Goal: Task Accomplishment & Management: Manage account settings

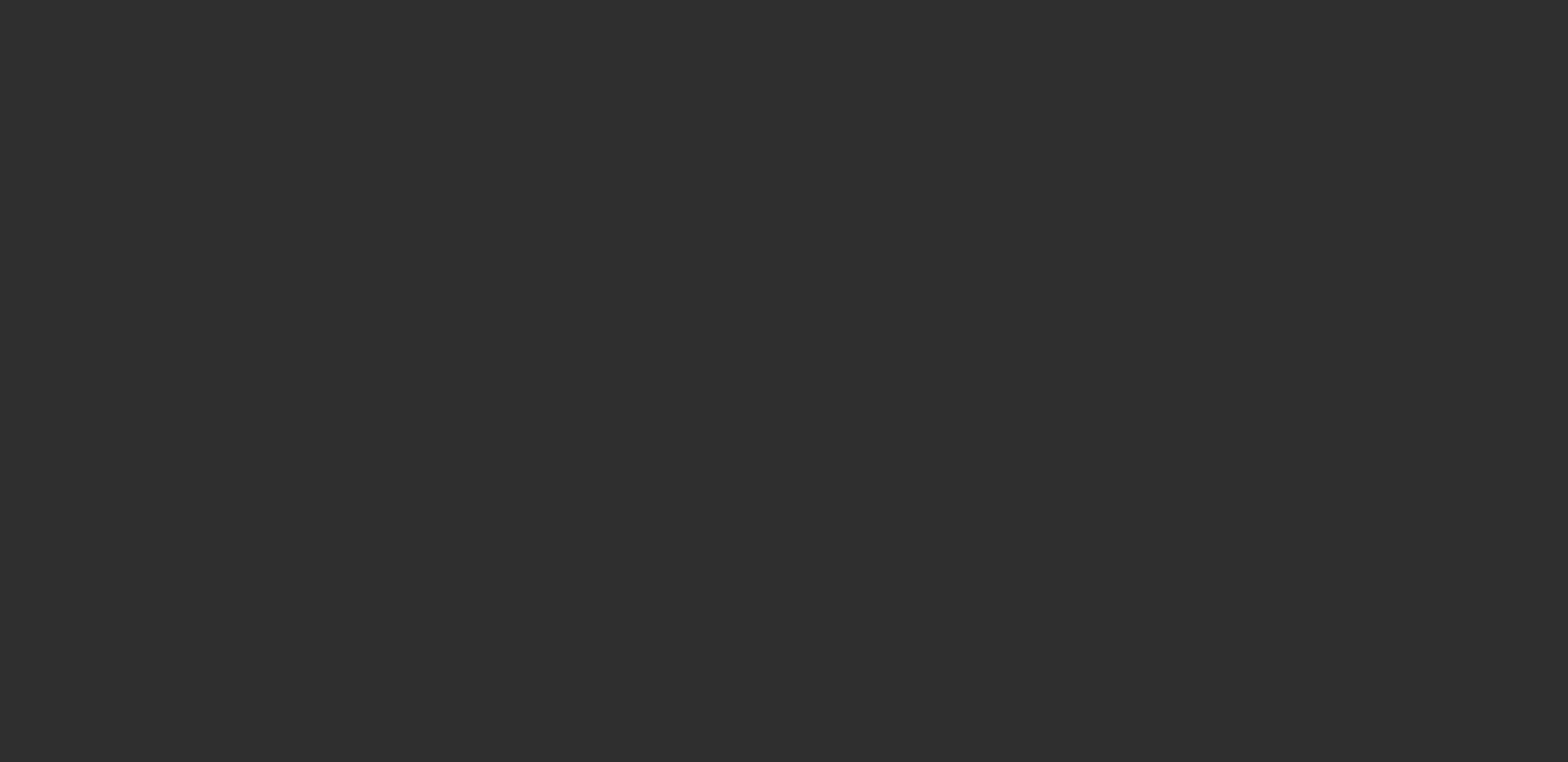
click at [302, 156] on html at bounding box center [784, 381] width 1568 height 762
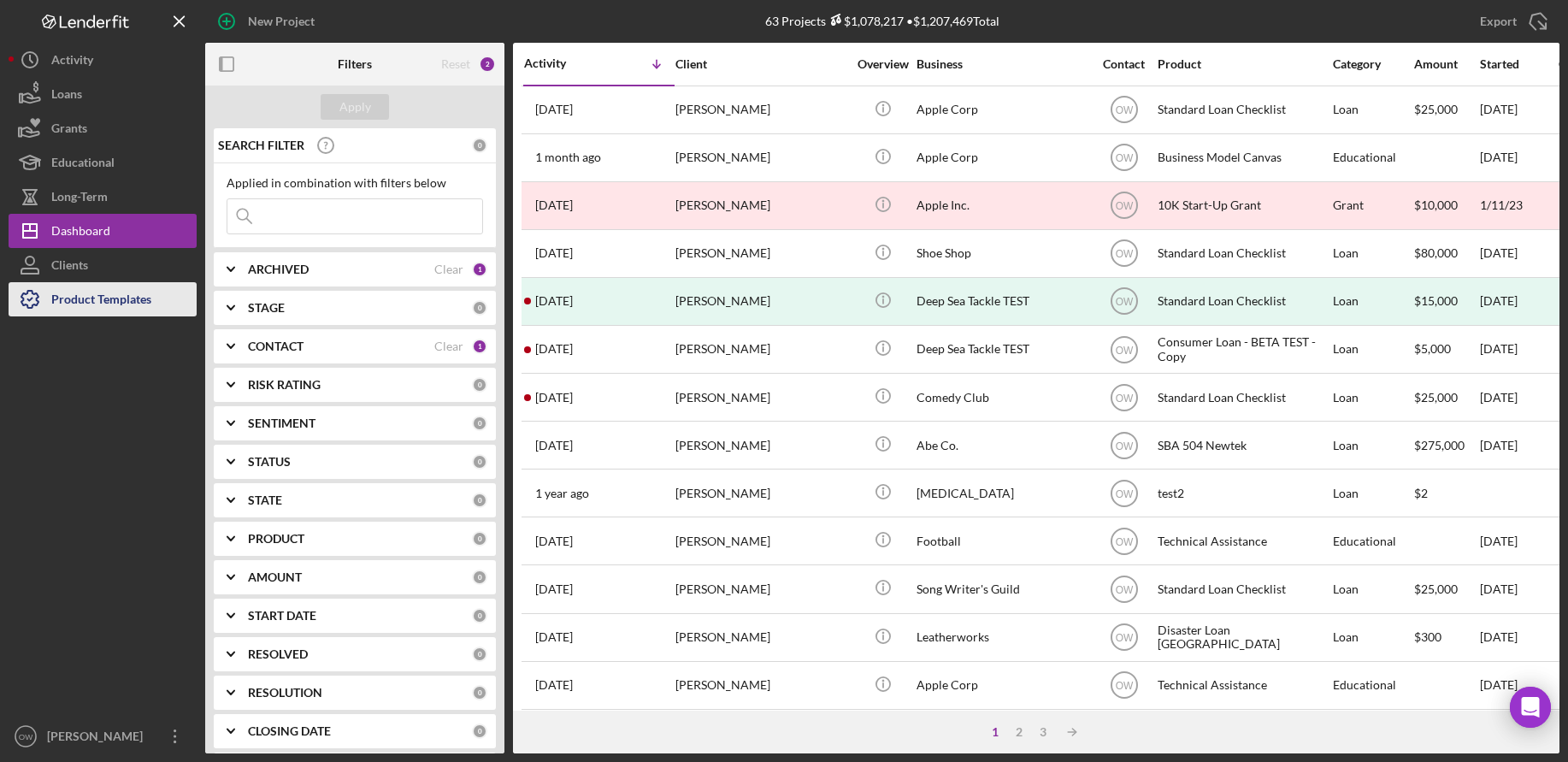
click at [100, 289] on div "Product Templates" at bounding box center [101, 301] width 100 height 38
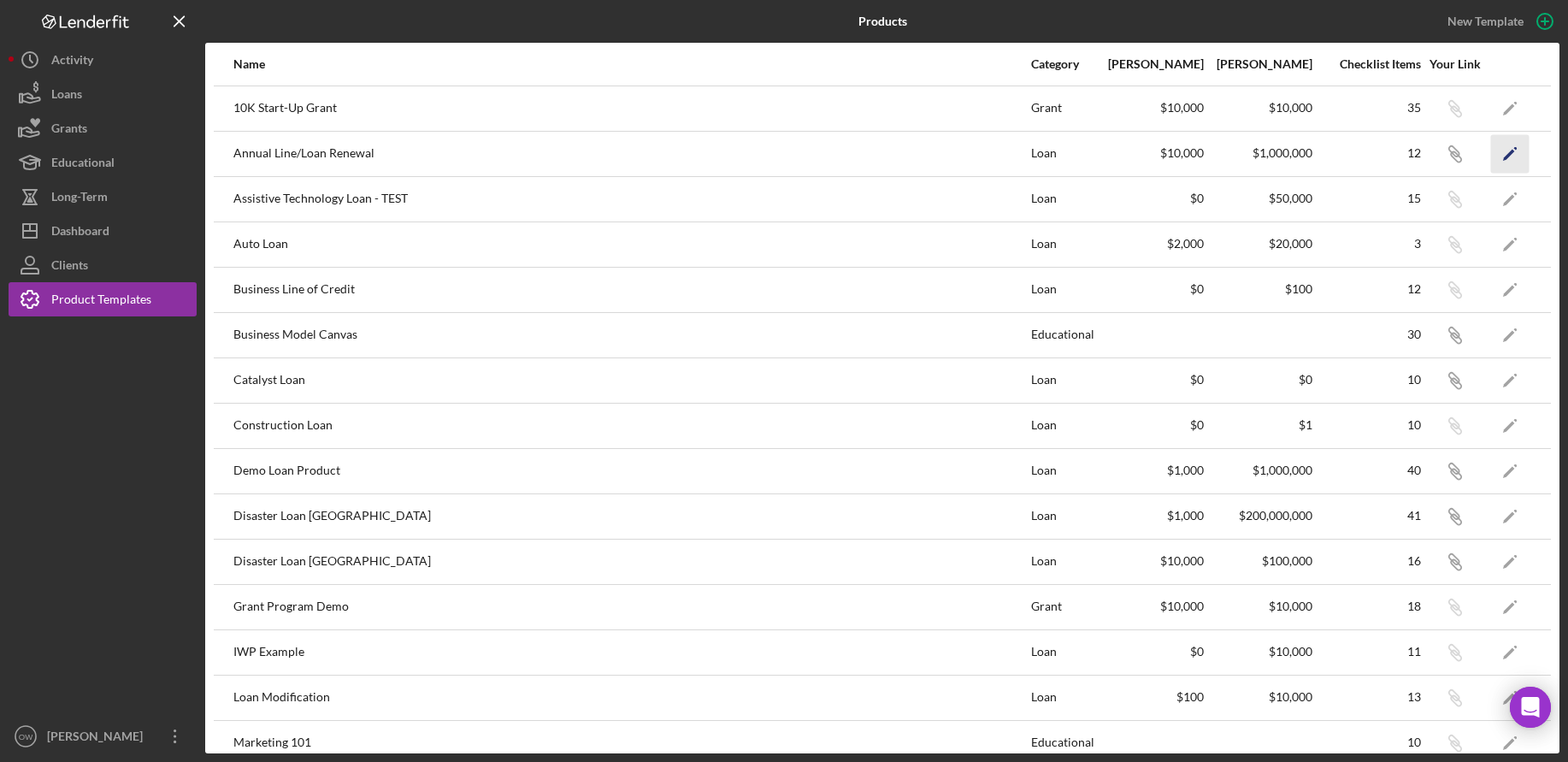
click at [1512, 149] on polygon "button" at bounding box center [1510, 155] width 12 height 12
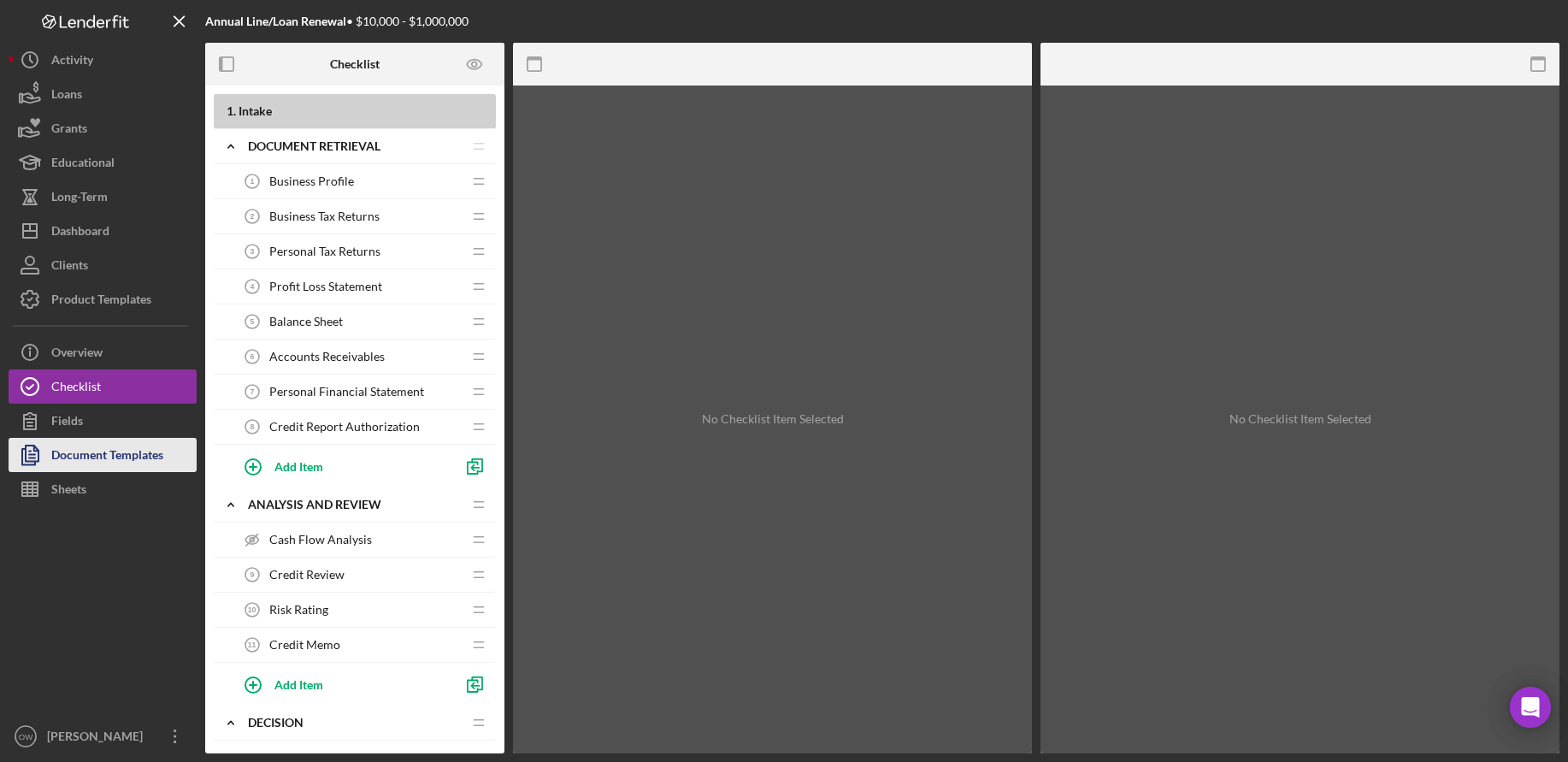
click at [109, 452] on div "Document Templates" at bounding box center [107, 457] width 112 height 38
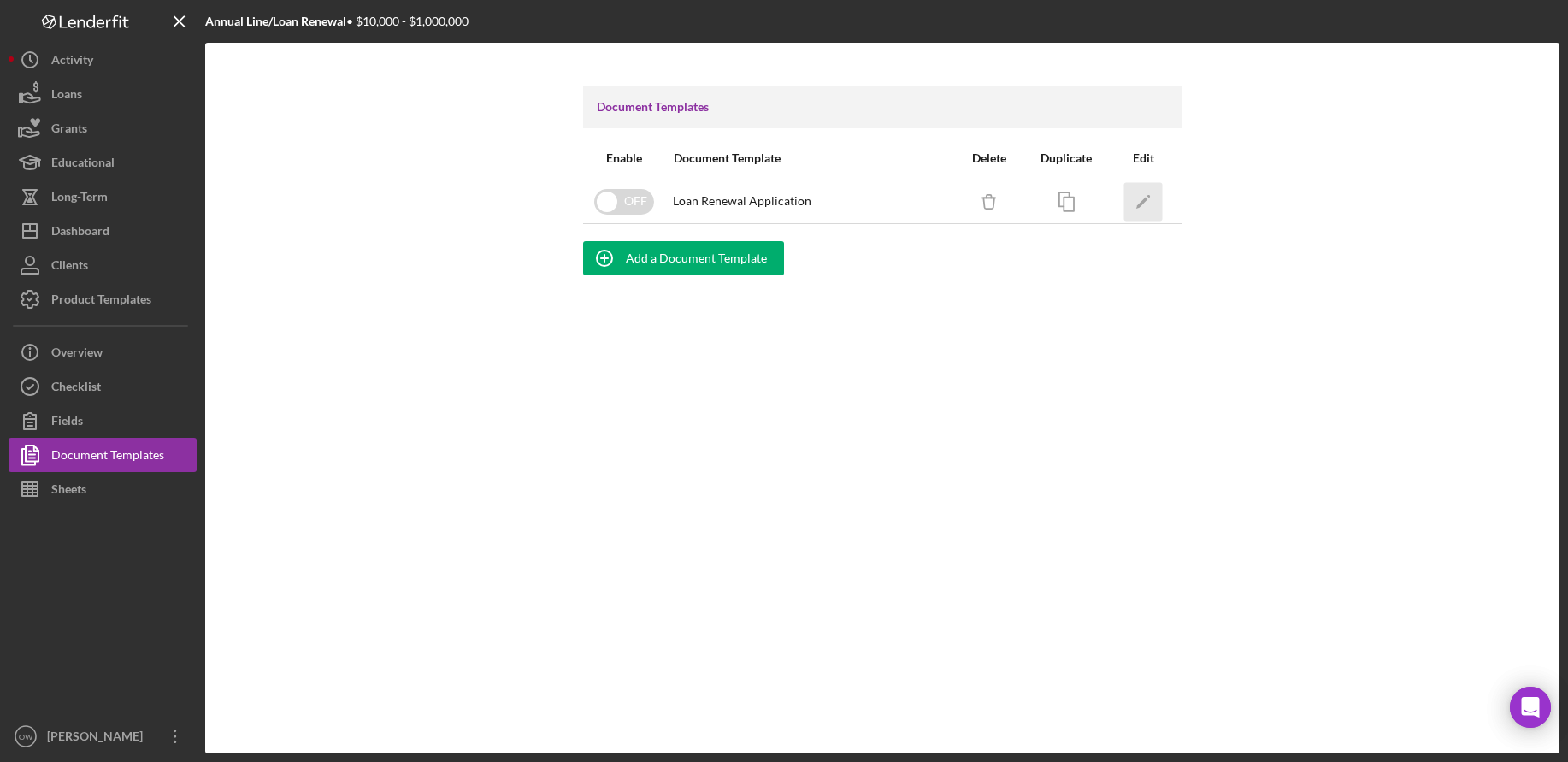
click at [1150, 202] on icon "Icon/Edit" at bounding box center [1144, 202] width 38 height 38
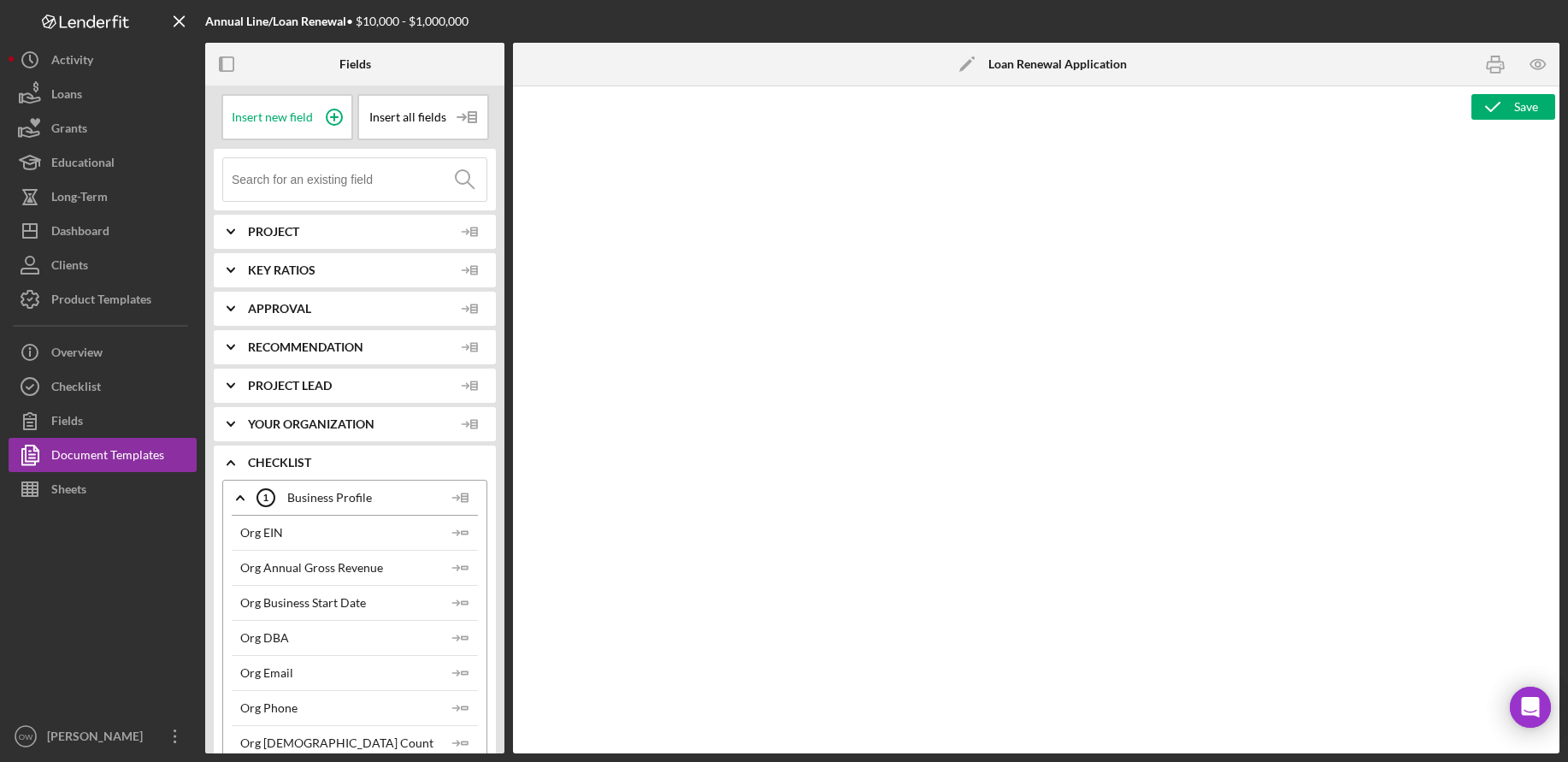
type textarea "<h3>Core Fields</h3> <hr> <table style="width: 100%; border-collapse: collapse;…"
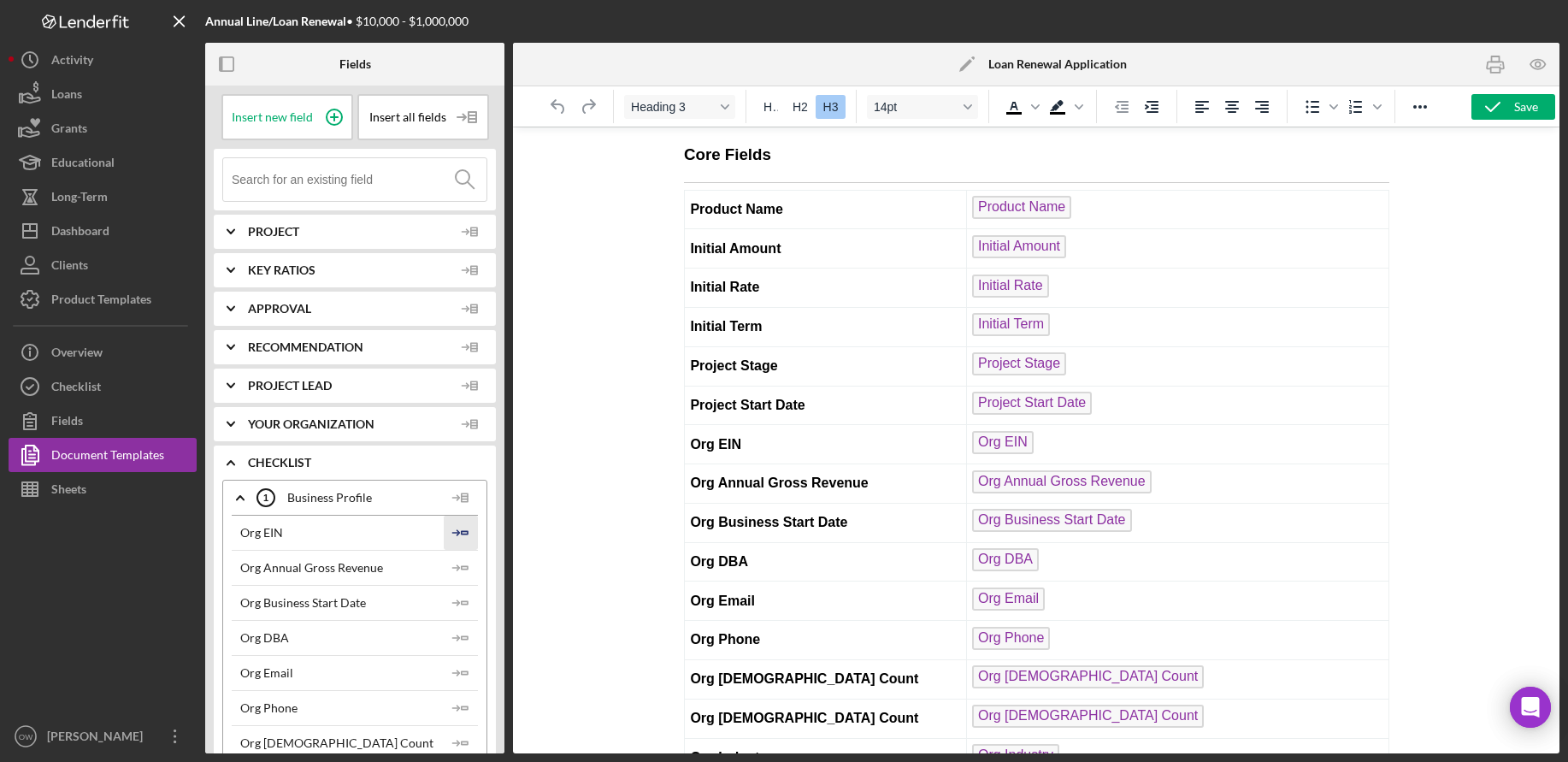
click at [460, 532] on icon "Icon/Insert Field" at bounding box center [460, 533] width 34 height 34
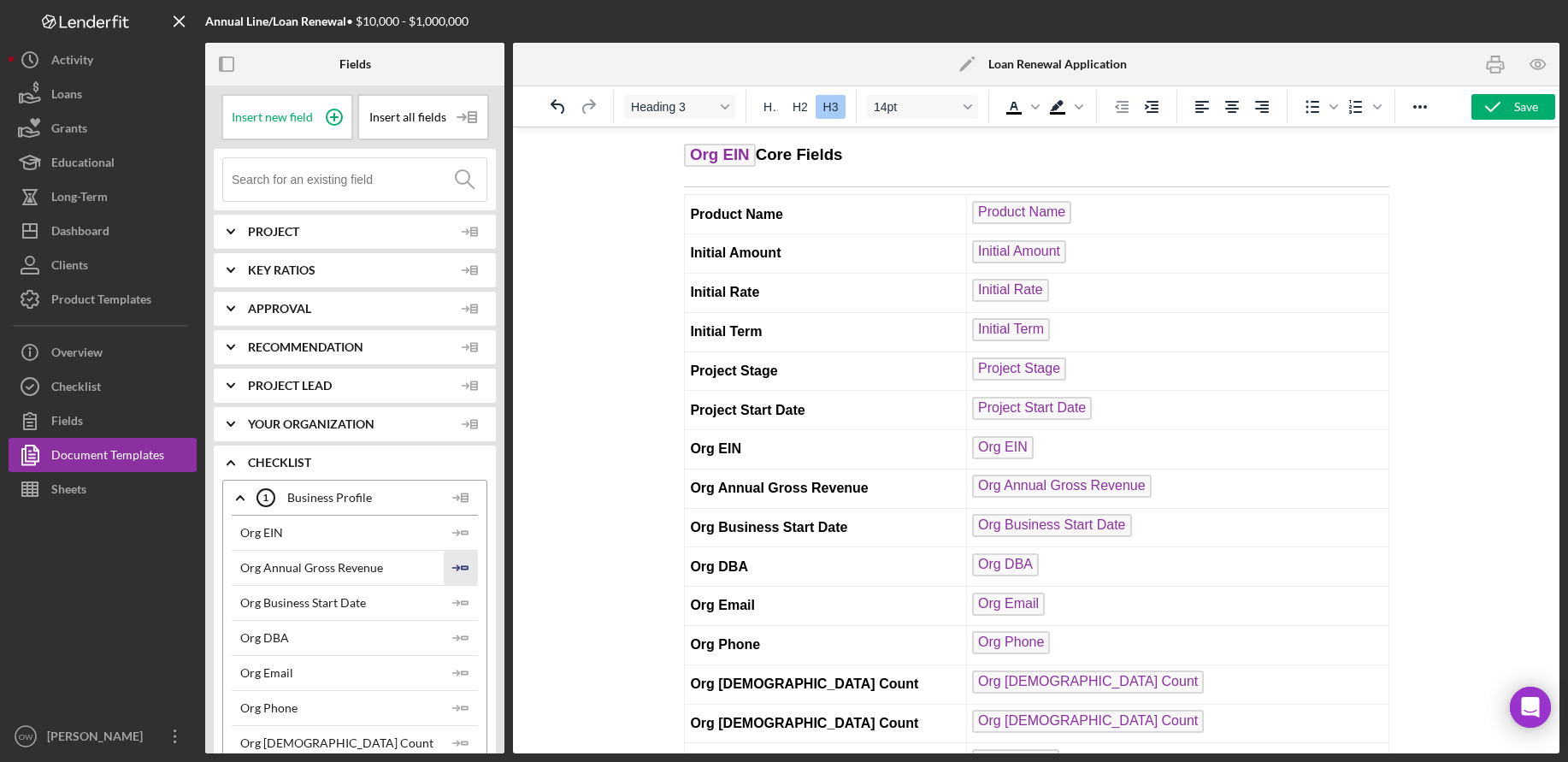
click at [460, 560] on icon "Icon/Insert Field" at bounding box center [460, 567] width 34 height 34
click at [460, 548] on icon "Icon/Insert Field" at bounding box center [460, 533] width 34 height 34
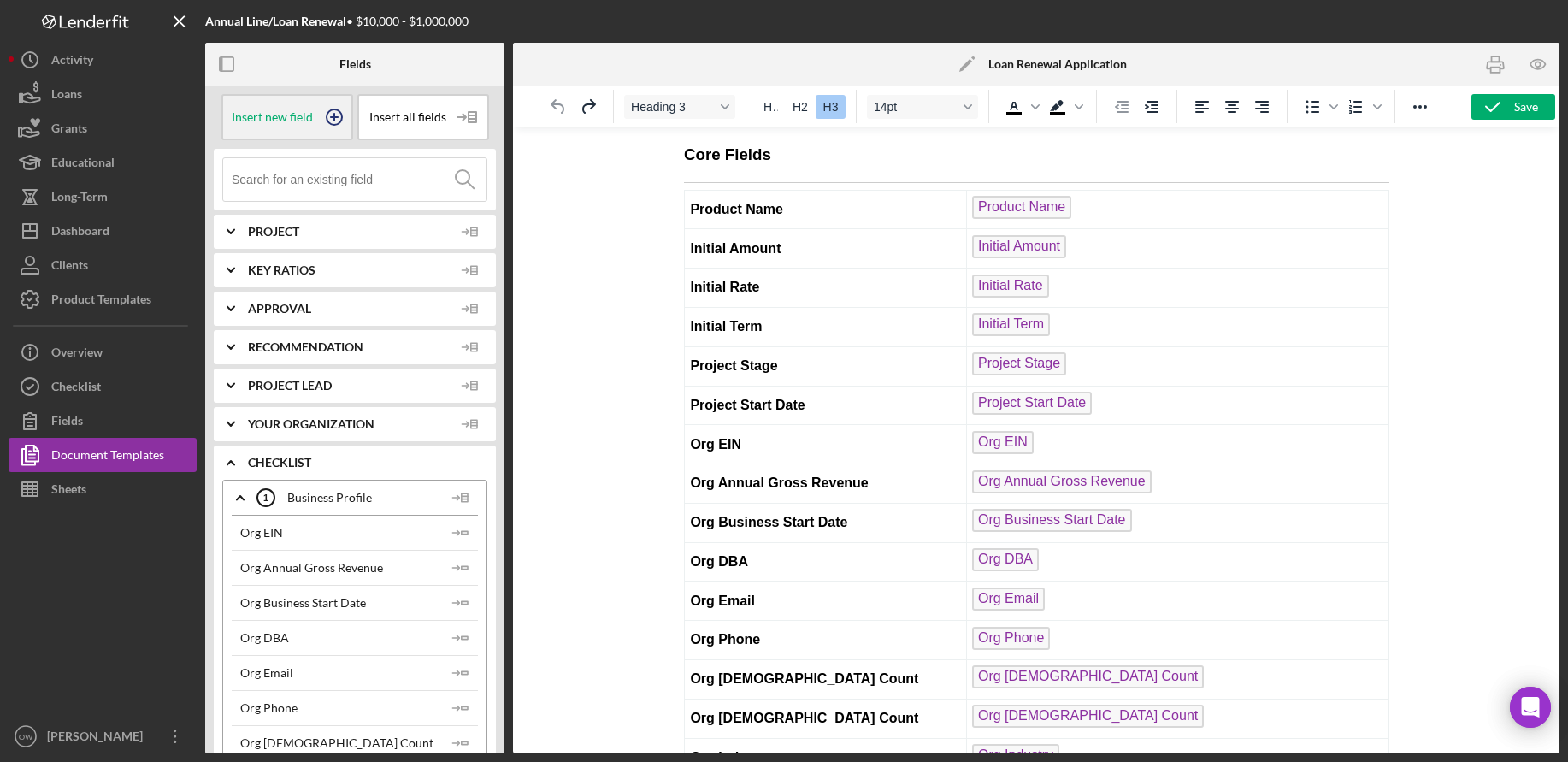
click at [288, 116] on span "Insert new field" at bounding box center [273, 117] width 82 height 14
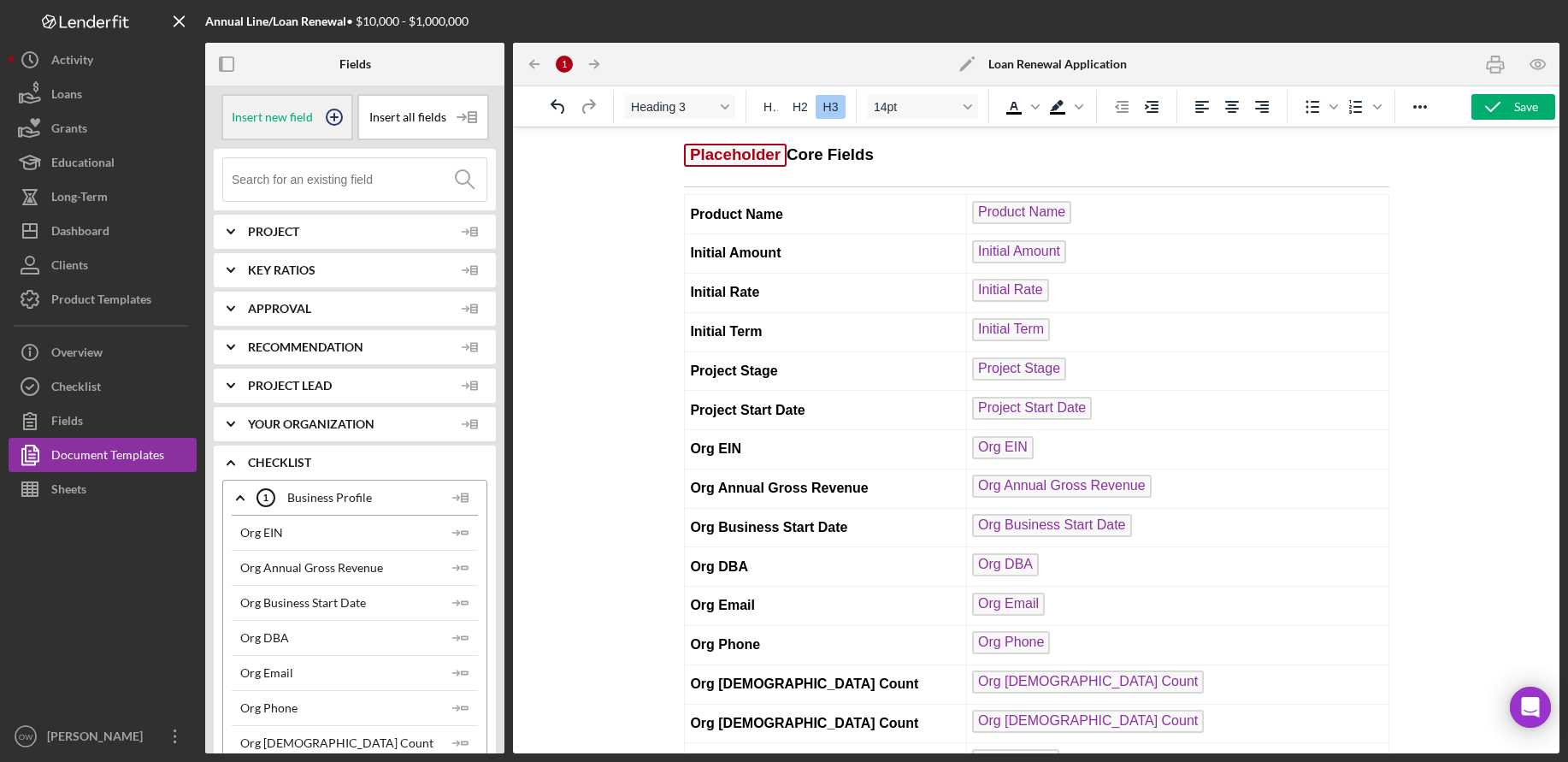
click at [288, 116] on span "Insert new field" at bounding box center [273, 117] width 82 height 14
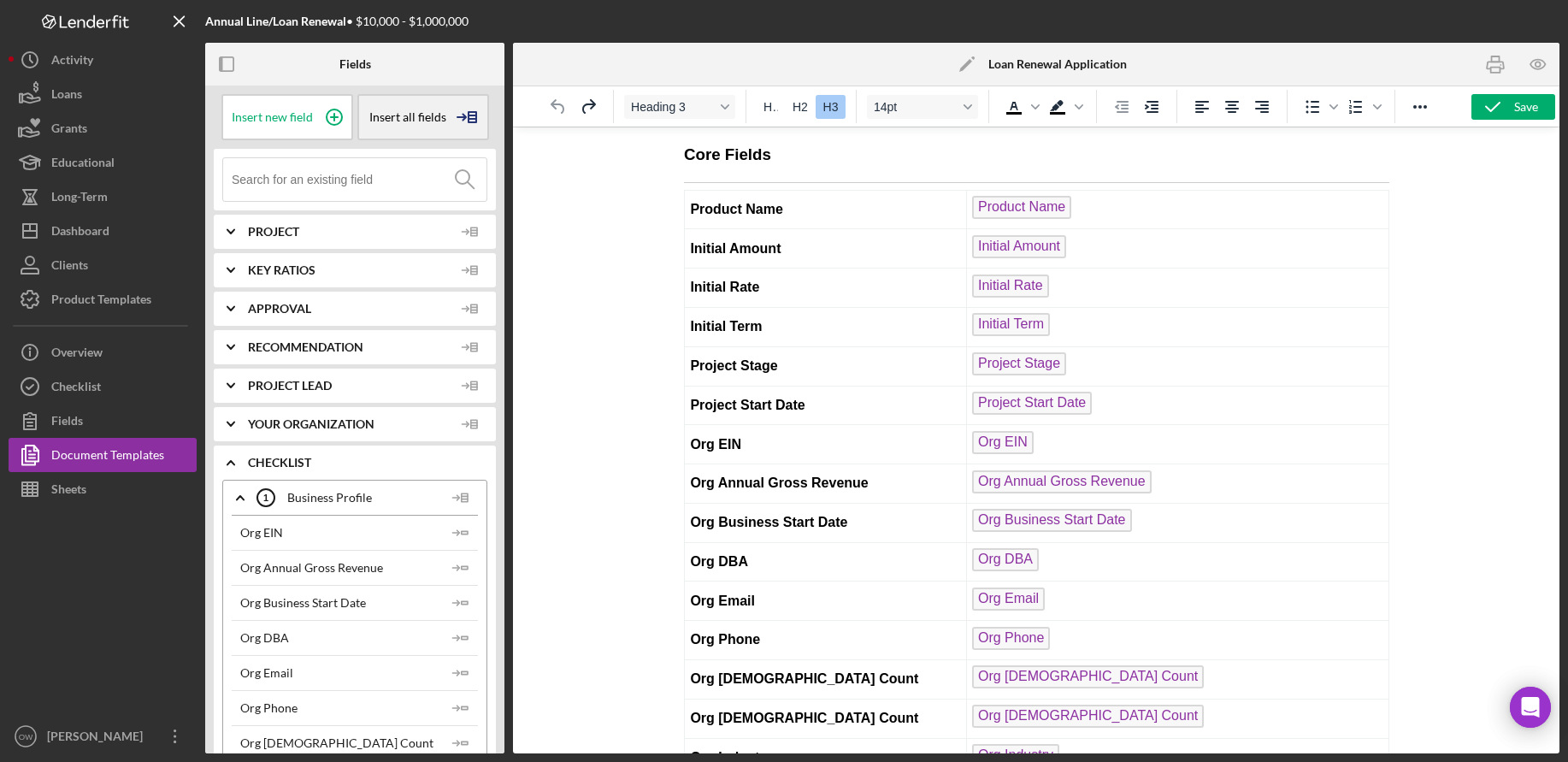
click at [415, 128] on div "Insert all fields" at bounding box center [423, 116] width 132 height 46
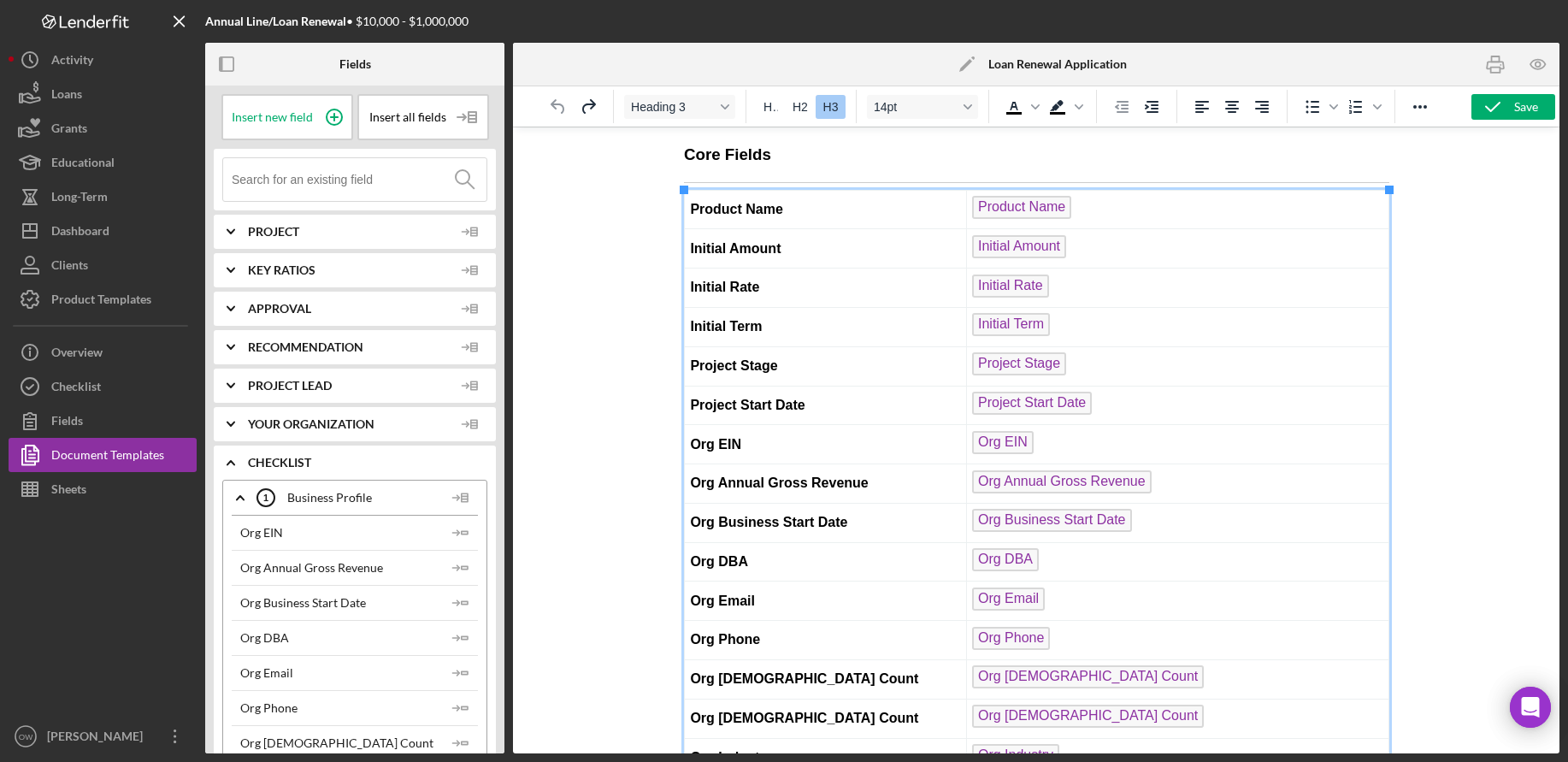
click at [760, 415] on td "Project Start Date" at bounding box center [825, 405] width 282 height 39
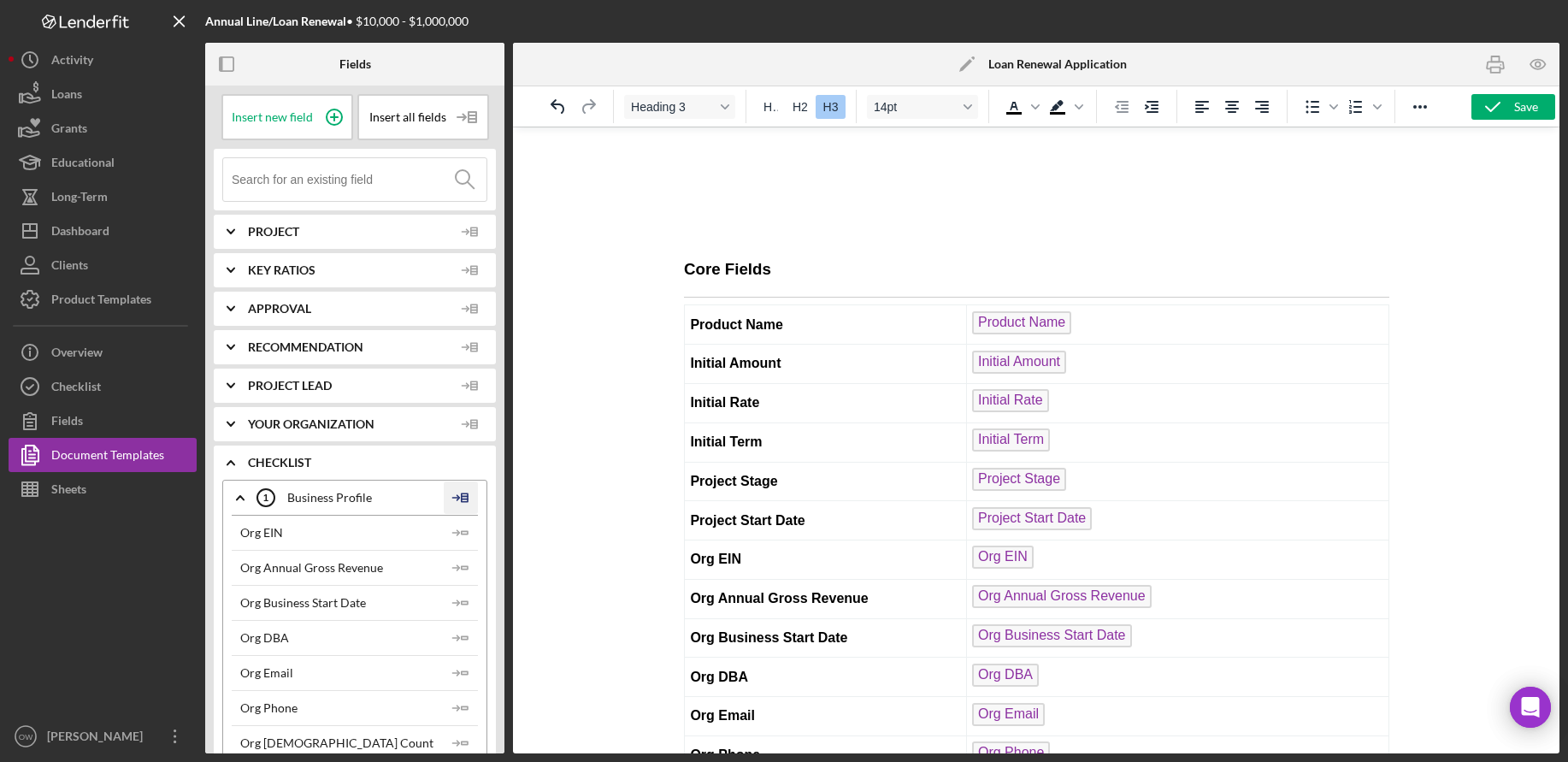
click at [462, 501] on polygon at bounding box center [465, 498] width 6 height 9
click at [505, 594] on div "Insert Table" at bounding box center [488, 580] width 78 height 34
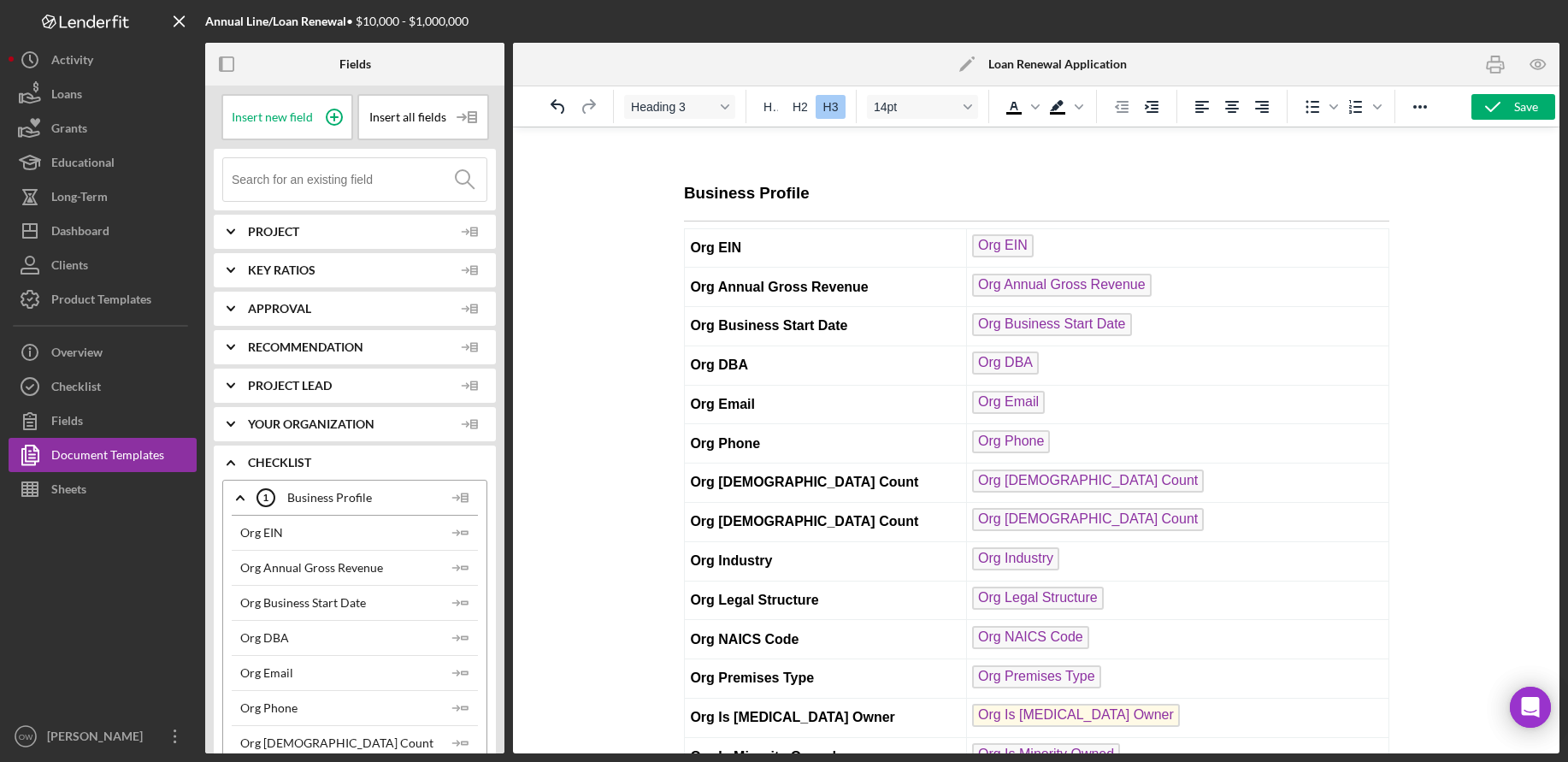
scroll to position [688, 0]
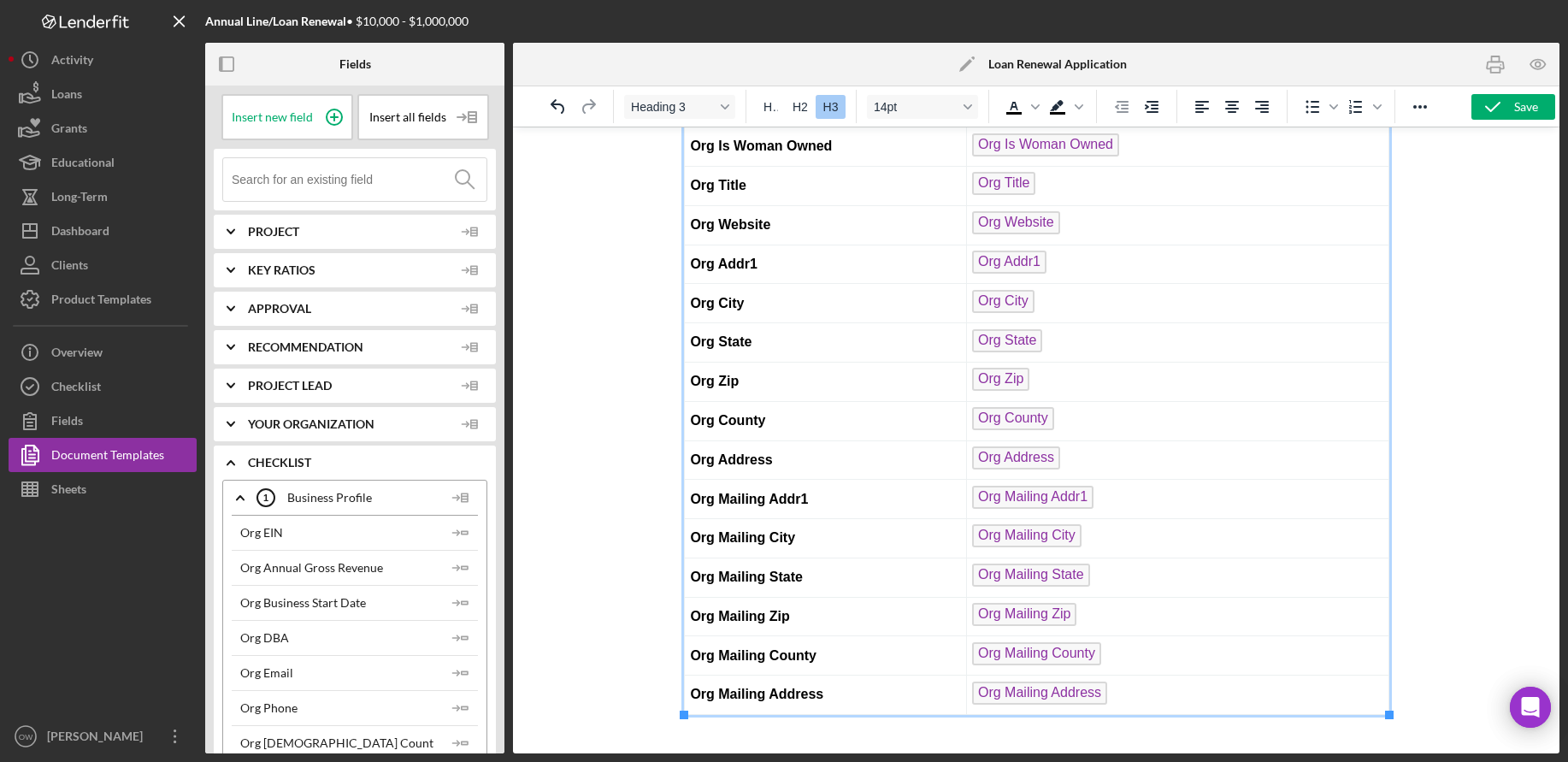
click at [1095, 309] on td "Org City ﻿" at bounding box center [1176, 303] width 422 height 39
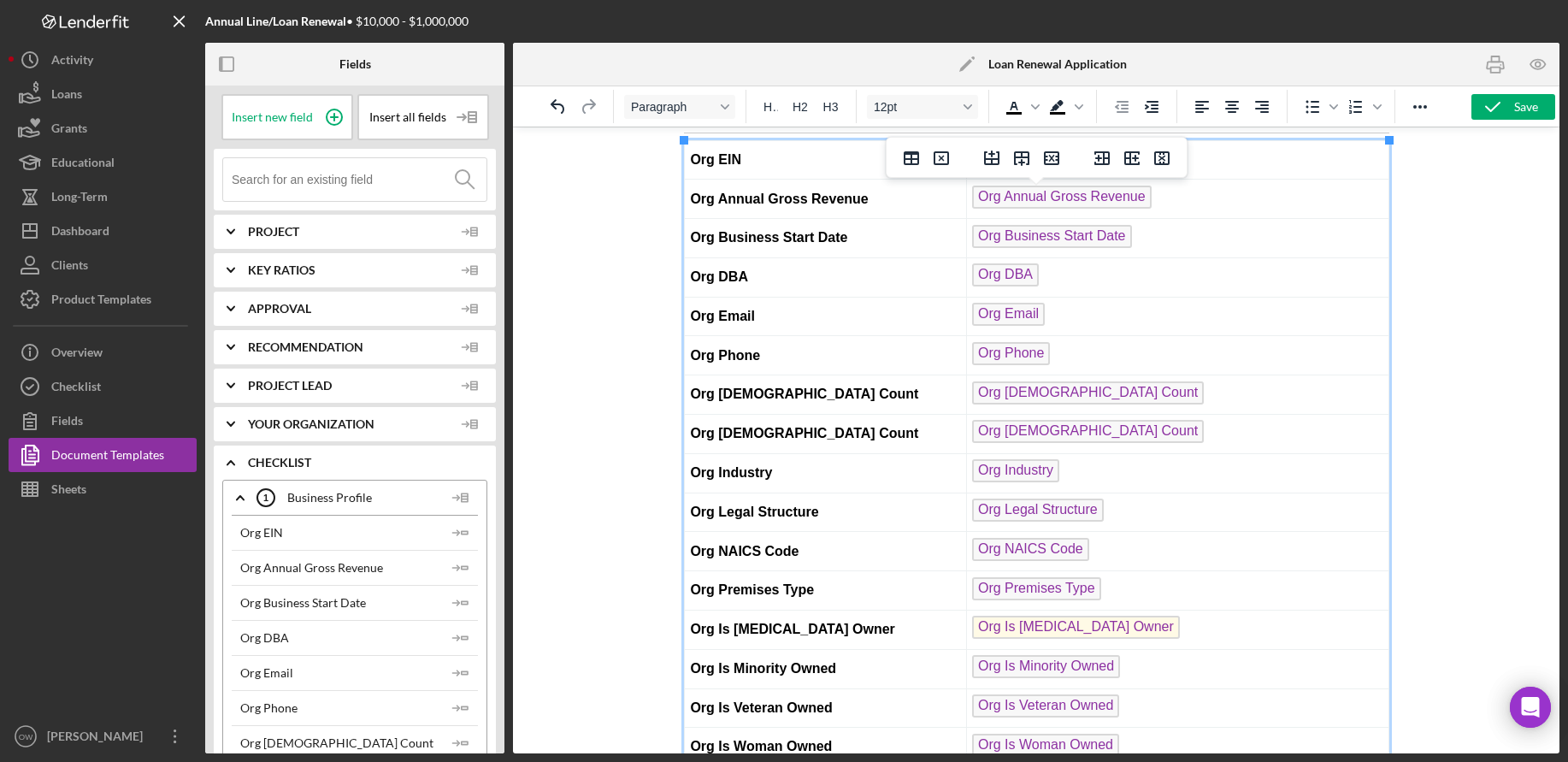
scroll to position [0, 0]
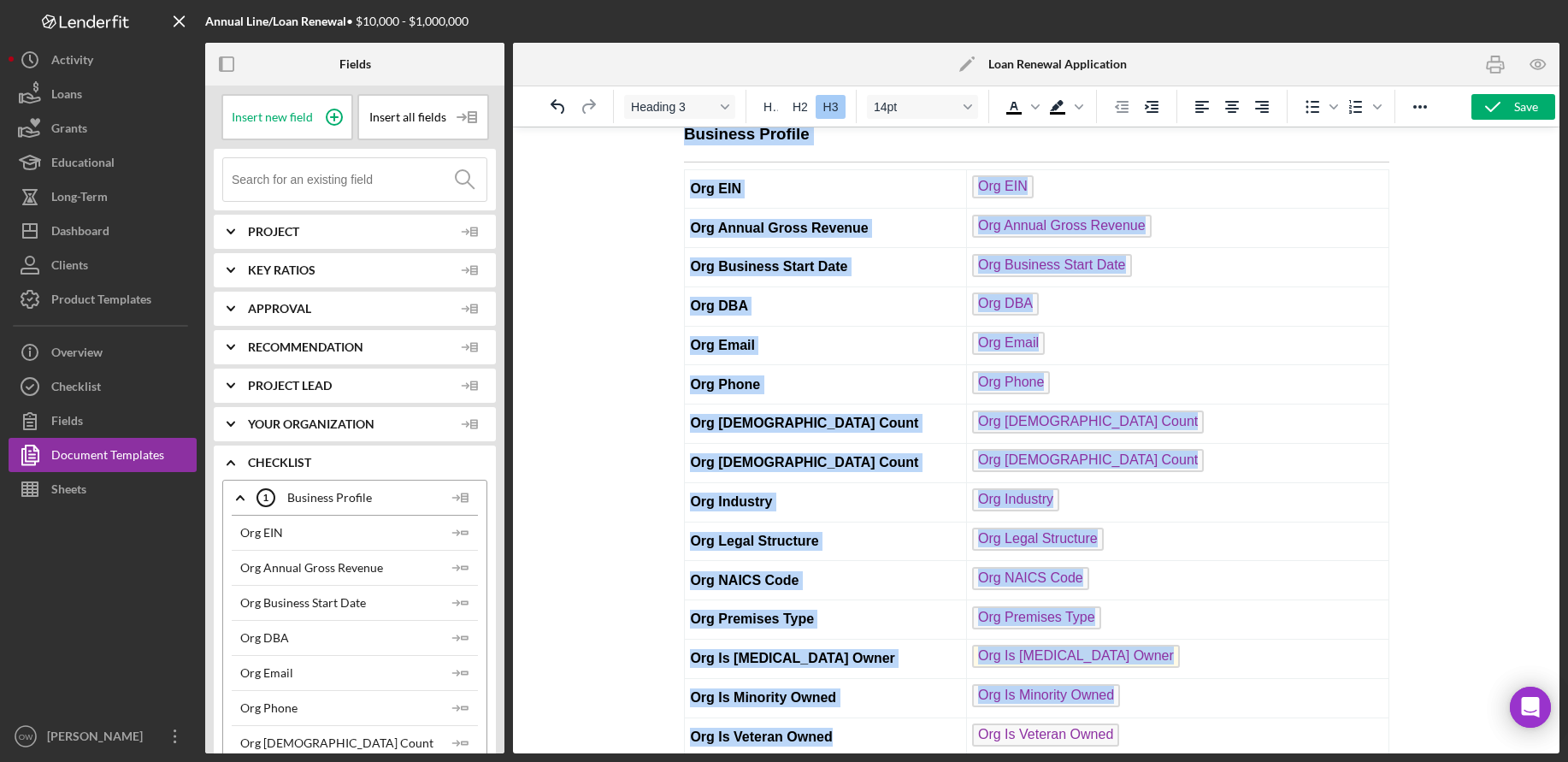
drag, startPoint x: 684, startPoint y: 189, endPoint x: 1095, endPoint y: 770, distance: 711.7
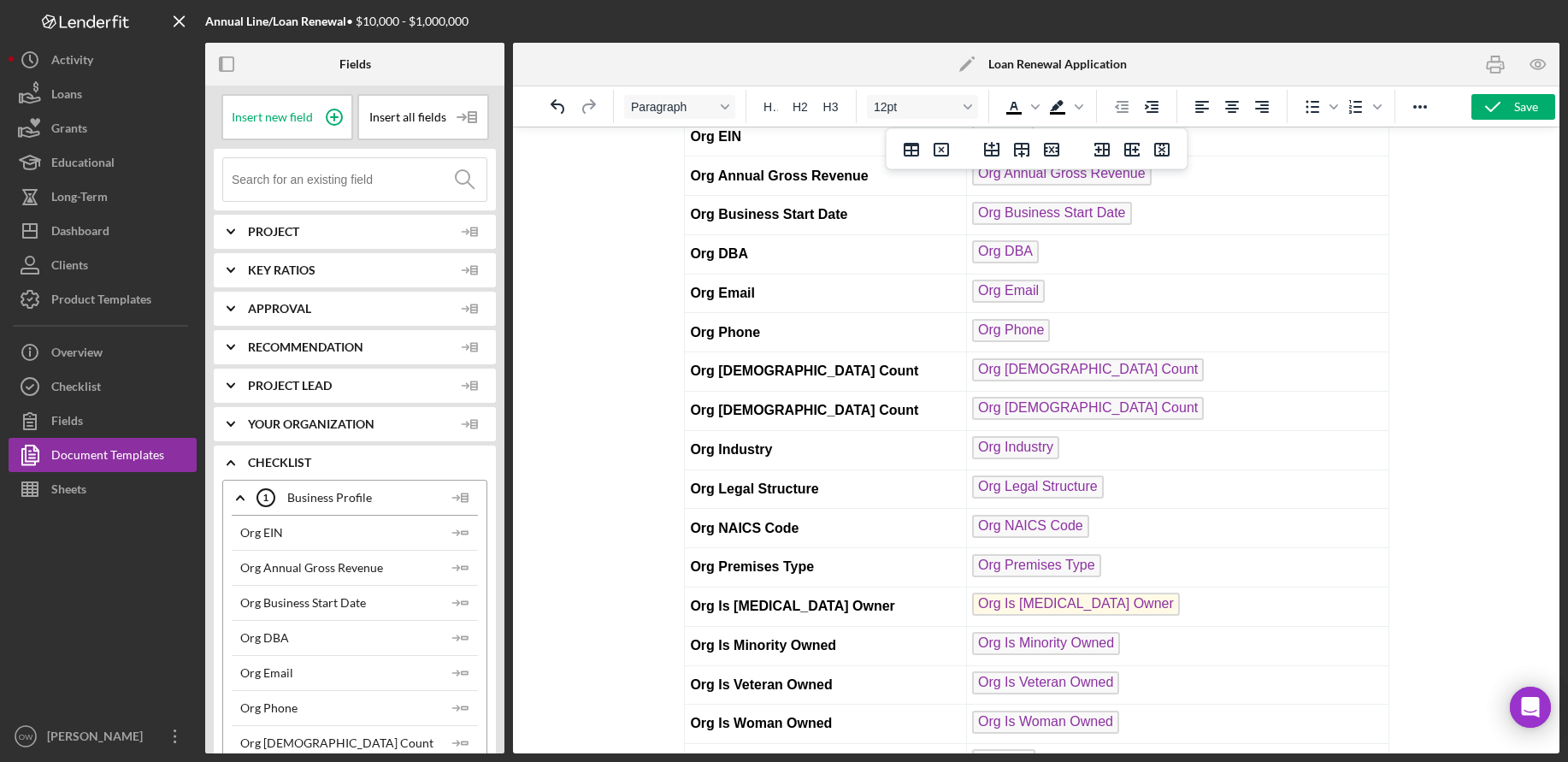
click at [1320, 421] on td "Org [DEMOGRAPHIC_DATA] Count" at bounding box center [1176, 411] width 422 height 39
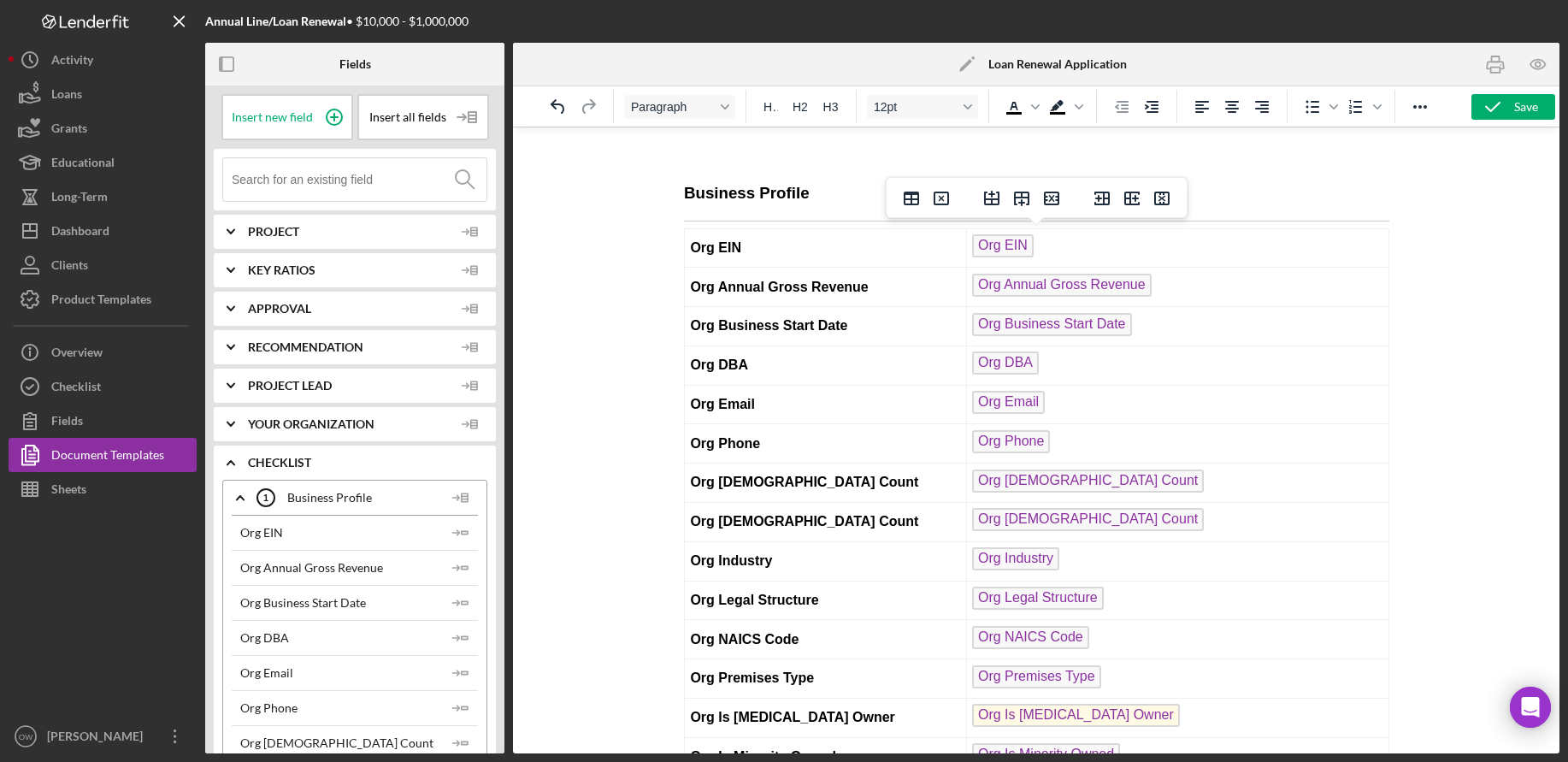
click at [791, 162] on h3 "Rich Text Area. Press ALT-0 for help." at bounding box center [1036, 155] width 705 height 23
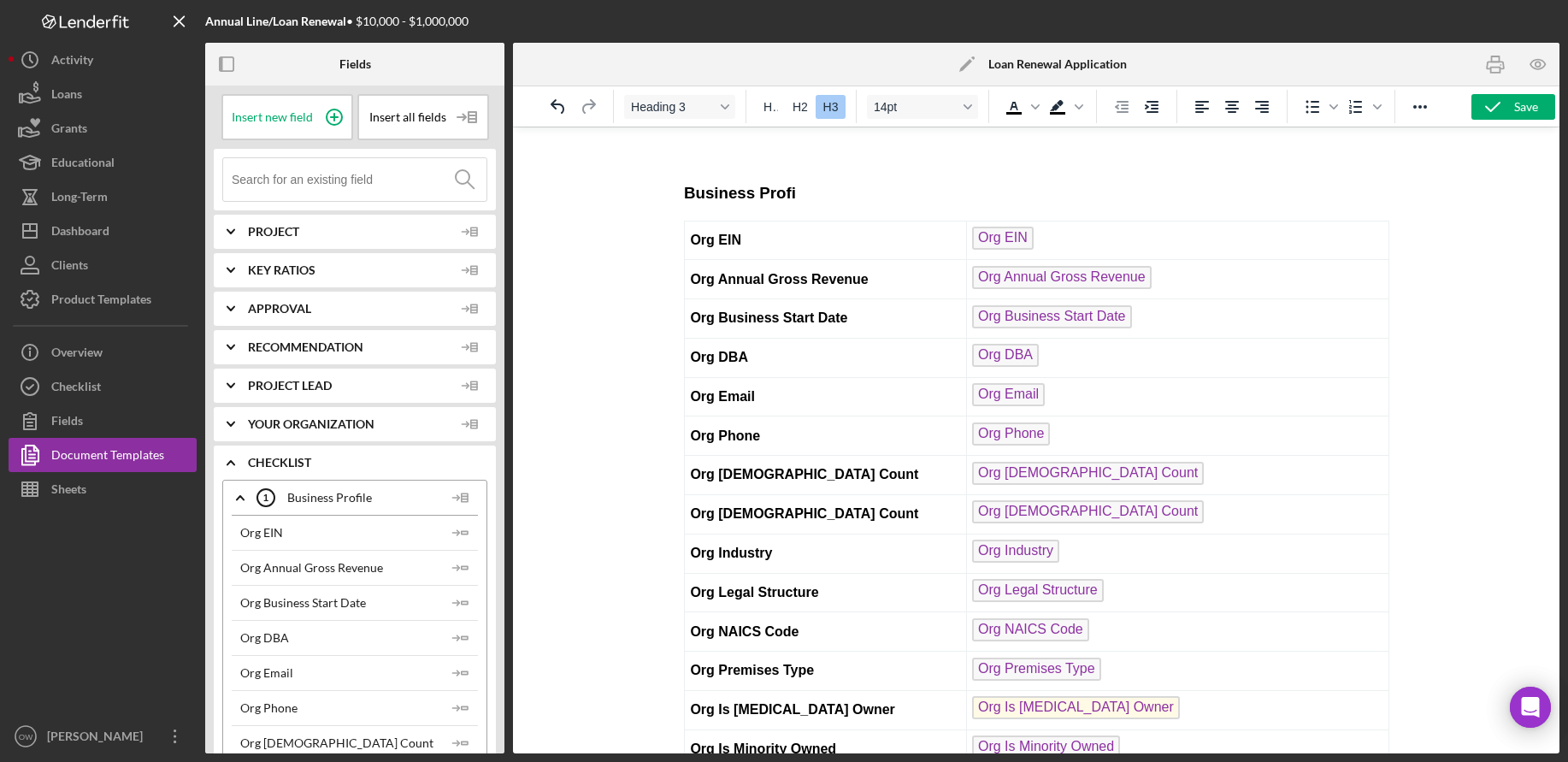
click at [818, 196] on h3 "Business Profi" at bounding box center [1036, 194] width 705 height 23
click at [811, 225] on td "Org EIN" at bounding box center [825, 240] width 282 height 39
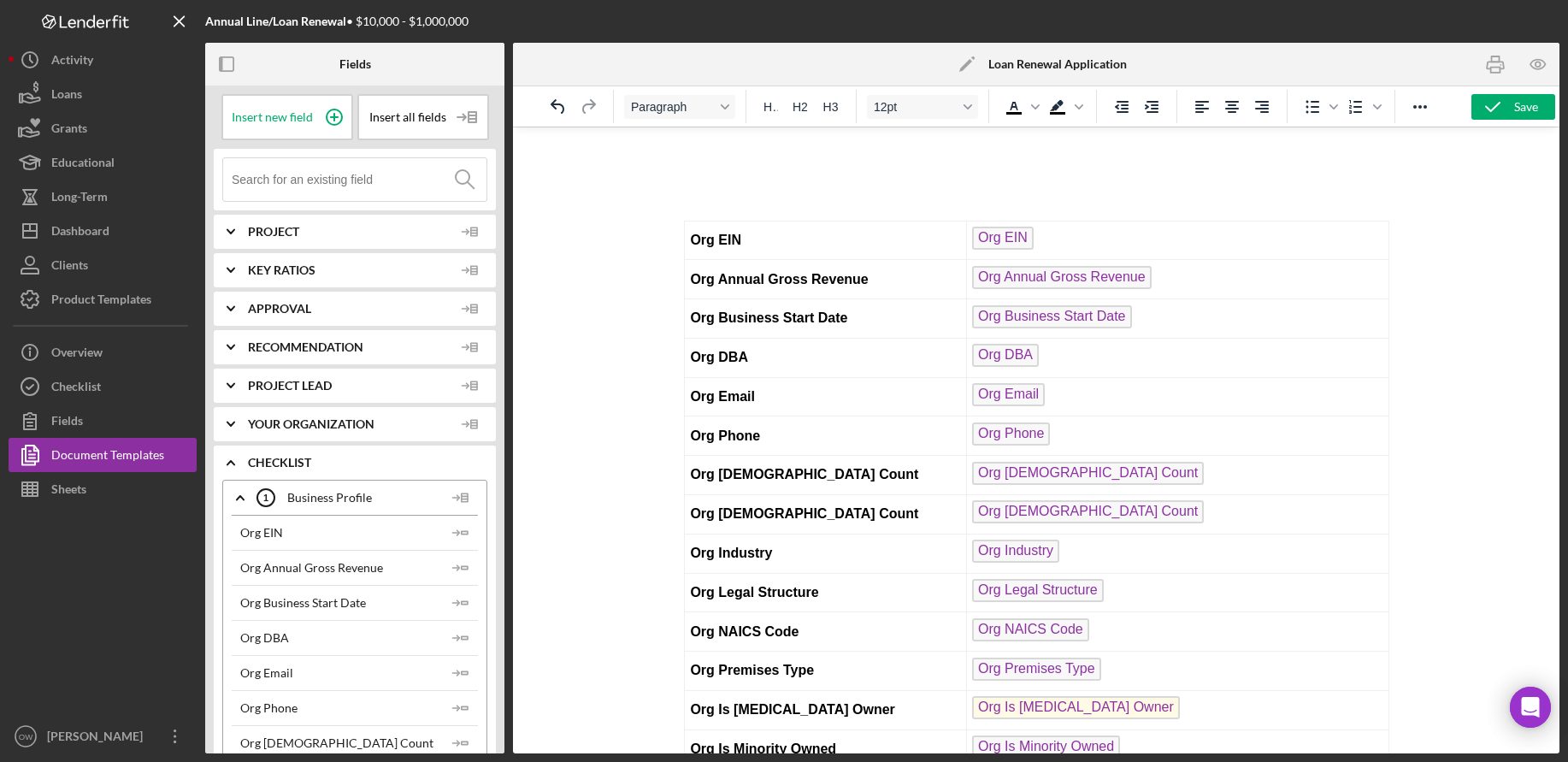
click at [809, 246] on td "Org EIN" at bounding box center [825, 240] width 282 height 39
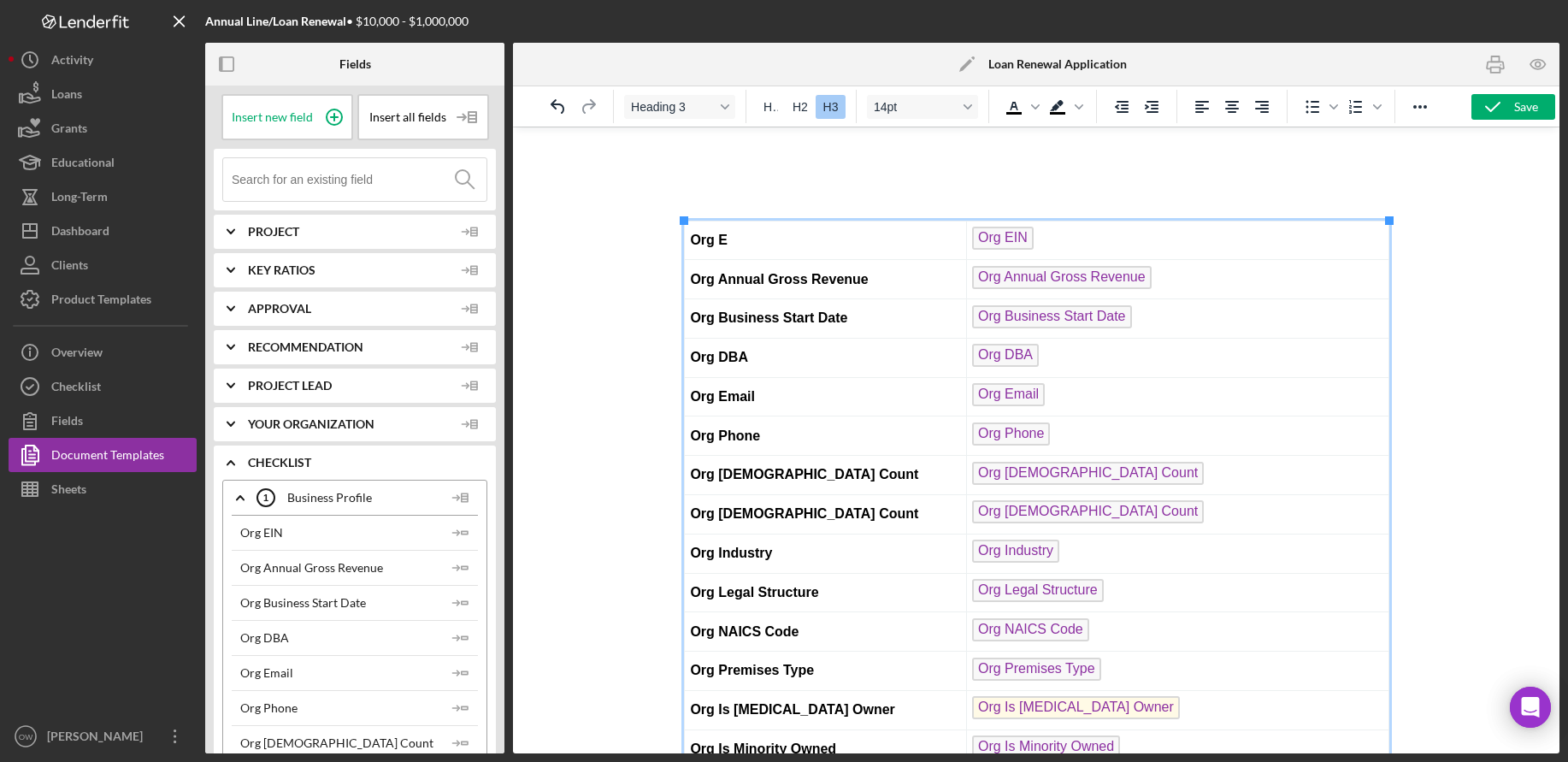
click at [878, 267] on td "Org Annual Gross Revenue" at bounding box center [825, 279] width 282 height 39
click at [936, 195] on icon "Delete table" at bounding box center [942, 191] width 16 height 14
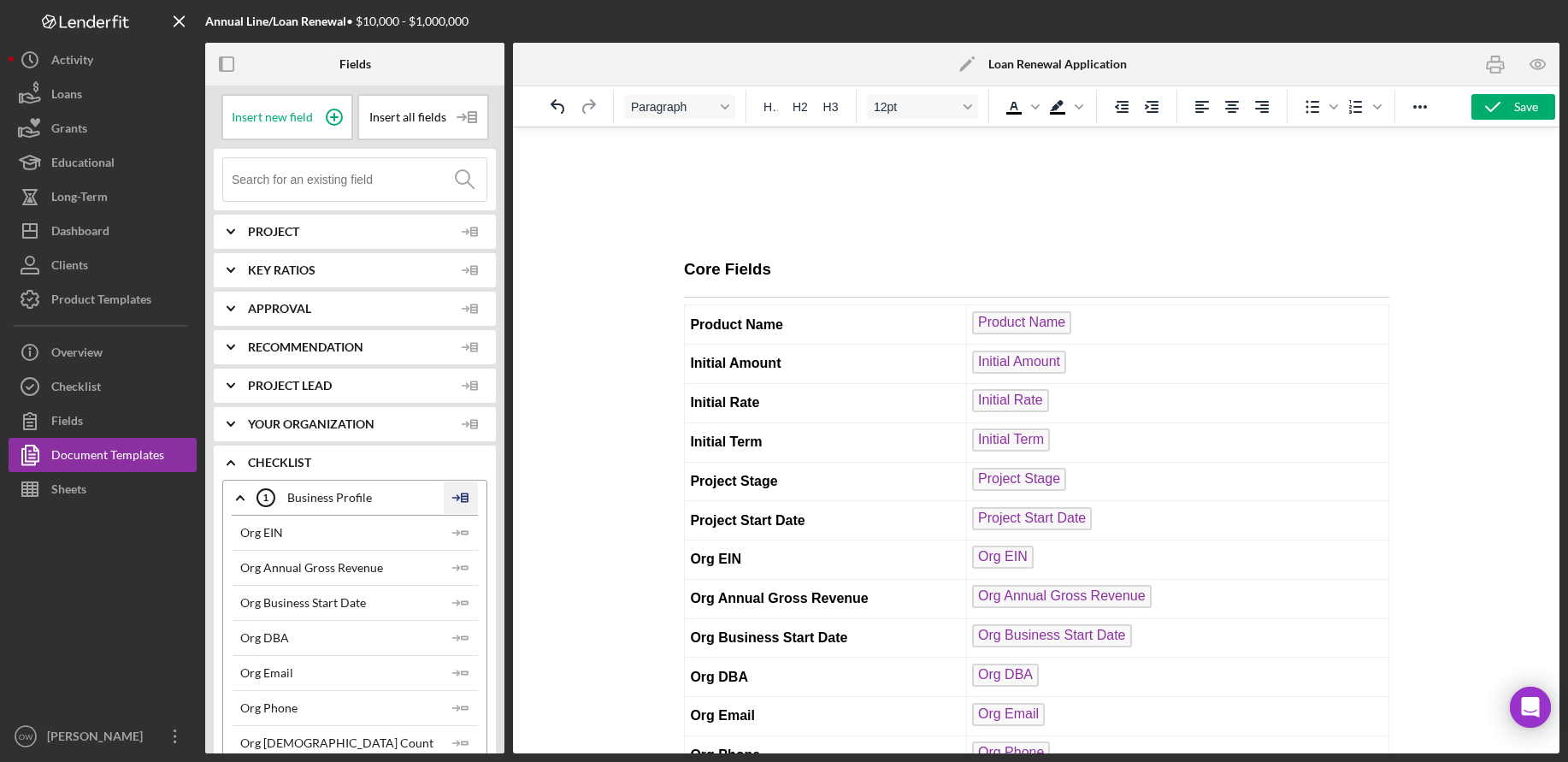
click at [463, 504] on icon at bounding box center [460, 497] width 34 height 43
click at [489, 573] on div "Insert Table" at bounding box center [488, 580] width 78 height 34
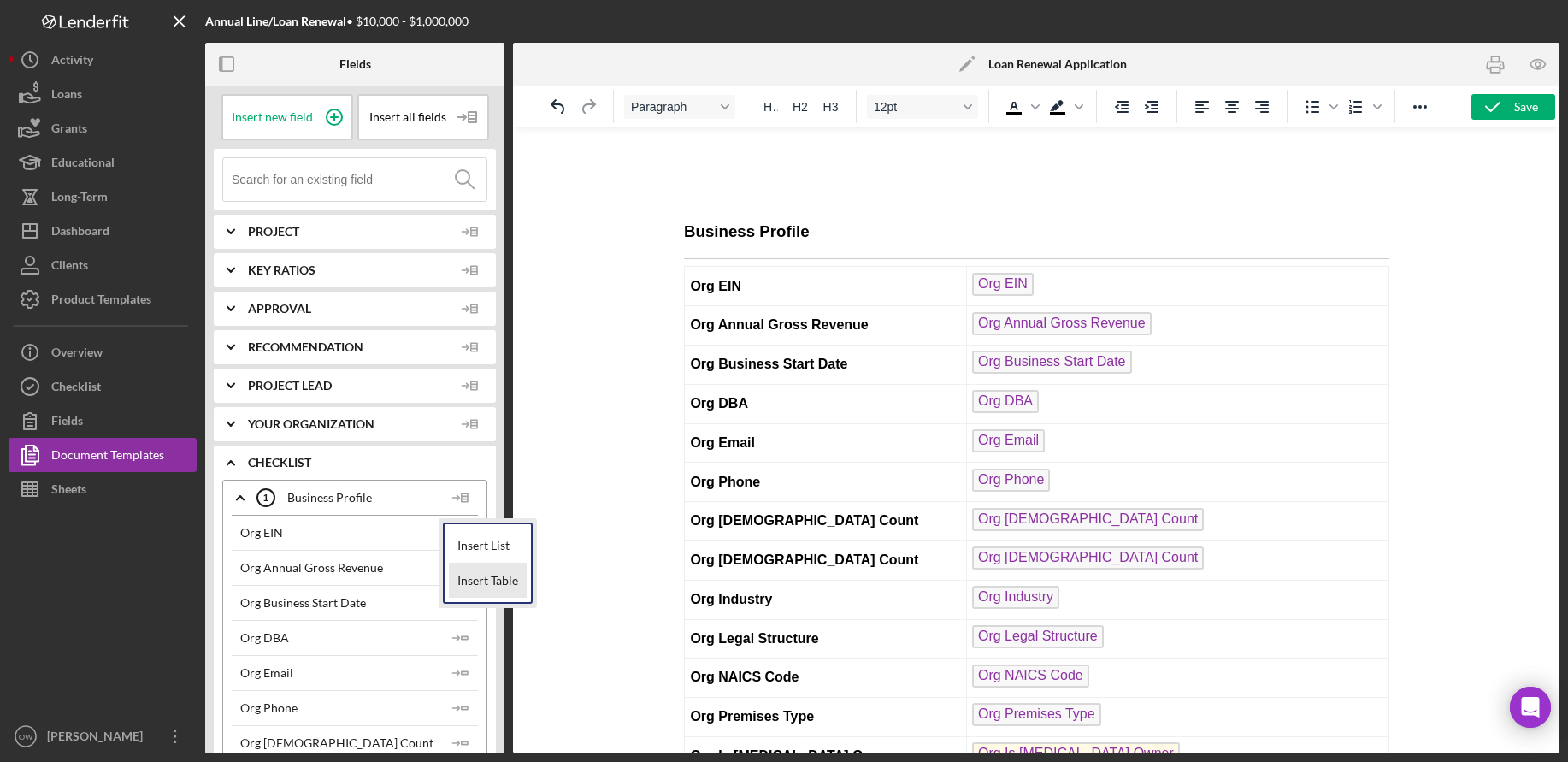
scroll to position [726, 0]
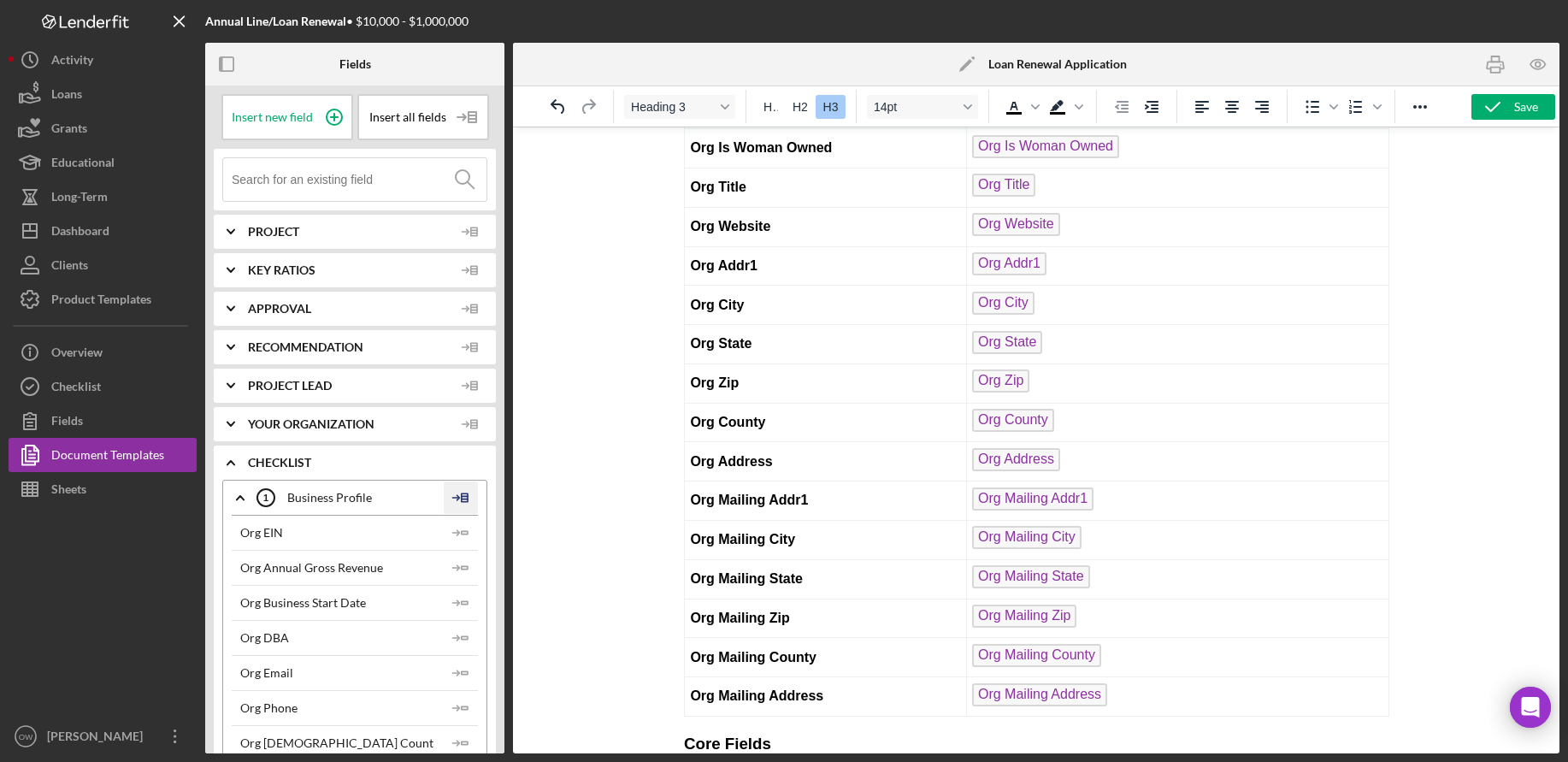
click at [460, 507] on icon at bounding box center [460, 497] width 34 height 43
click at [486, 536] on div "Insert List" at bounding box center [488, 546] width 78 height 35
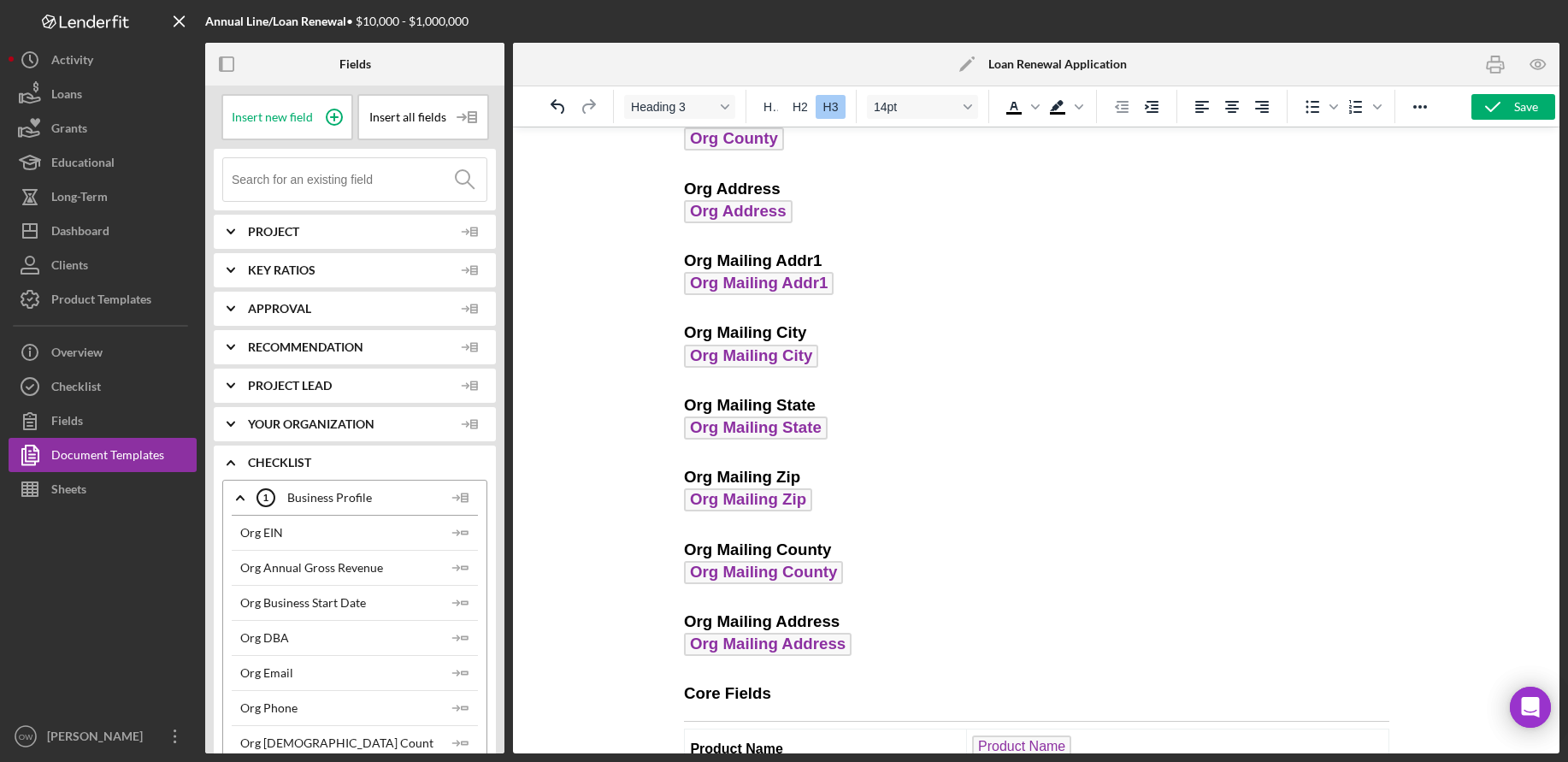
scroll to position [2976, 0]
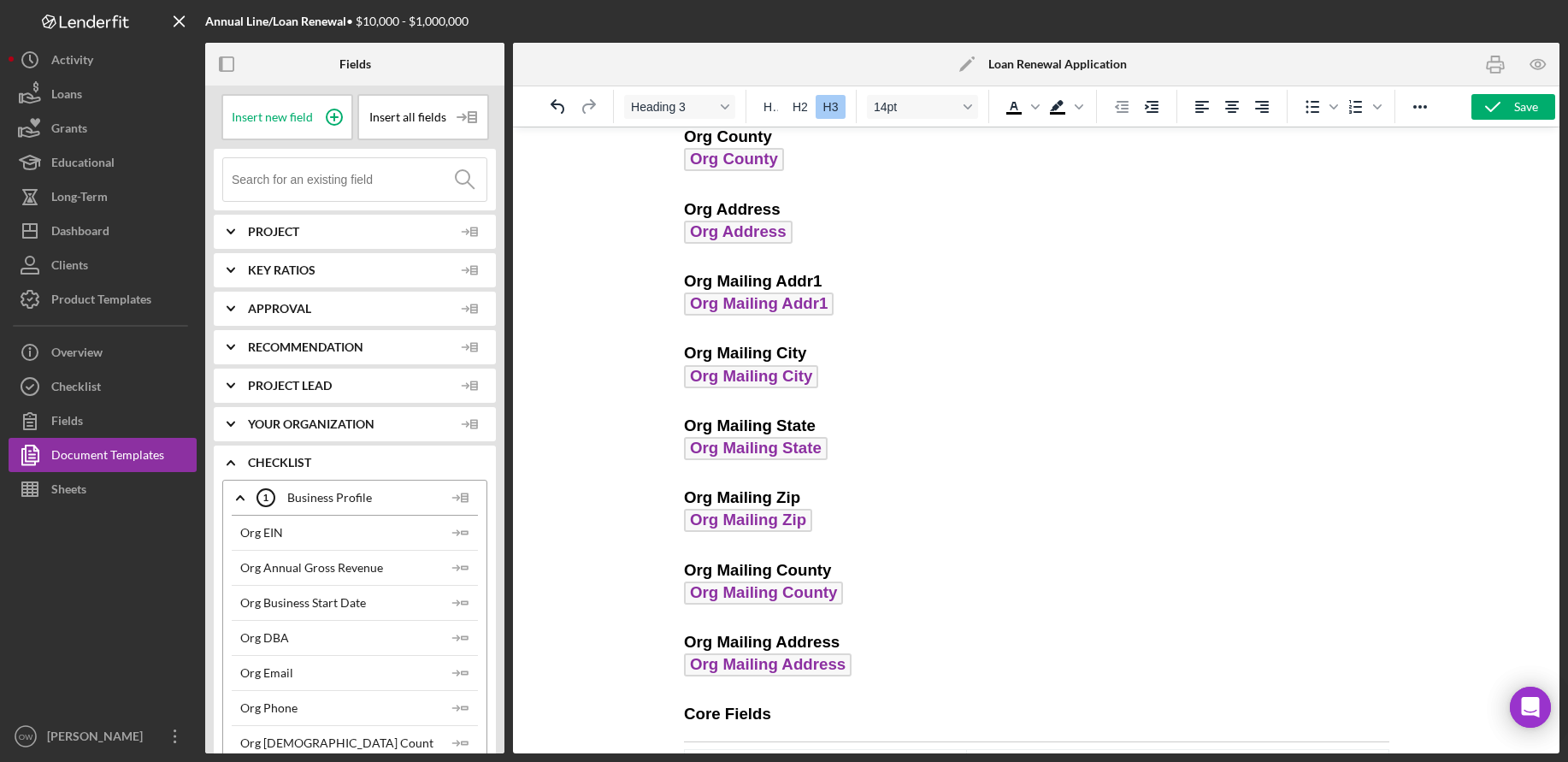
click at [780, 461] on span "Org Mailing State" at bounding box center [755, 448] width 143 height 23
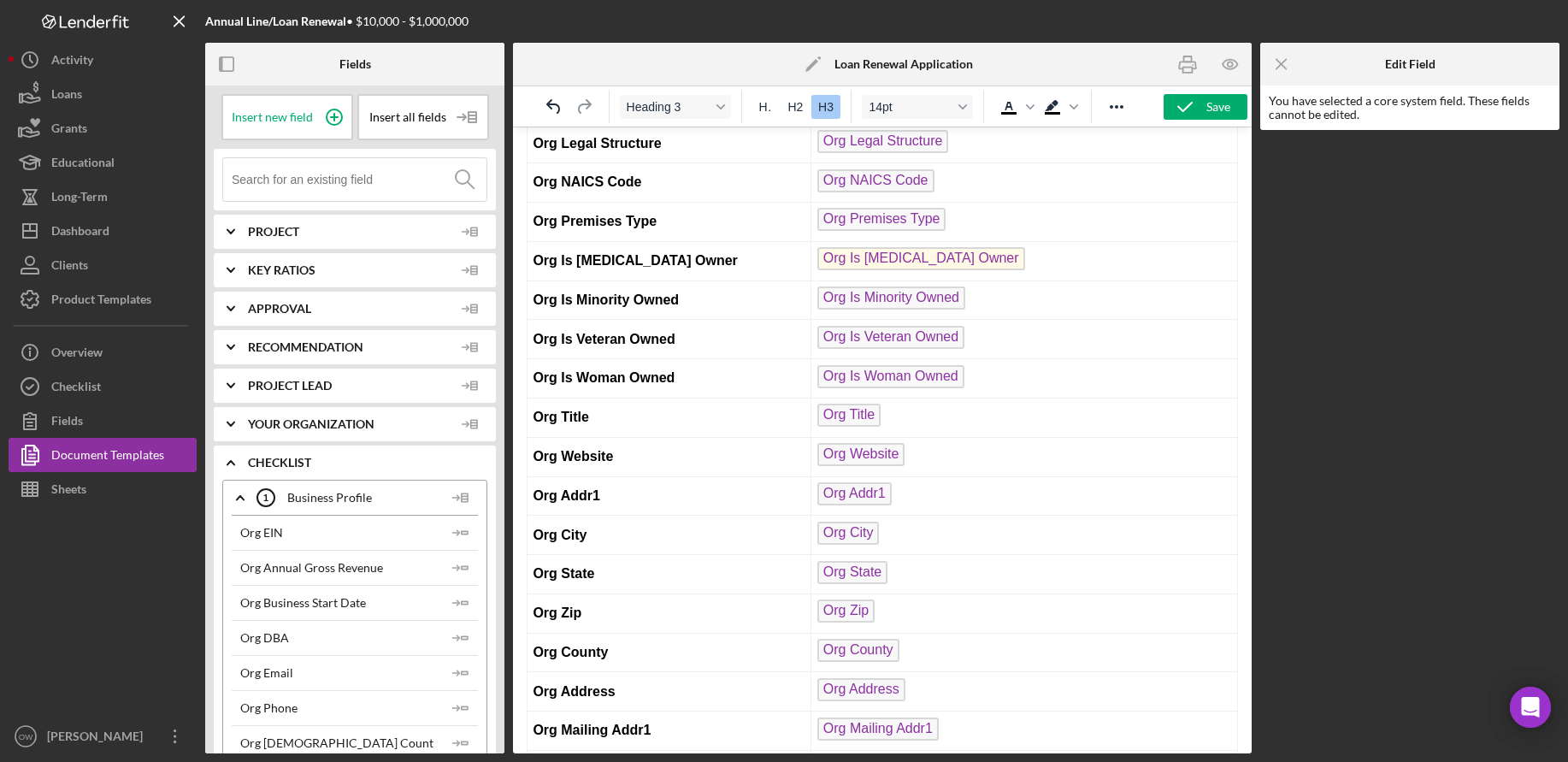
scroll to position [245, 0]
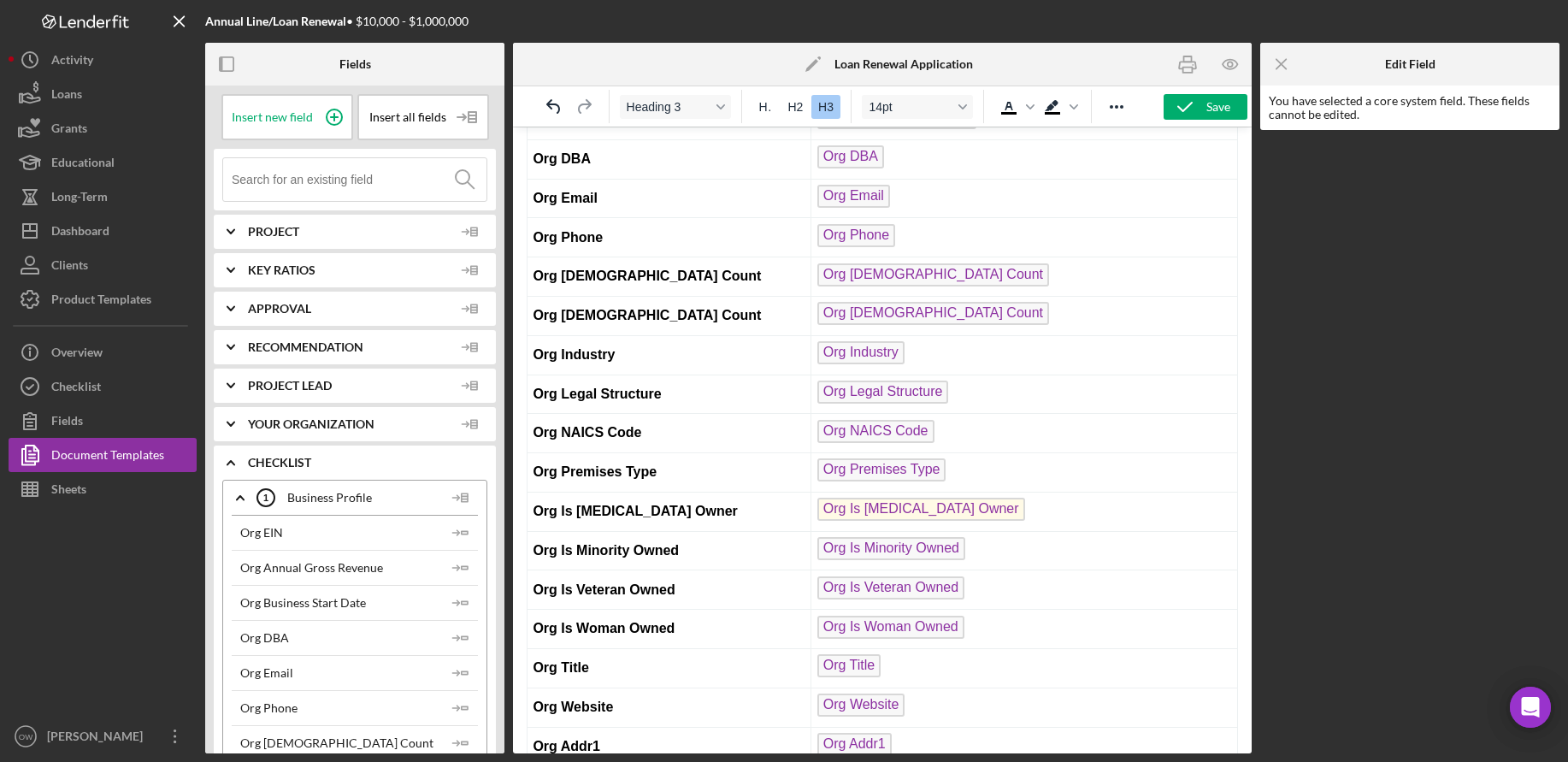
click at [884, 510] on span "Org Is [MEDICAL_DATA] Owner" at bounding box center [921, 509] width 208 height 23
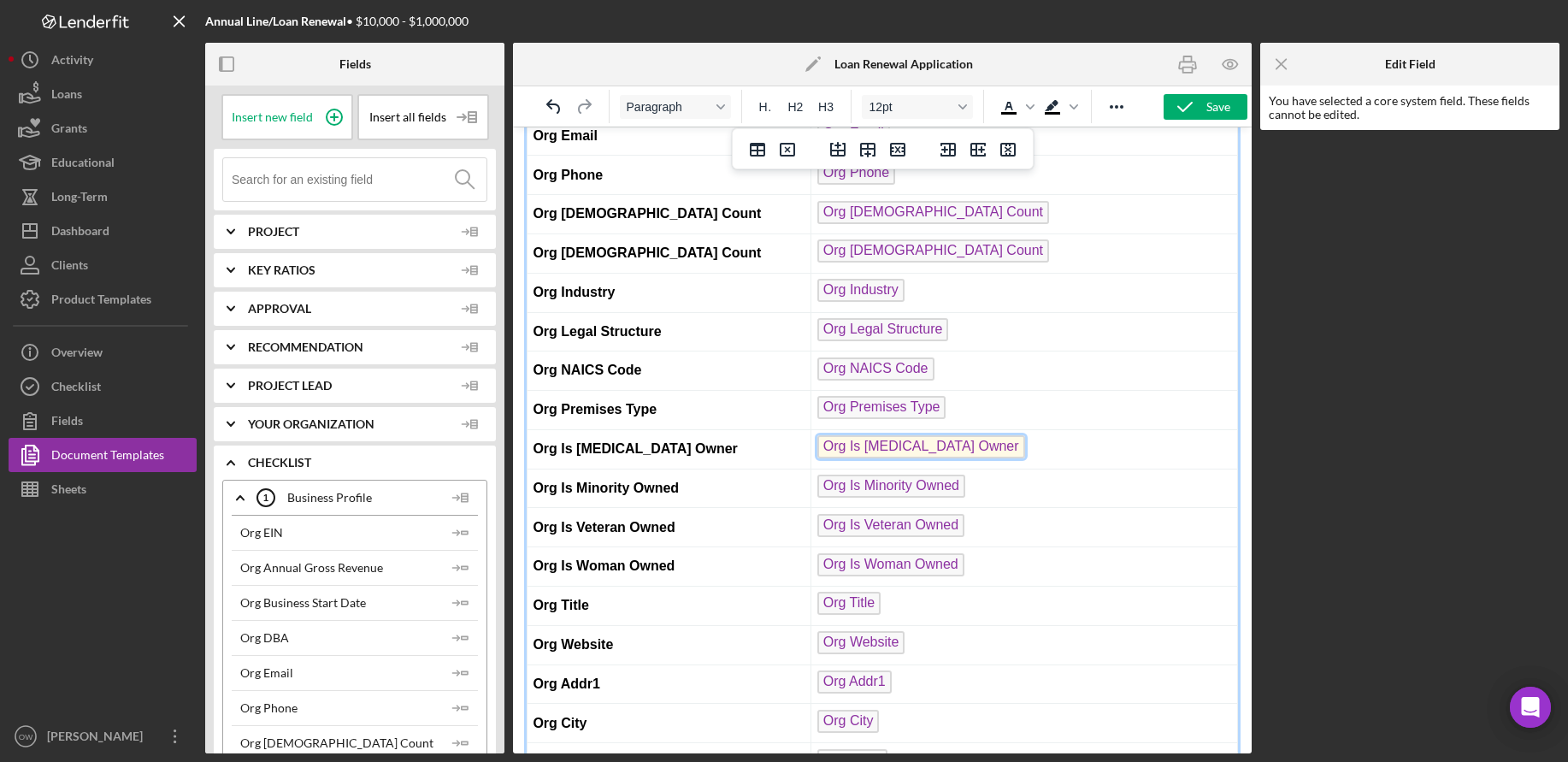
scroll to position [314, 0]
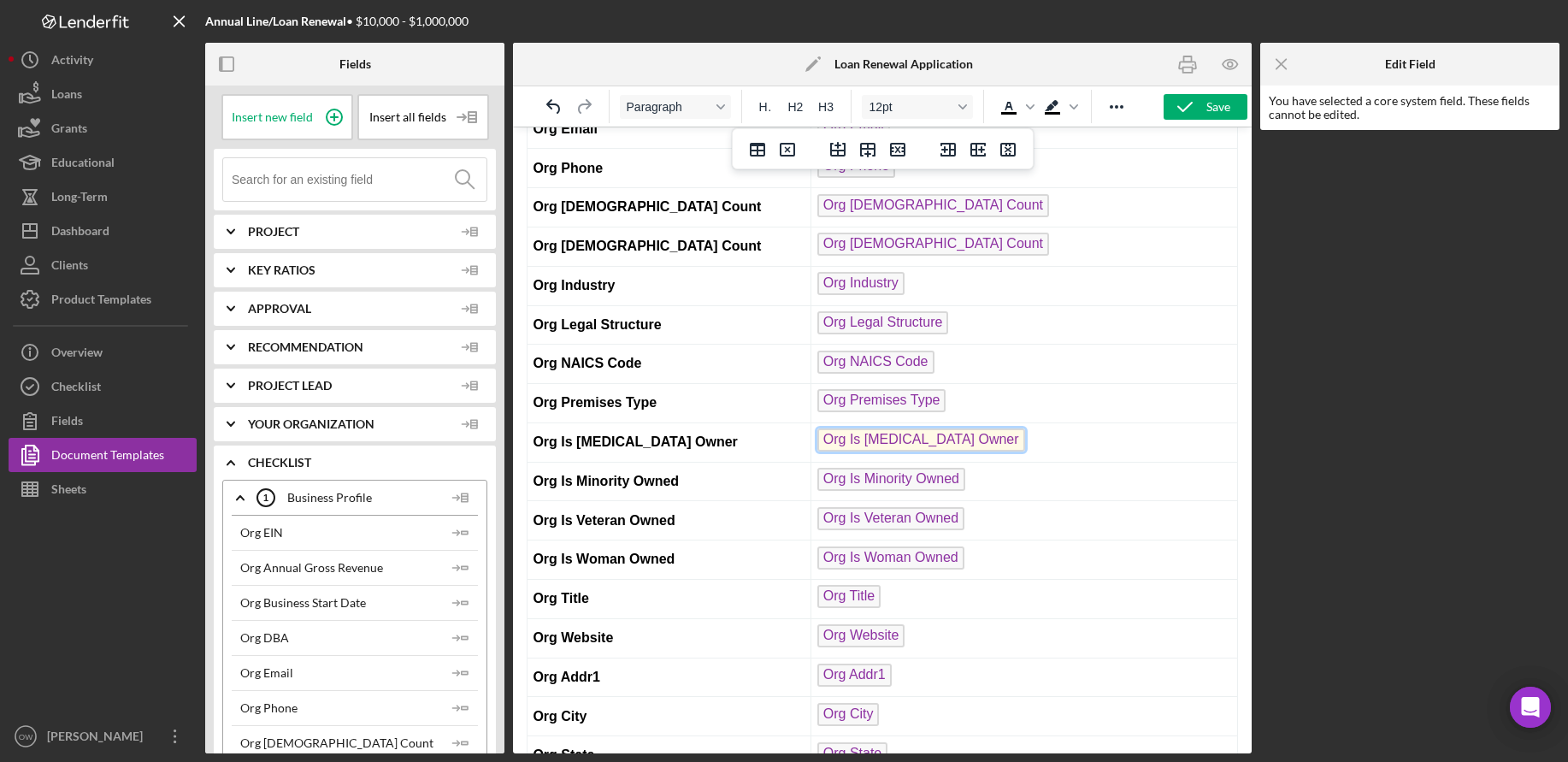
click at [883, 442] on span "Org Is [MEDICAL_DATA] Owner" at bounding box center [921, 440] width 208 height 23
click at [877, 474] on span "Org Is Minority Owned" at bounding box center [891, 479] width 148 height 23
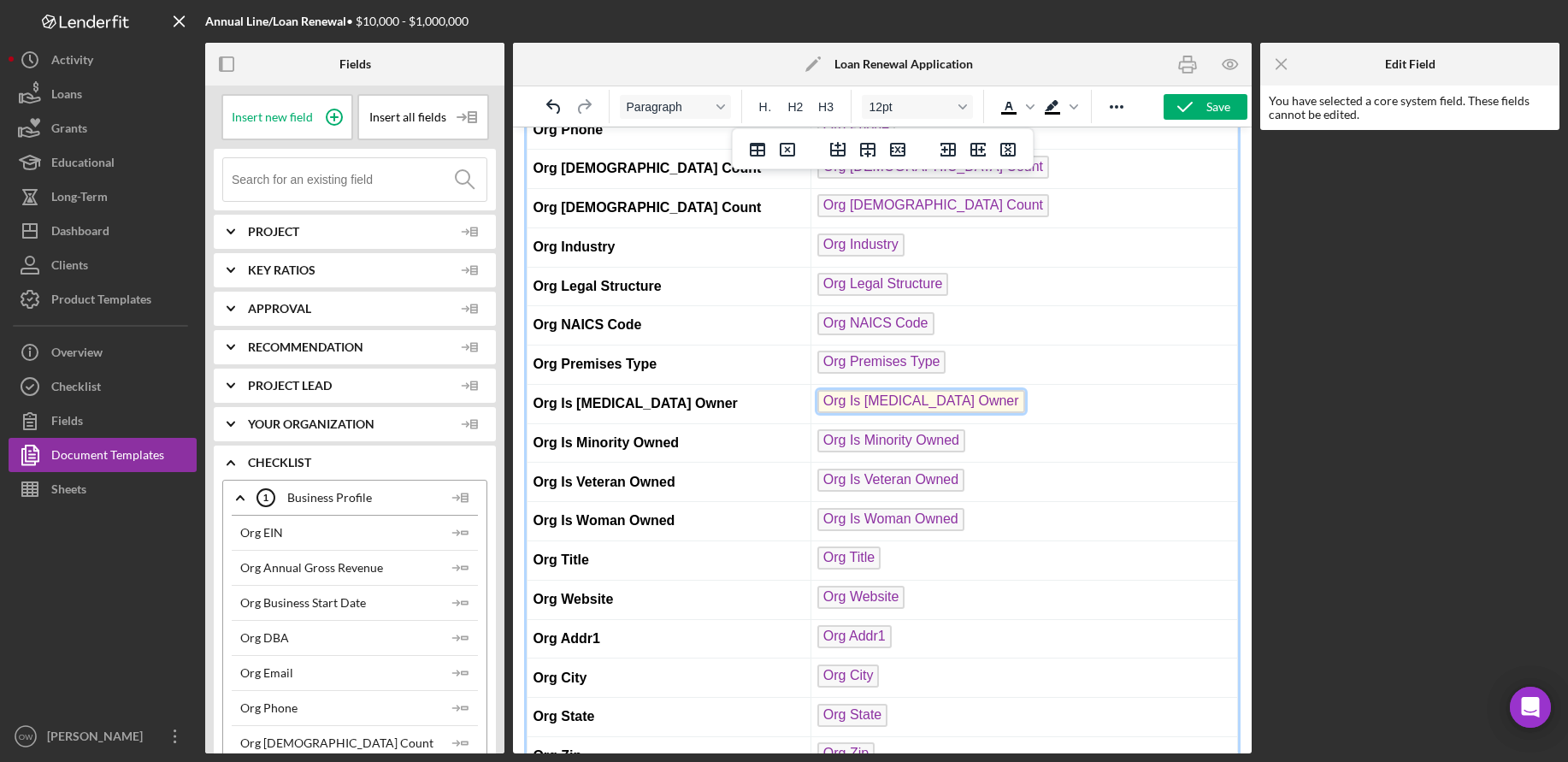
click at [886, 395] on span "Org Is [MEDICAL_DATA] Owner" at bounding box center [921, 401] width 208 height 23
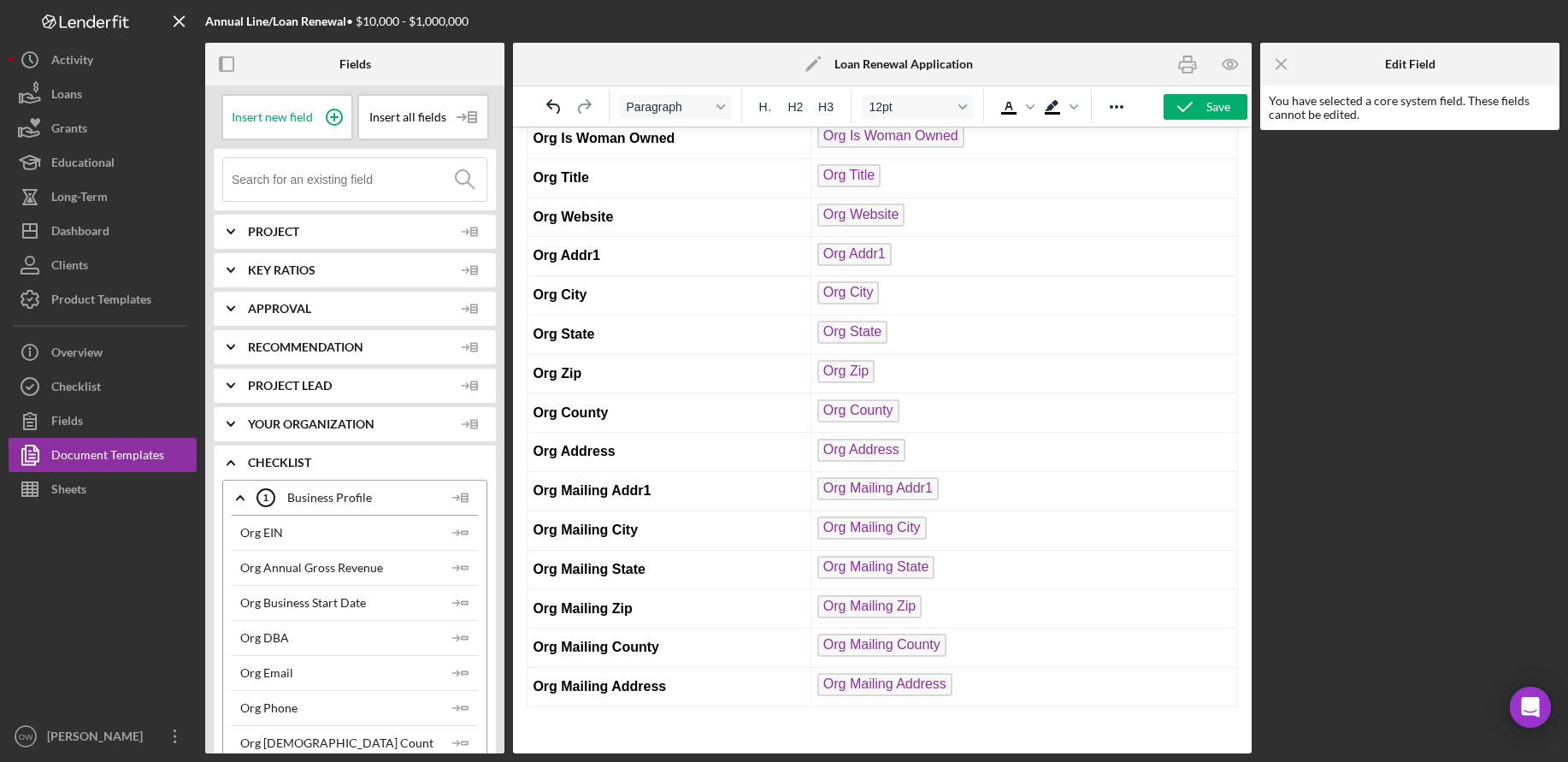
scroll to position [7, 0]
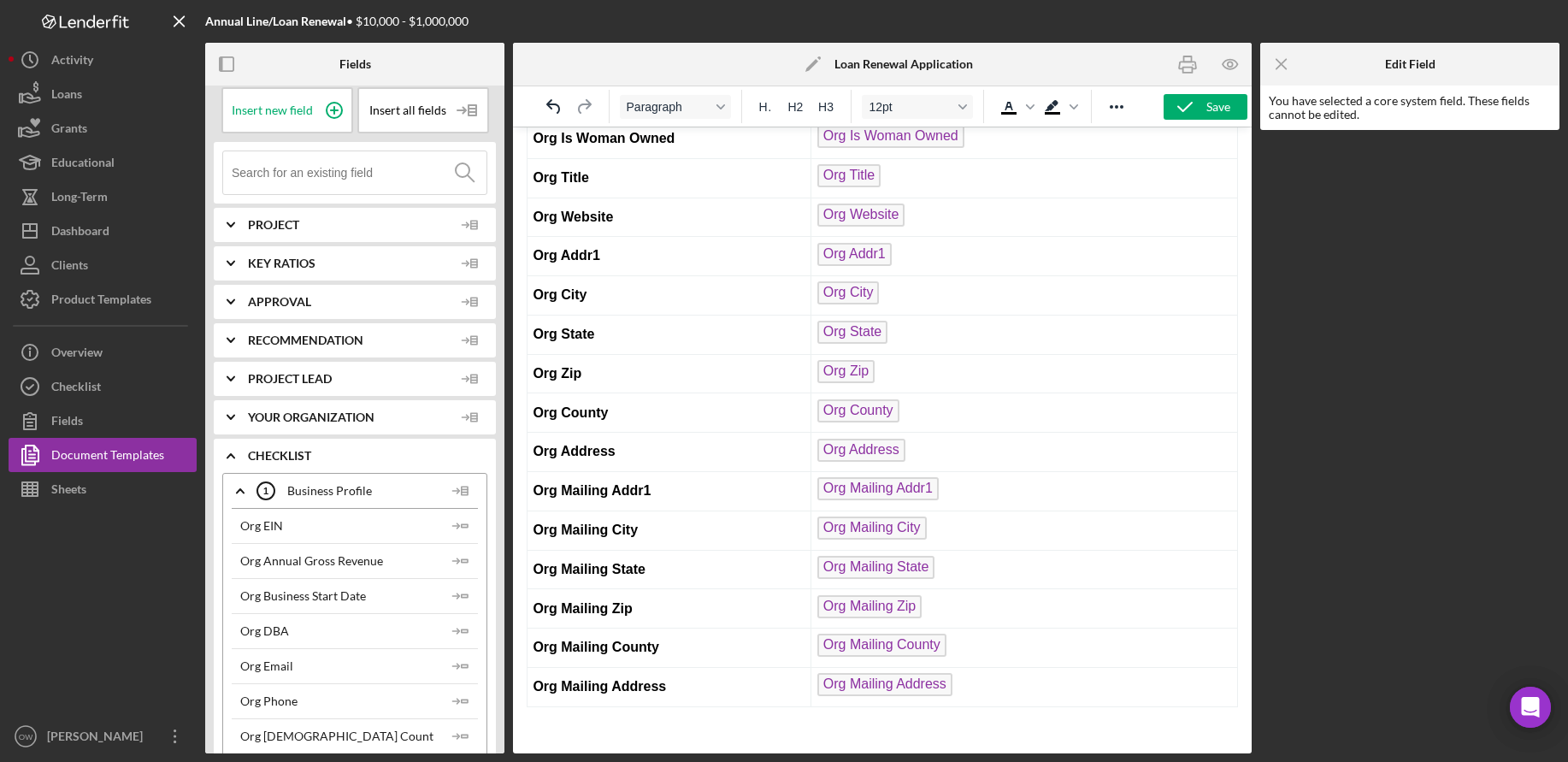
click at [360, 368] on div "Project Lead" at bounding box center [367, 378] width 240 height 34
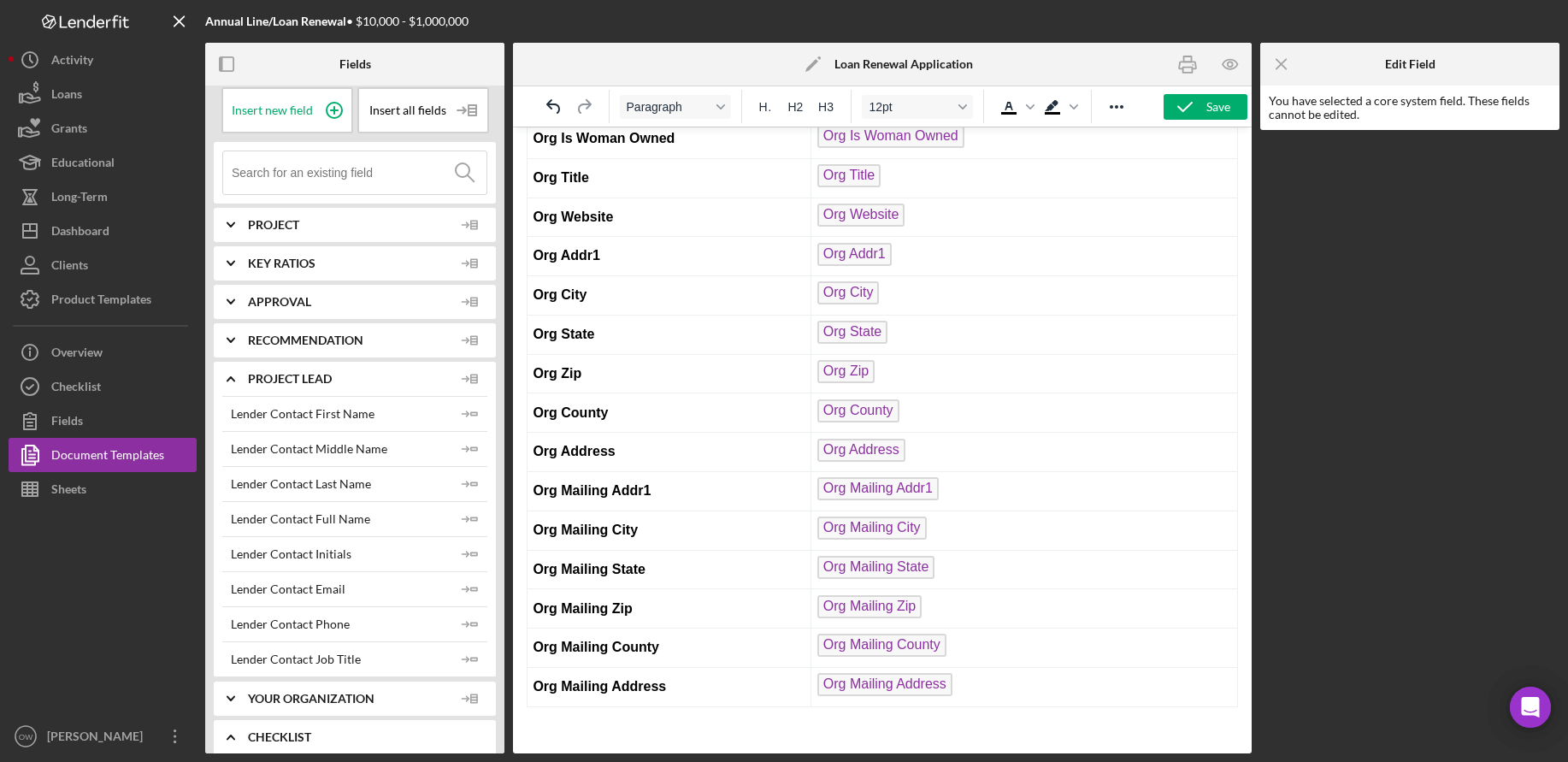
click at [354, 348] on span "Recommendation" at bounding box center [350, 341] width 205 height 14
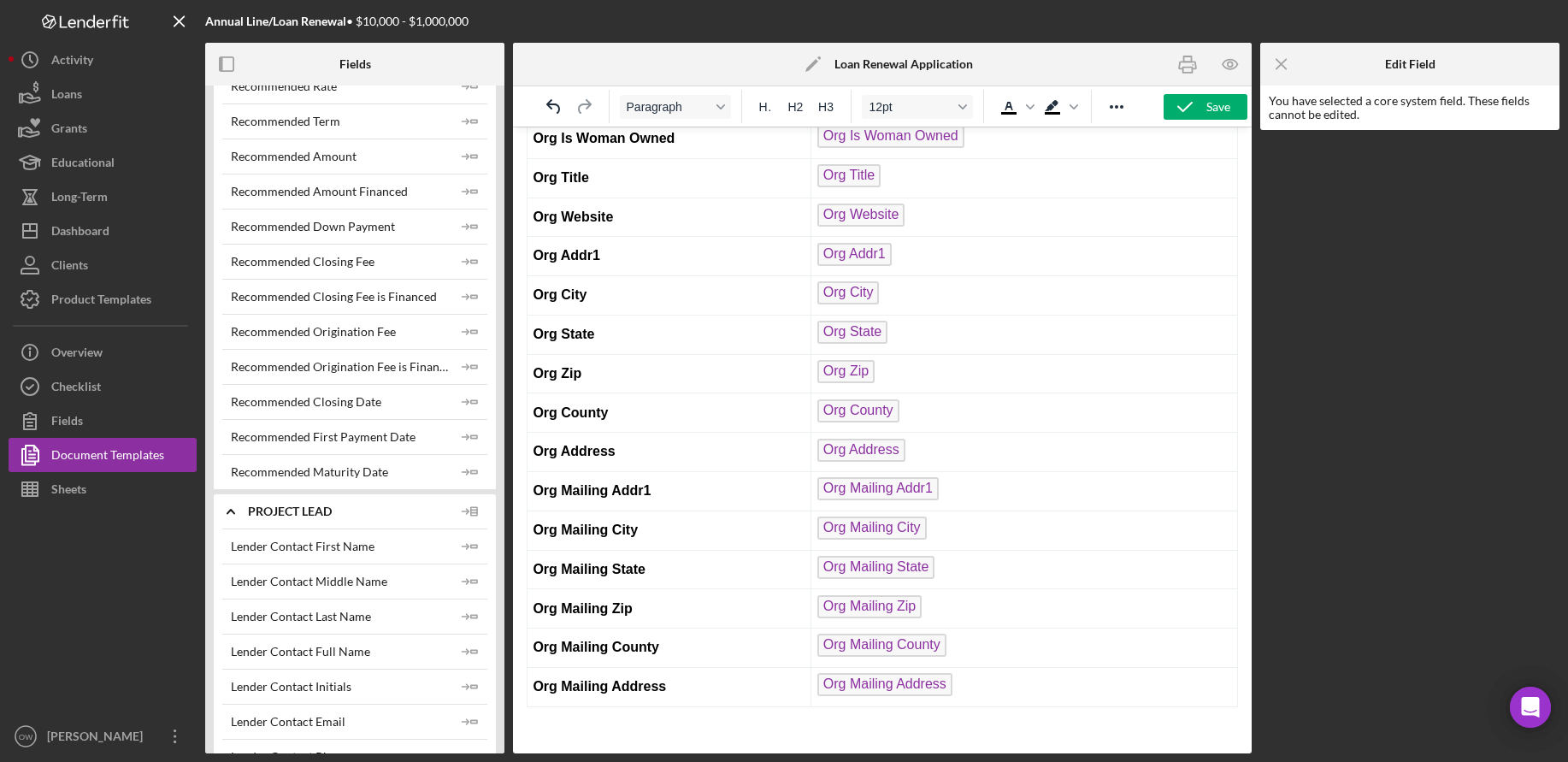
scroll to position [240, 0]
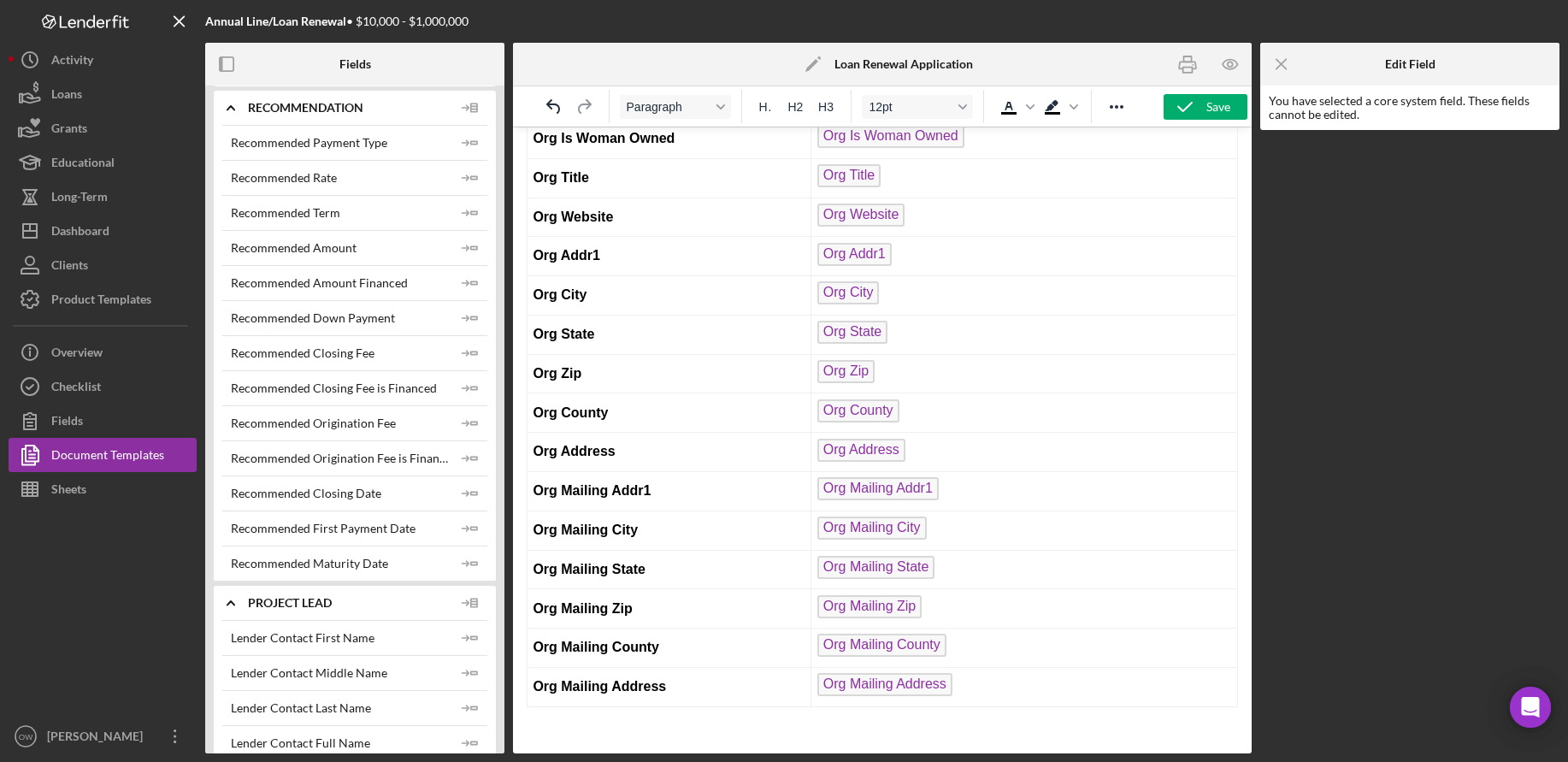
click at [231, 109] on icon "Icon/Expander" at bounding box center [230, 107] width 43 height 43
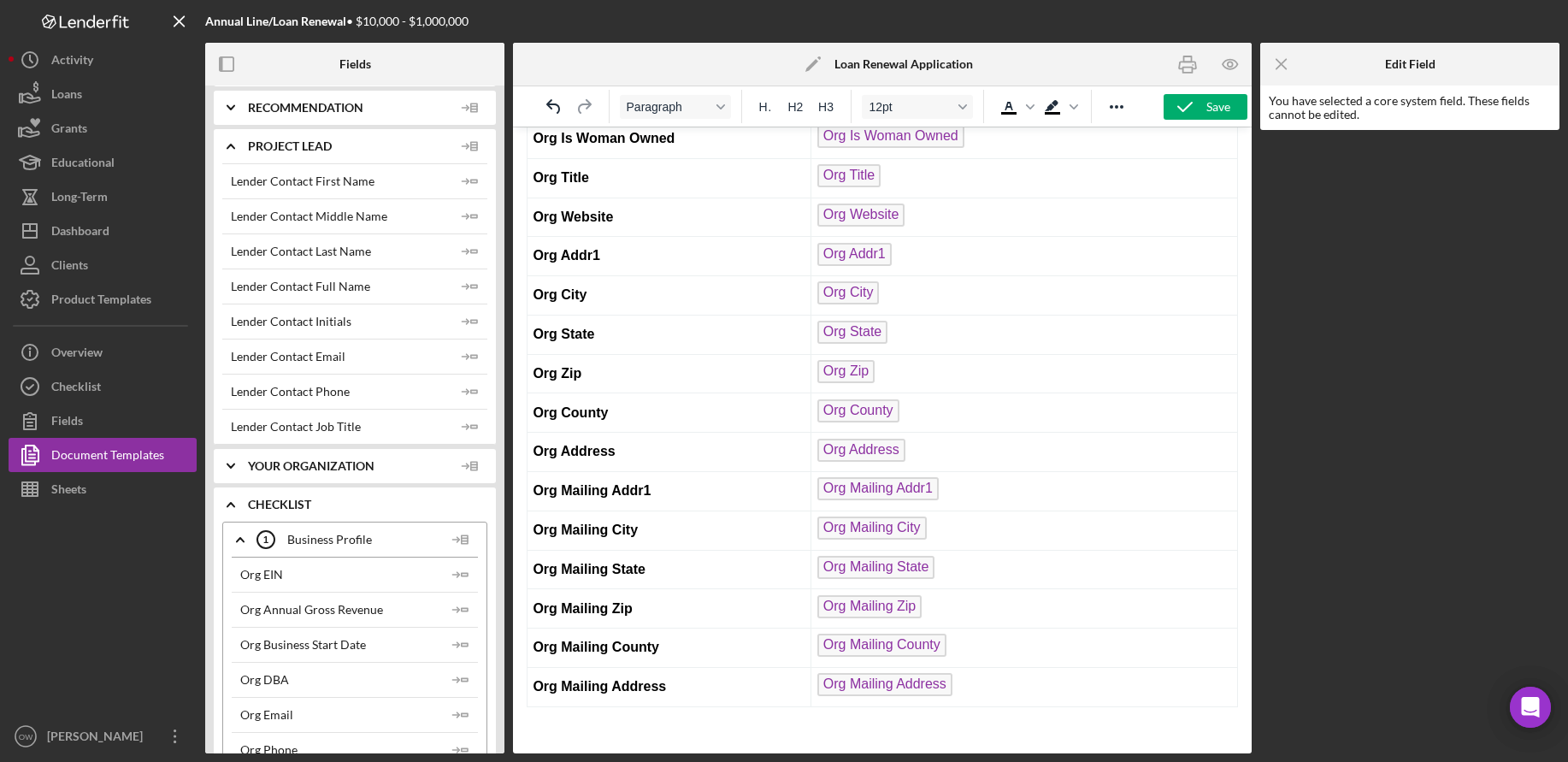
scroll to position [0, 0]
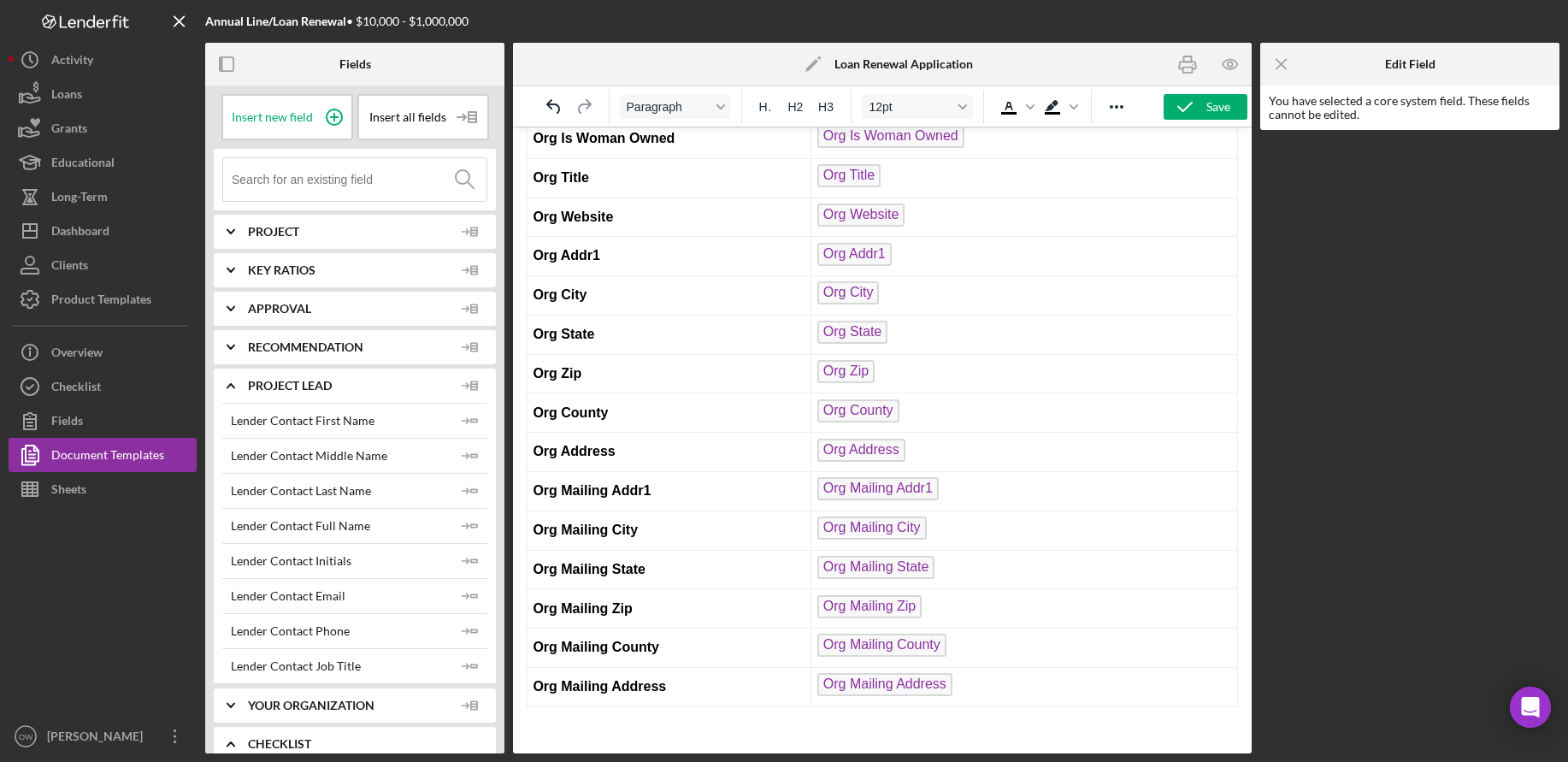
click at [230, 234] on polyline at bounding box center [231, 232] width 7 height 3
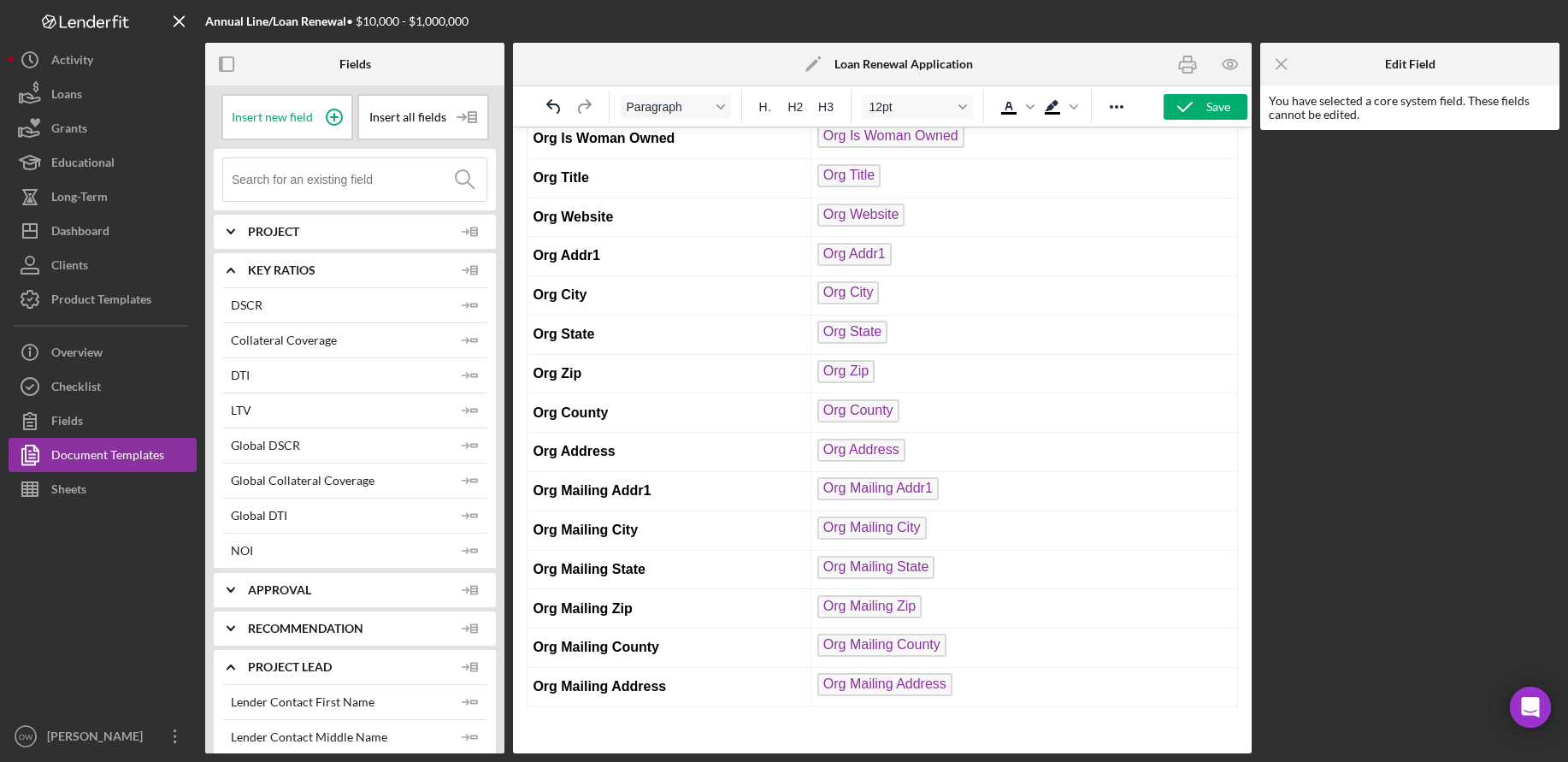
click at [230, 271] on icon "Icon/Expander" at bounding box center [230, 269] width 43 height 43
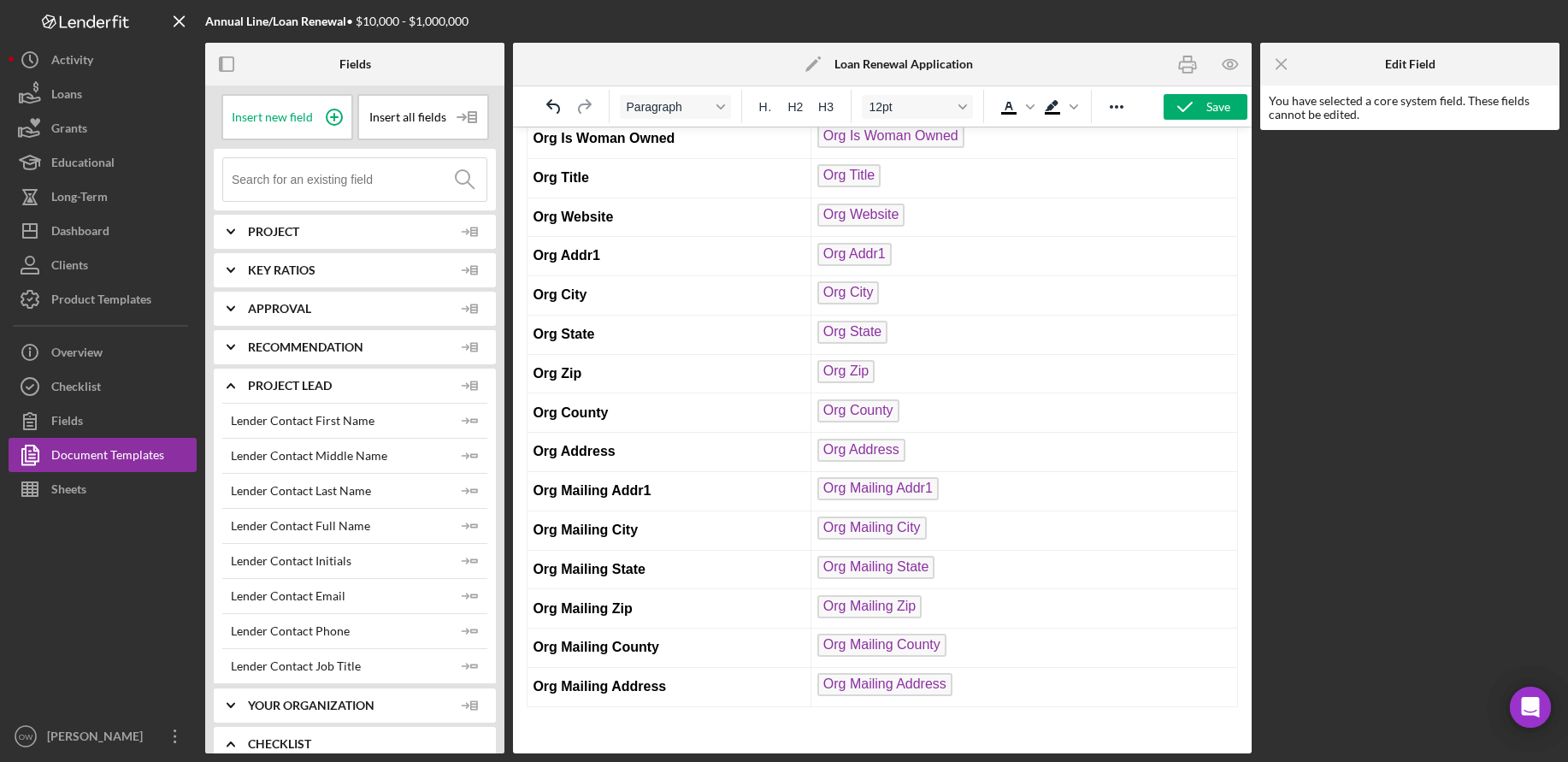
click at [230, 228] on icon "Icon/Expander" at bounding box center [230, 231] width 43 height 43
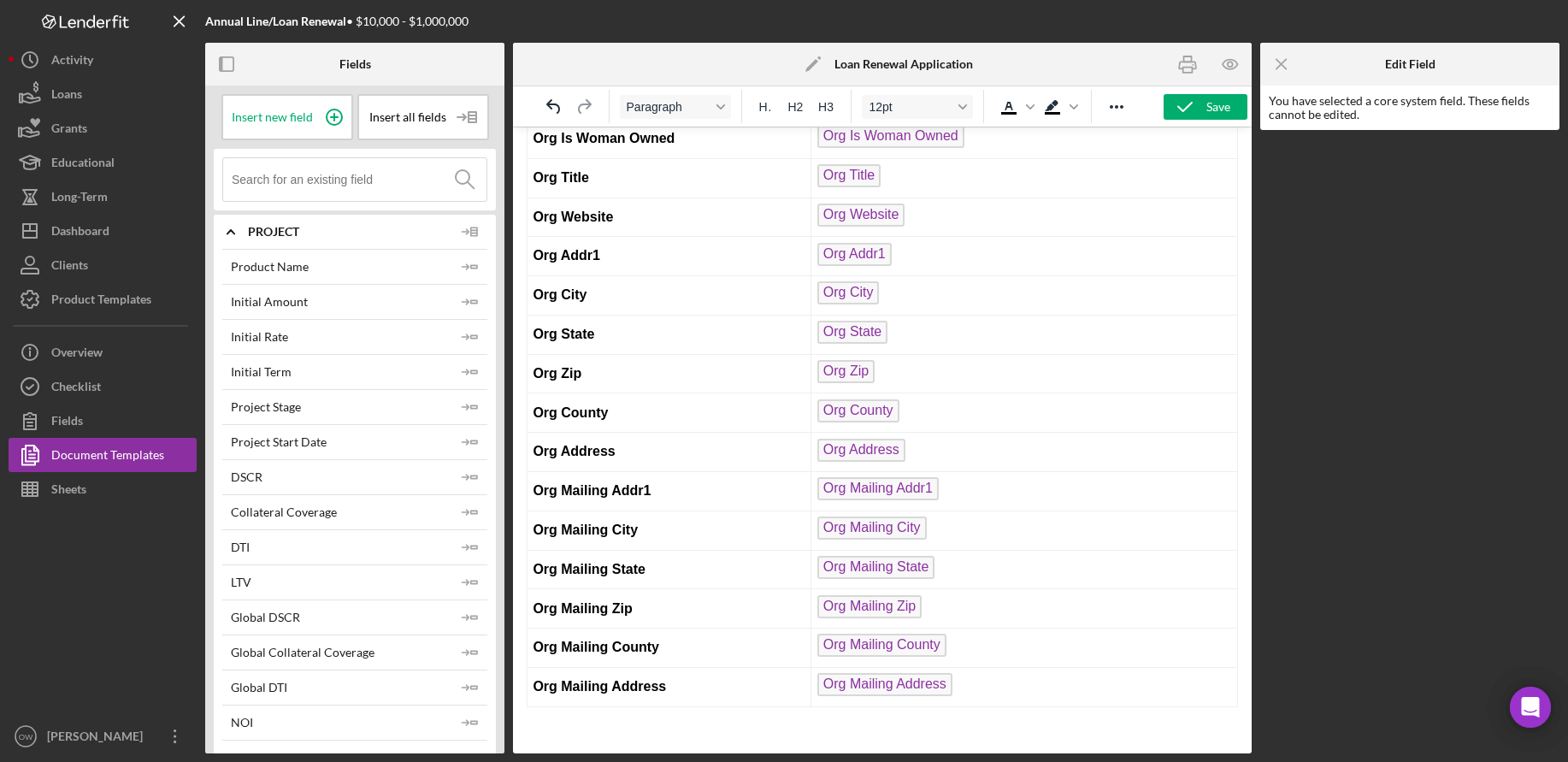
click at [230, 228] on icon "Icon/Expander" at bounding box center [230, 231] width 43 height 43
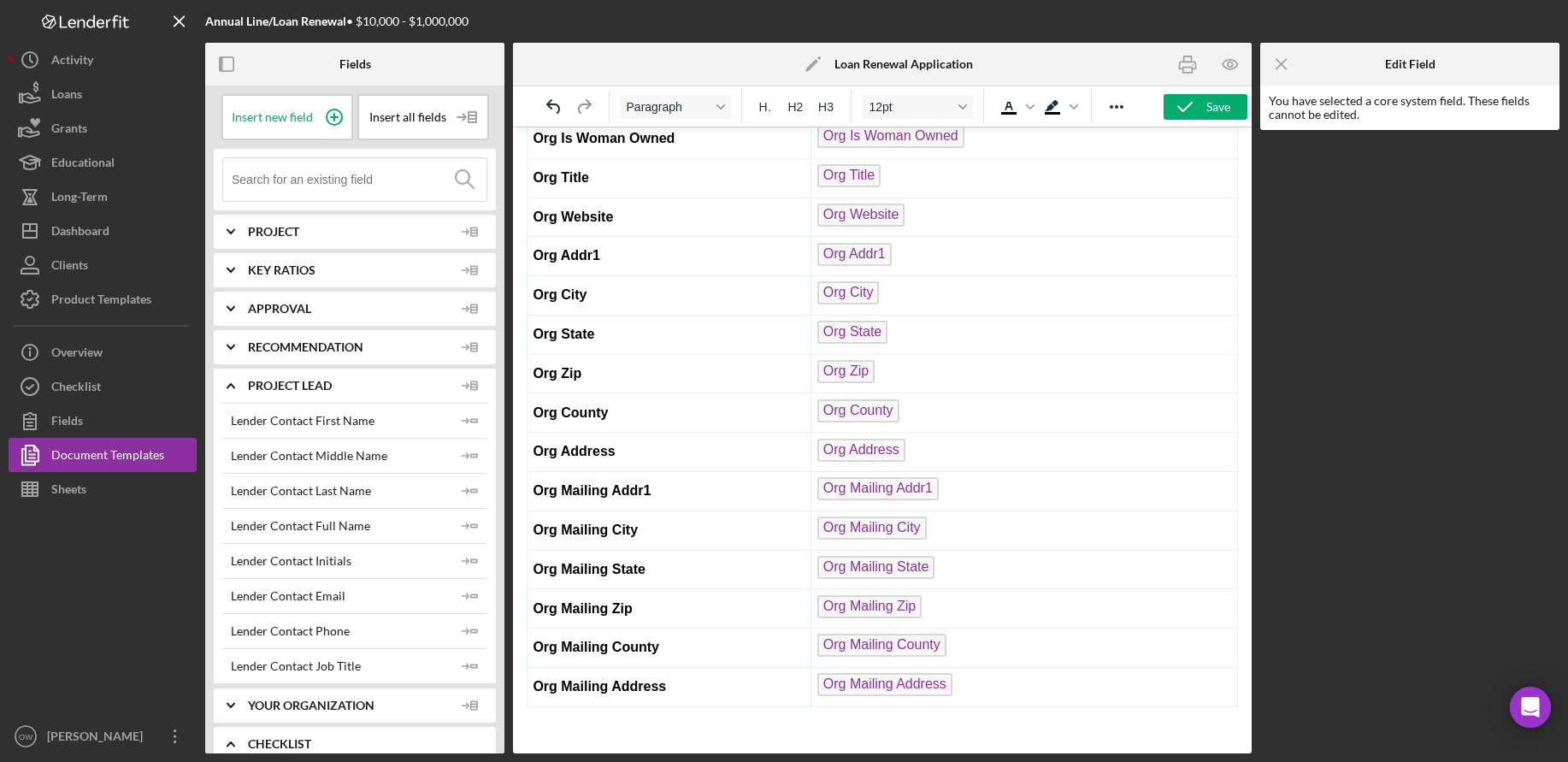
click at [230, 384] on polyline at bounding box center [231, 386] width 7 height 3
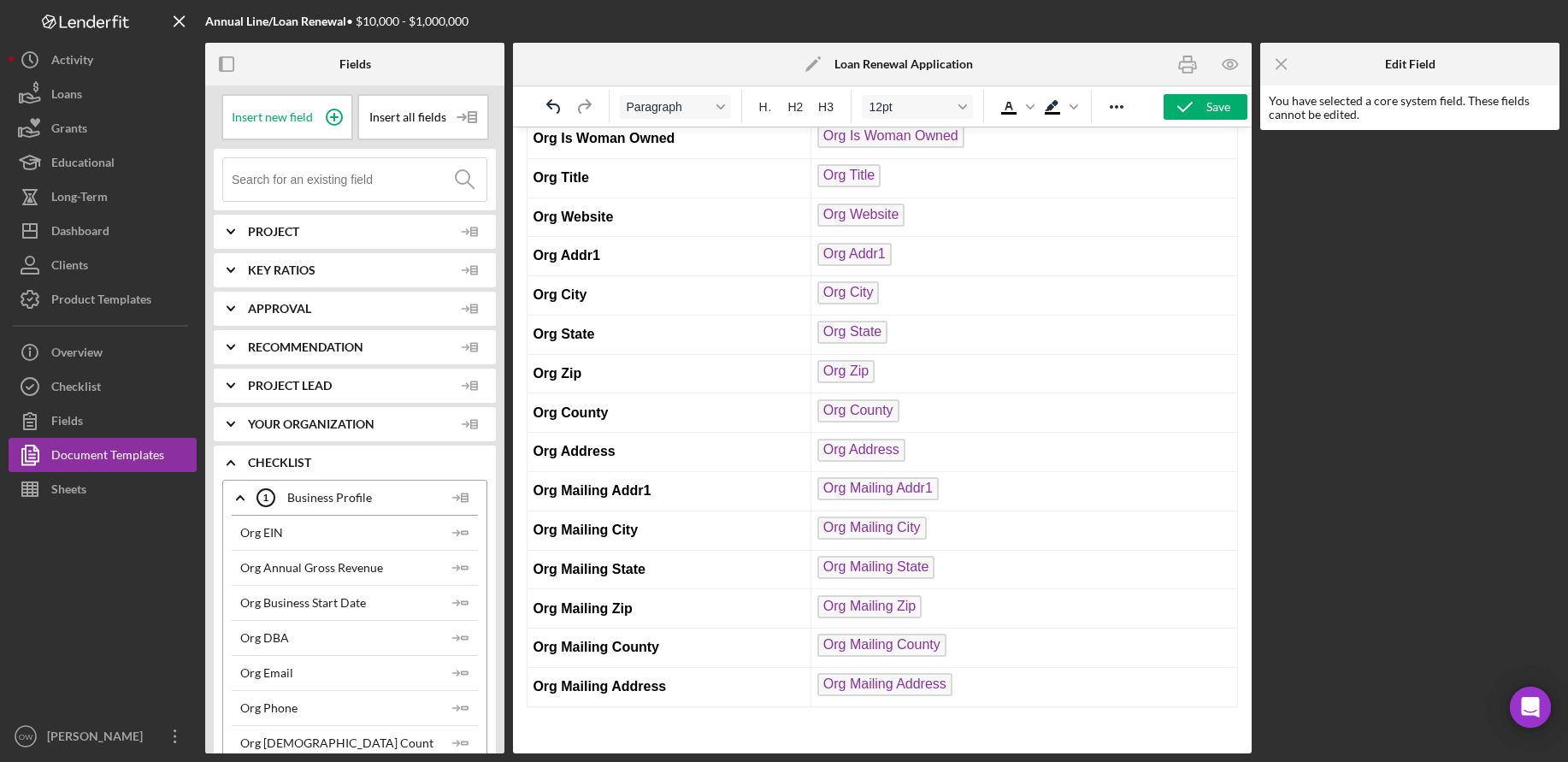
click at [230, 383] on icon "Icon/Expander" at bounding box center [230, 385] width 43 height 43
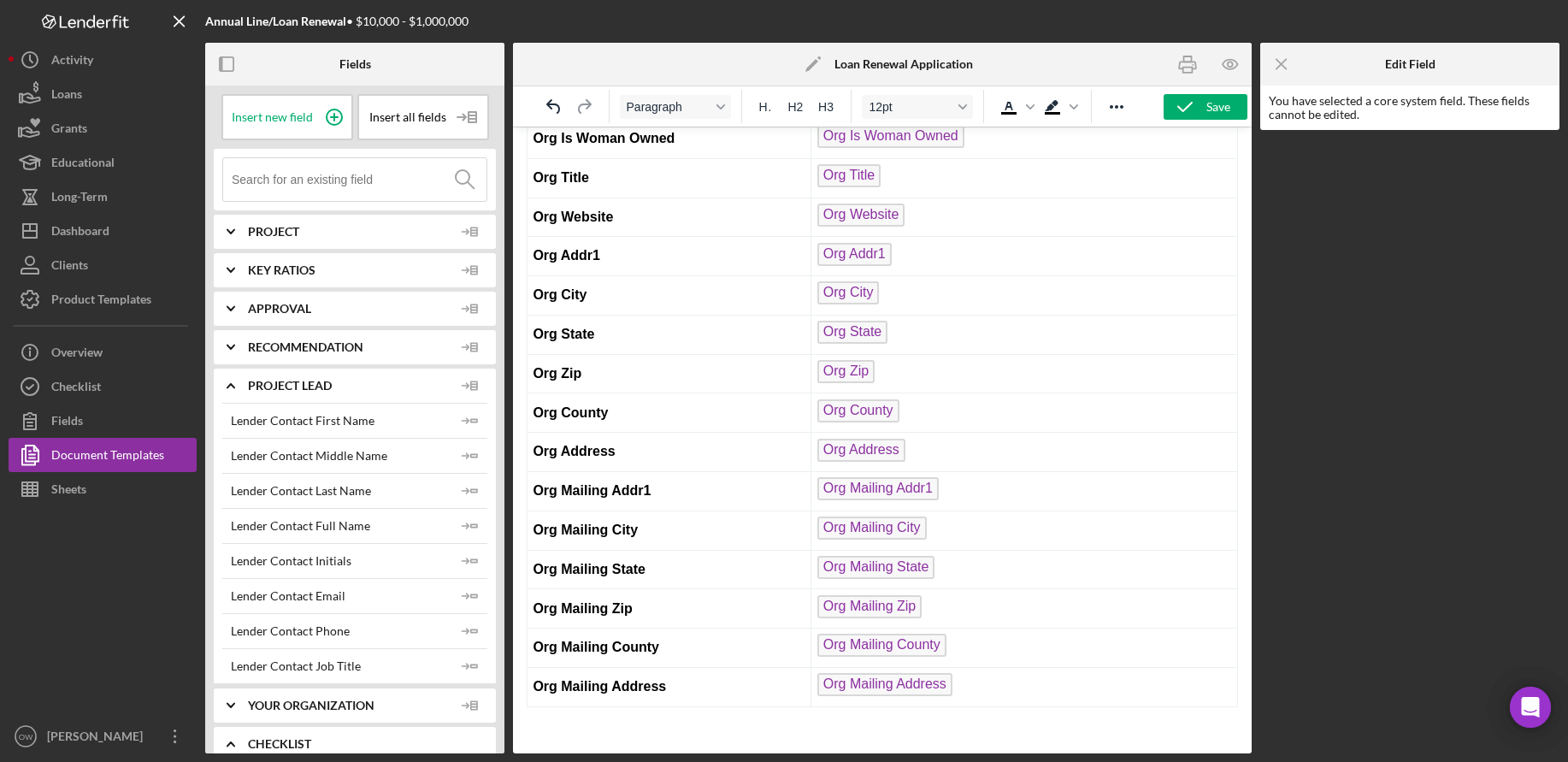
click at [230, 384] on polyline at bounding box center [231, 386] width 7 height 3
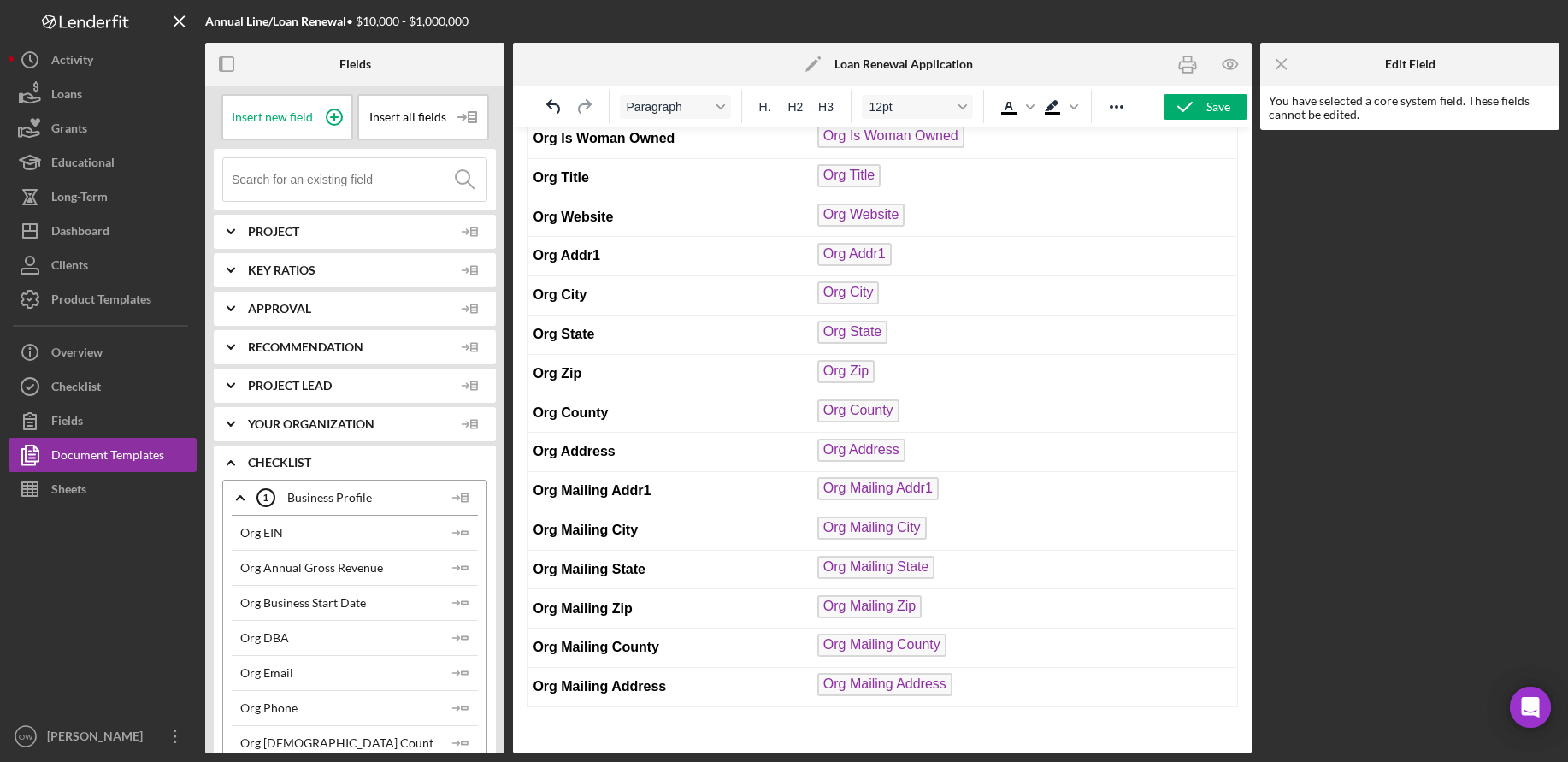
click at [235, 419] on icon "Icon/Expander" at bounding box center [230, 424] width 43 height 43
click at [234, 386] on icon "Icon/Expander" at bounding box center [230, 385] width 43 height 43
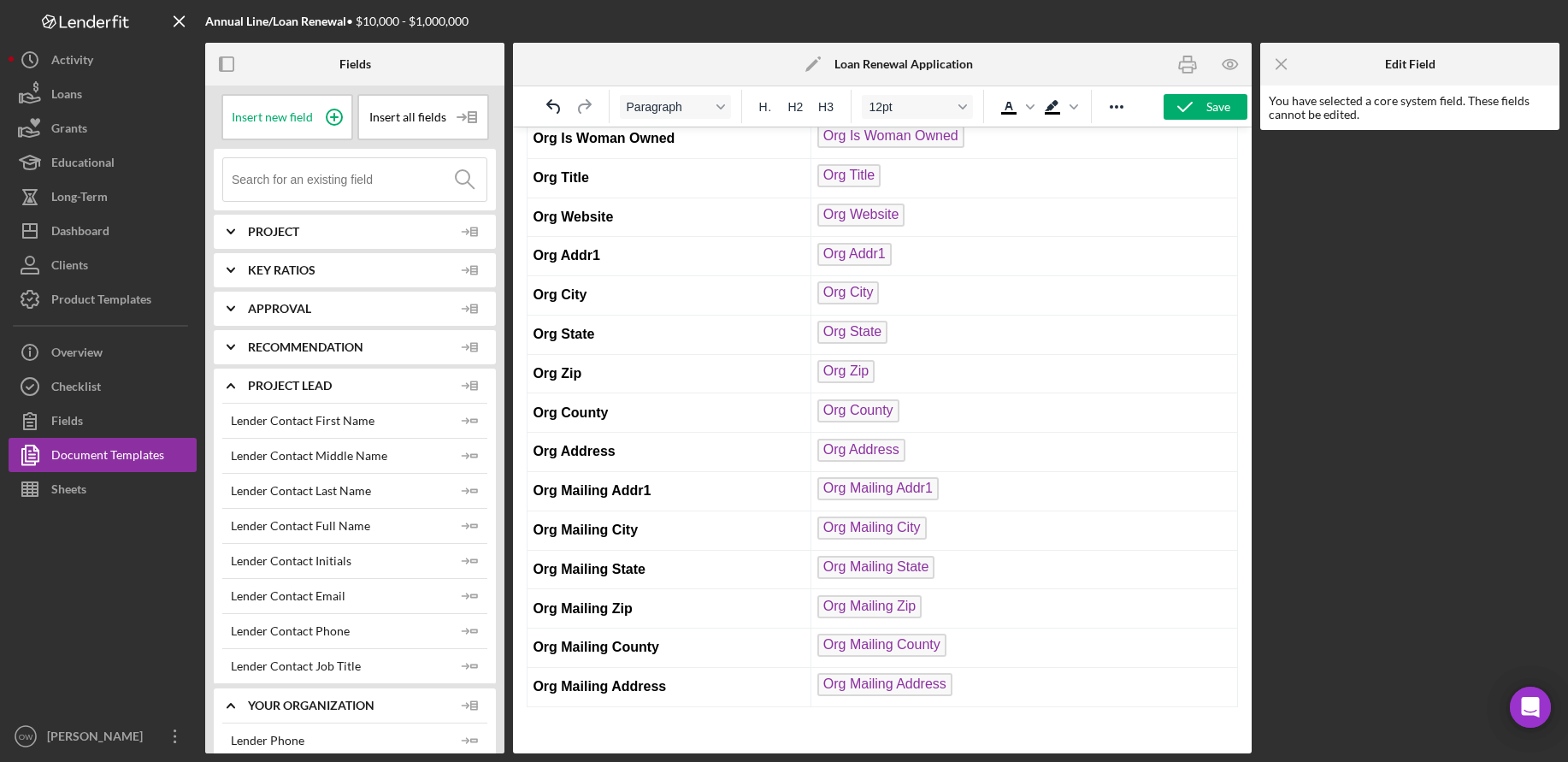
click at [234, 386] on polyline at bounding box center [231, 386] width 7 height 3
click at [235, 414] on icon "Icon/Expander" at bounding box center [230, 424] width 43 height 43
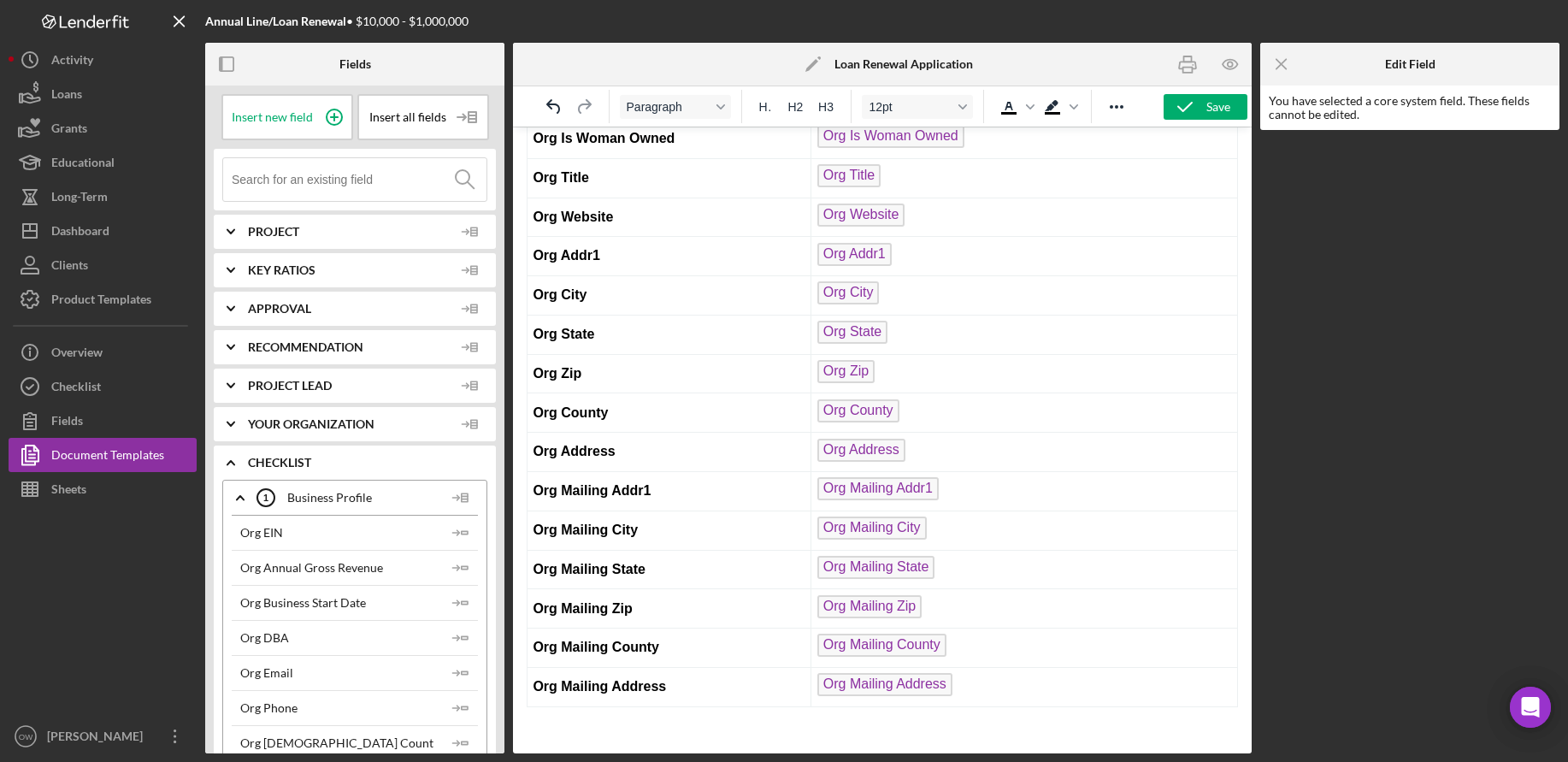
click at [233, 461] on icon "Icon/Expander" at bounding box center [230, 462] width 43 height 43
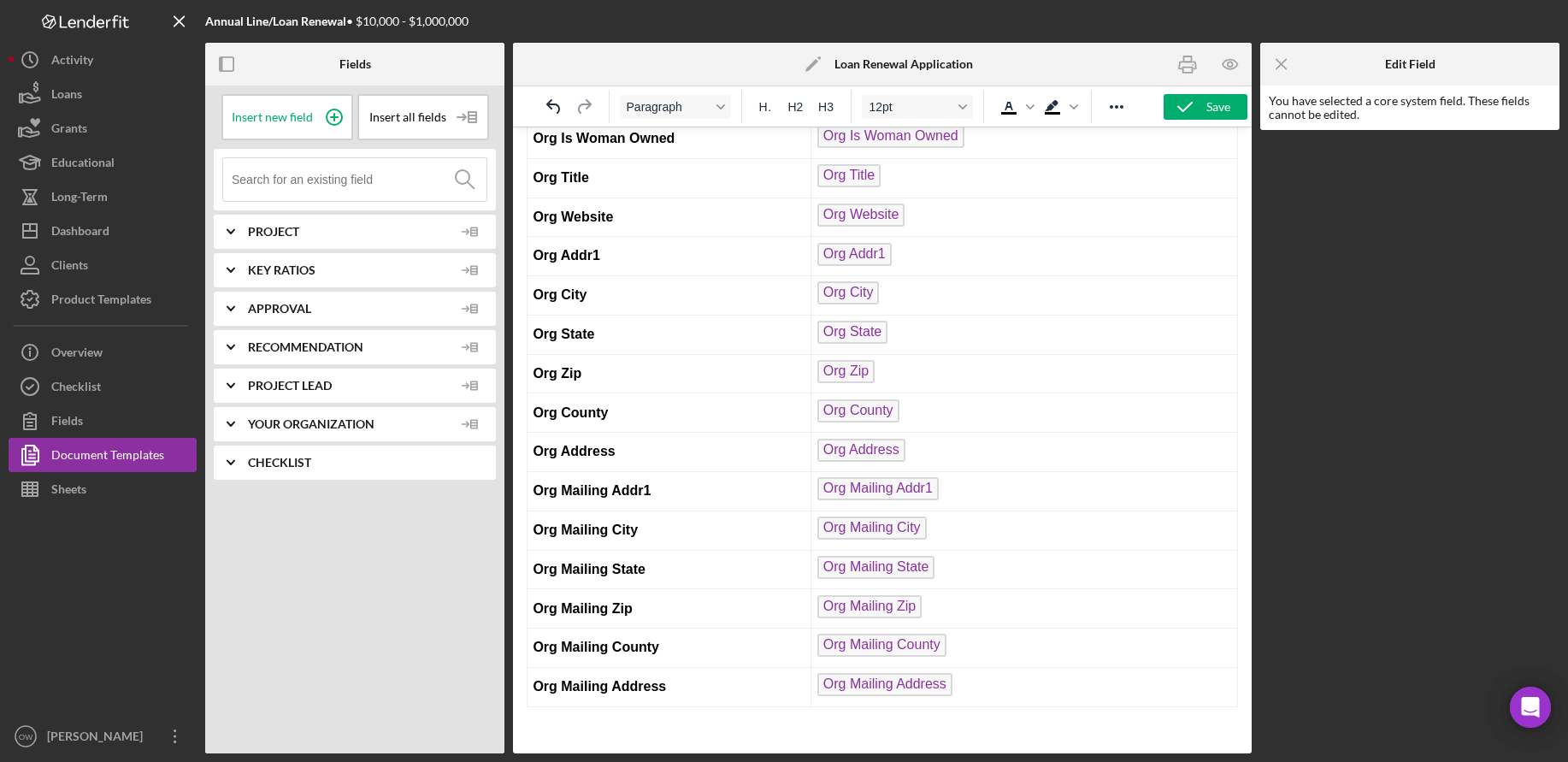
click at [261, 455] on div "Checklist" at bounding box center [367, 462] width 240 height 34
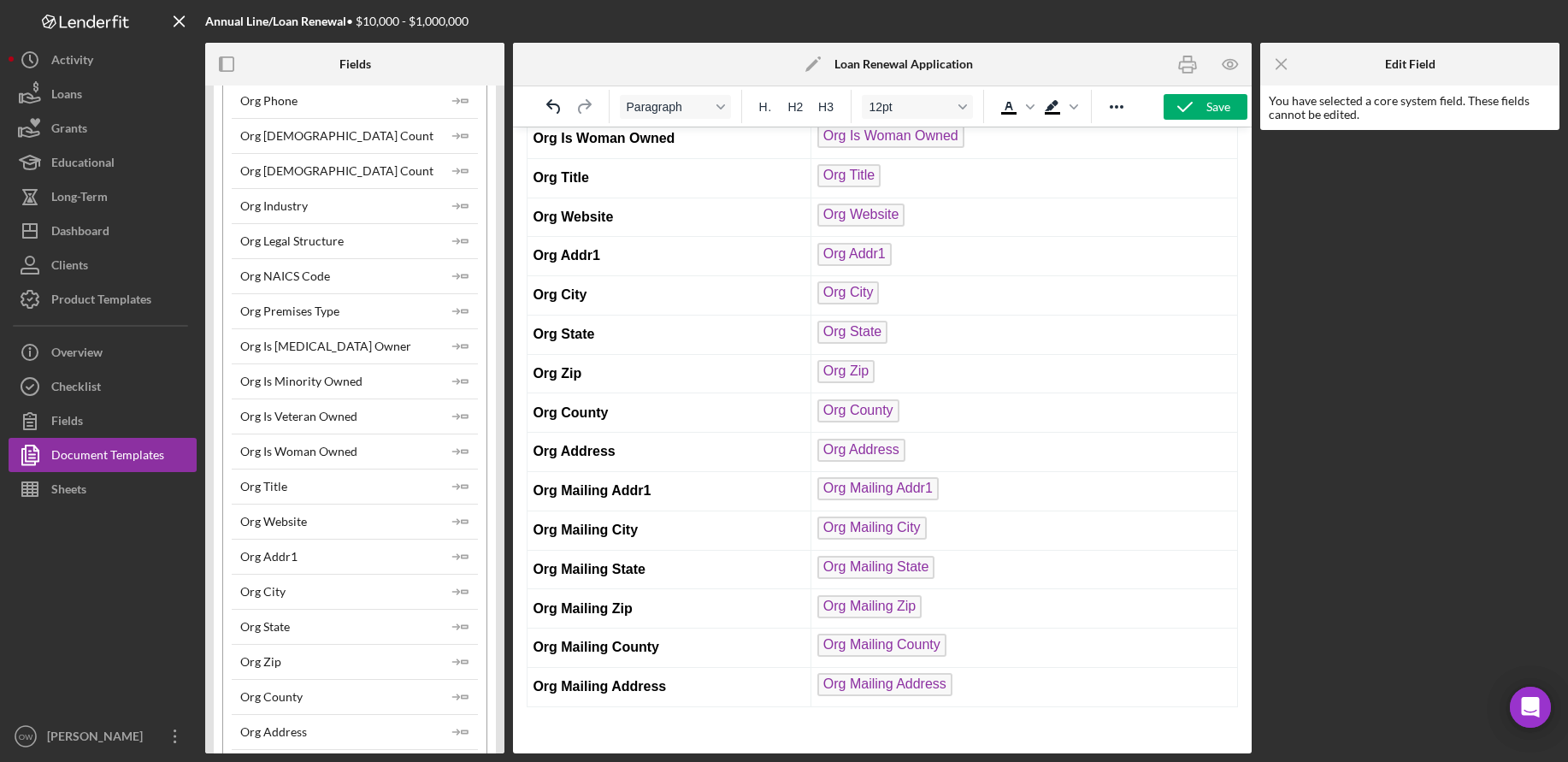
scroll to position [1276, 0]
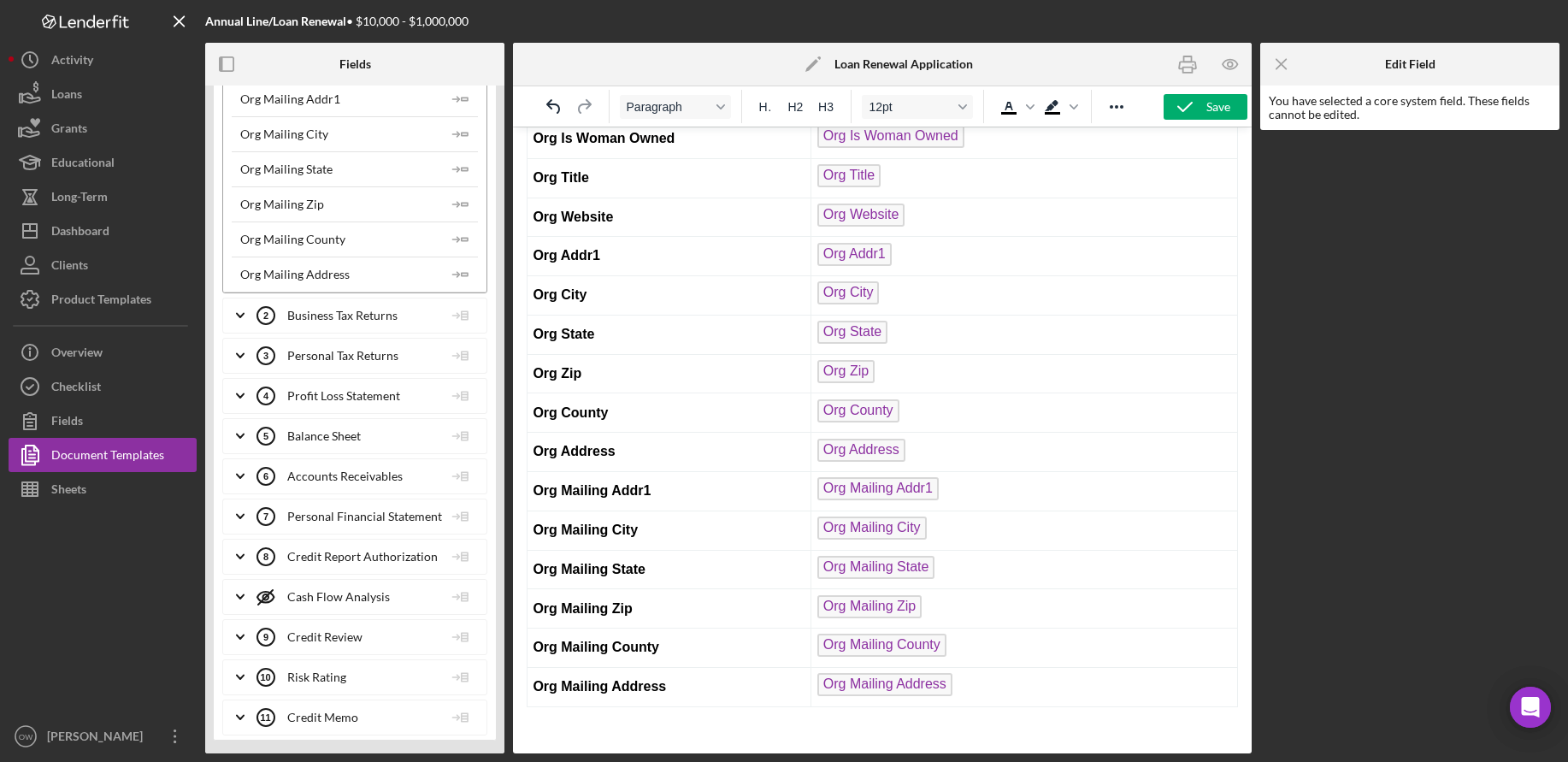
click at [242, 645] on icon "Icon/Expander" at bounding box center [240, 637] width 43 height 43
click at [244, 526] on icon "Icon/Expander" at bounding box center [240, 516] width 43 height 43
click at [231, 486] on icon "Icon/Expander" at bounding box center [240, 476] width 43 height 43
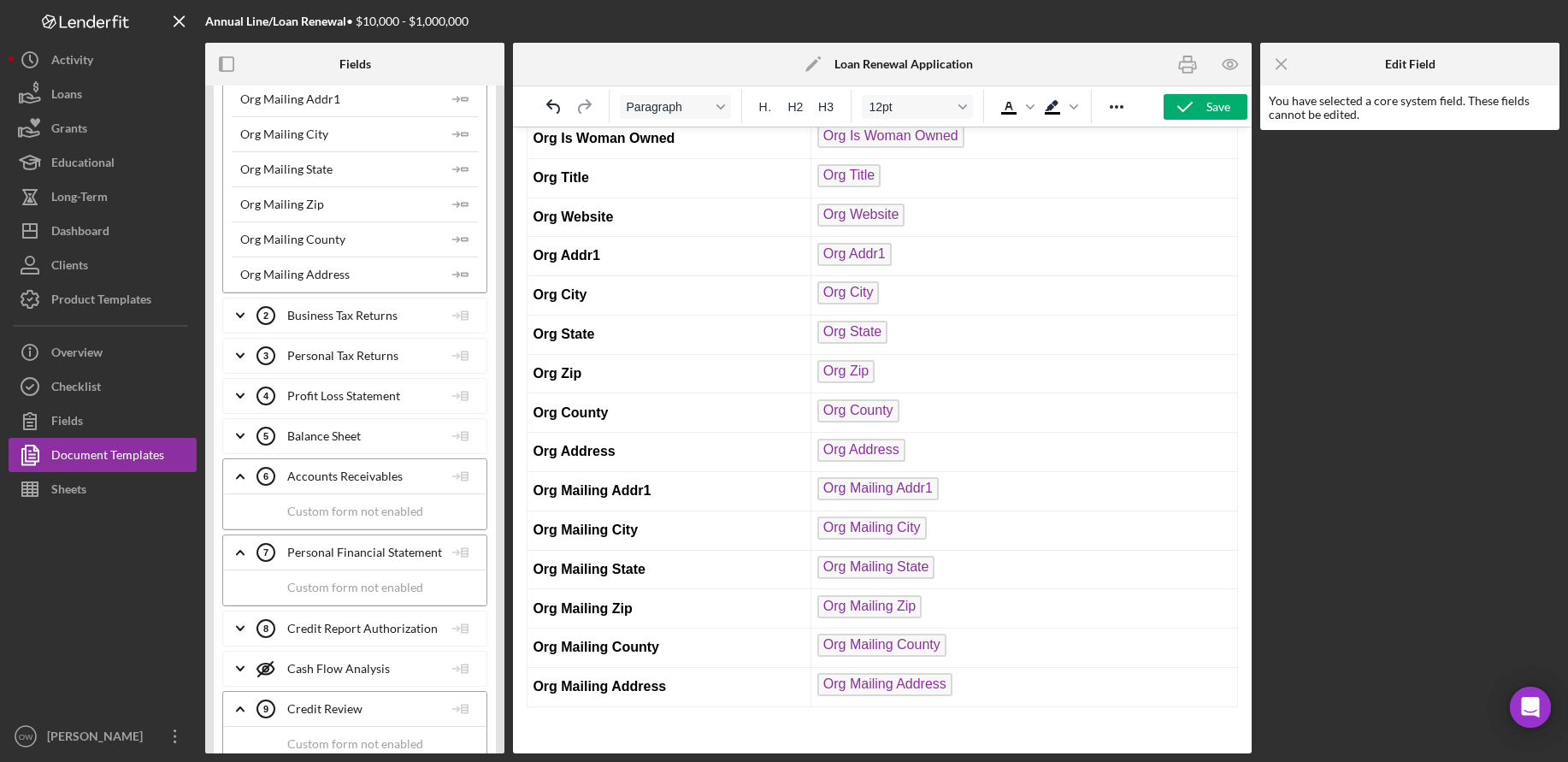
click at [232, 438] on icon "Icon/Expander" at bounding box center [240, 435] width 43 height 43
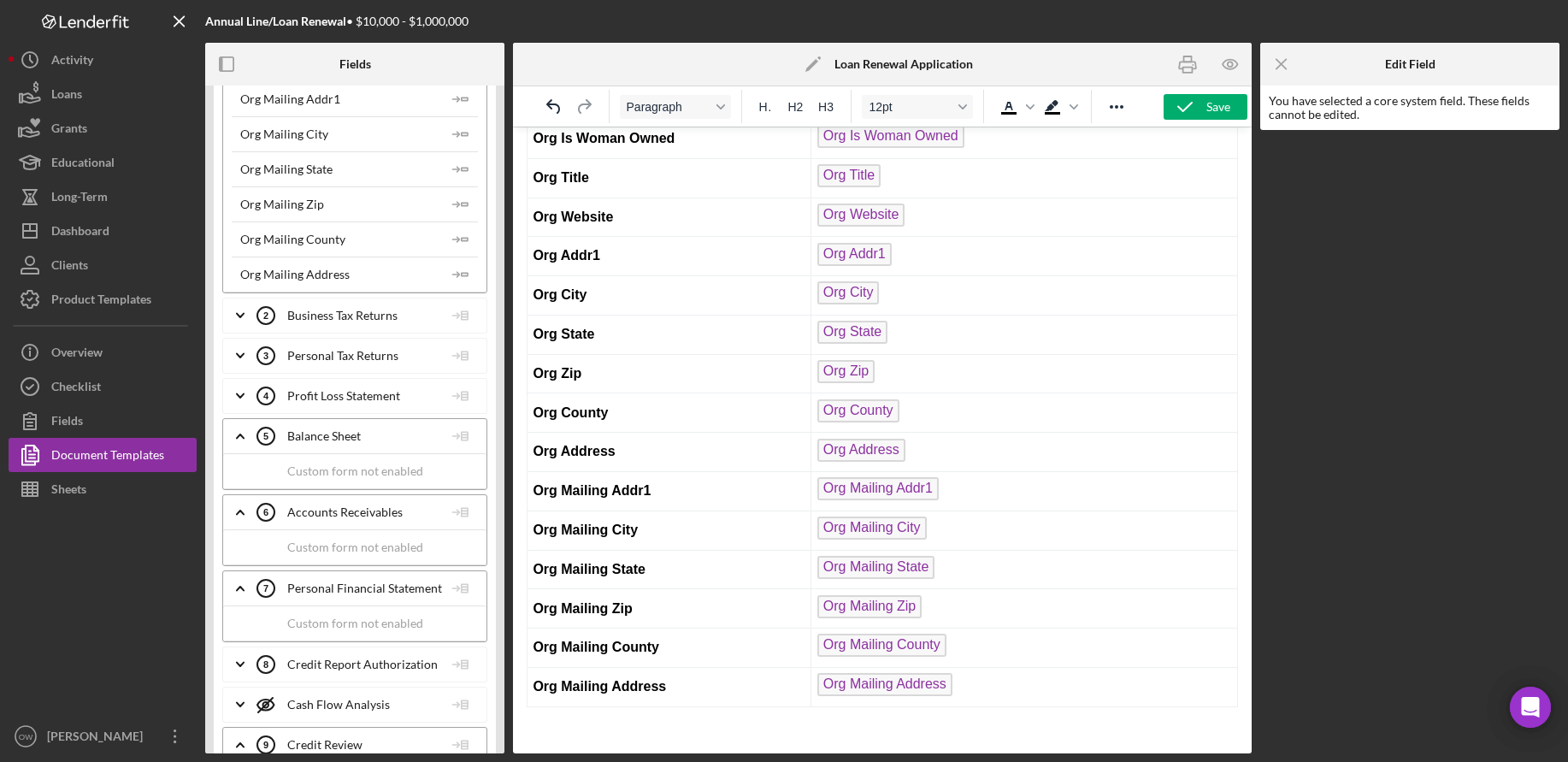
click at [239, 394] on icon "Icon/Expander" at bounding box center [240, 395] width 43 height 43
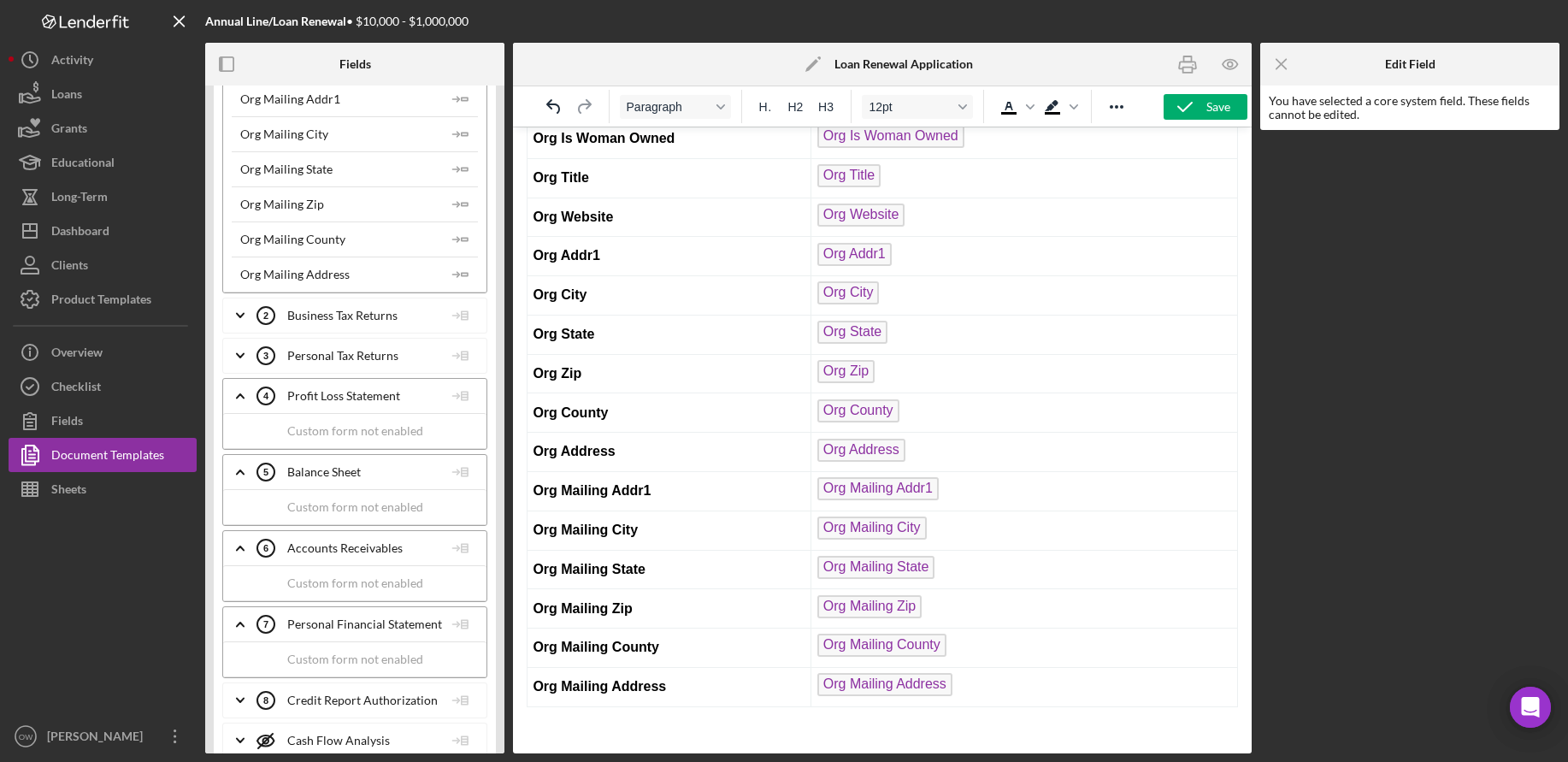
click at [239, 363] on icon "Icon/Expander" at bounding box center [240, 355] width 43 height 43
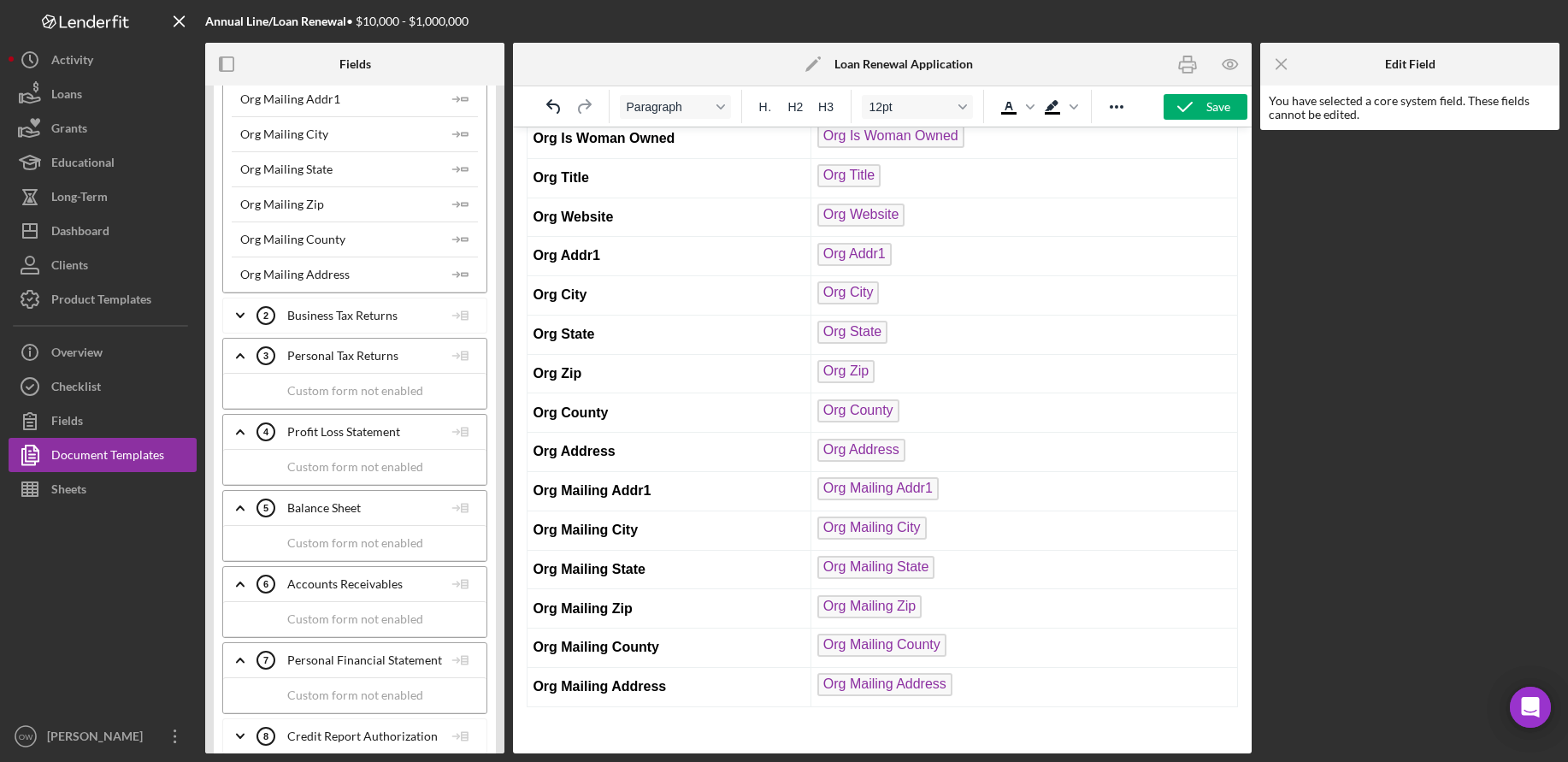
click at [244, 332] on icon "Icon/Expander" at bounding box center [240, 315] width 43 height 43
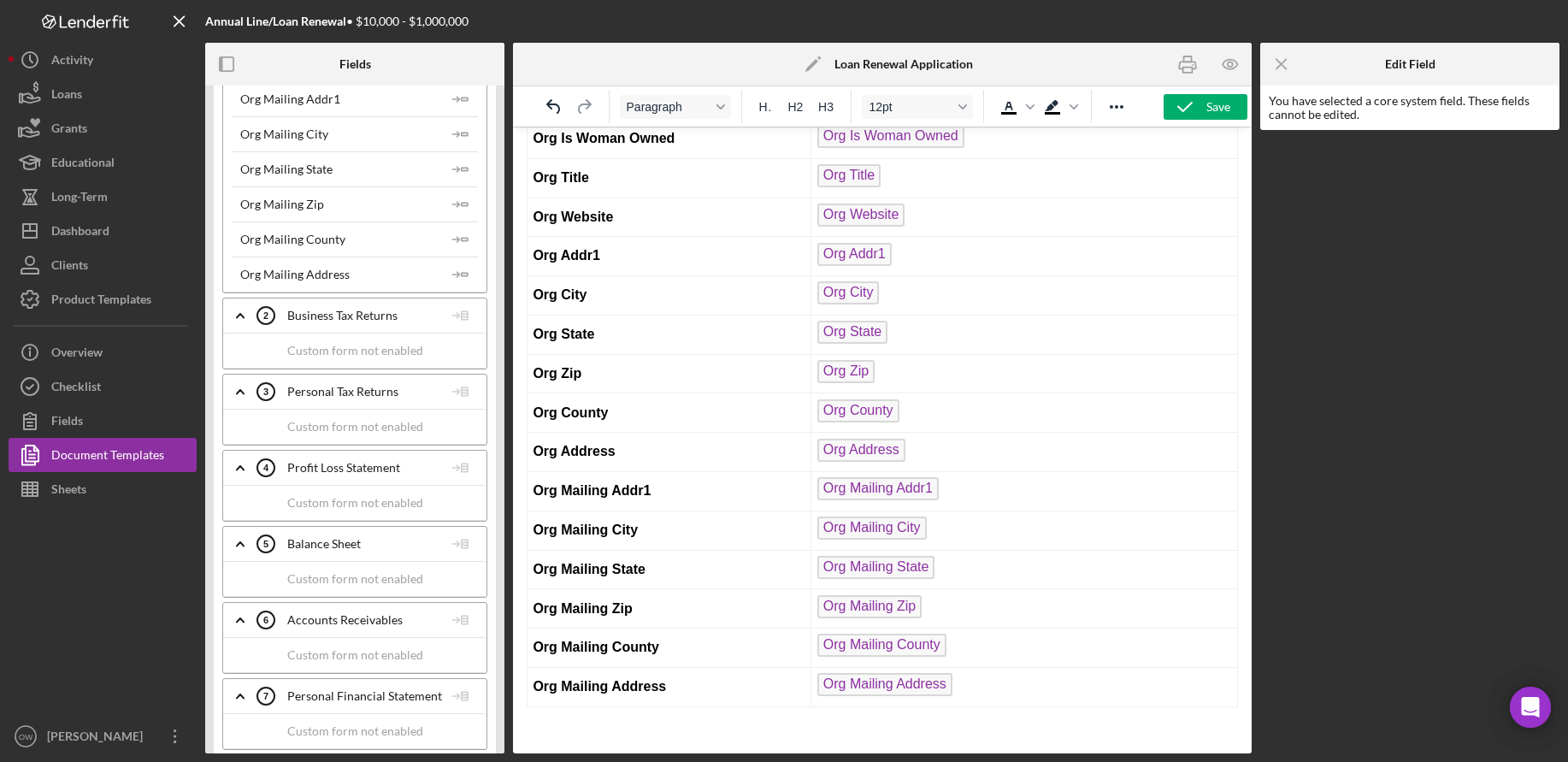
click at [245, 315] on icon "Icon/Expander" at bounding box center [240, 315] width 43 height 43
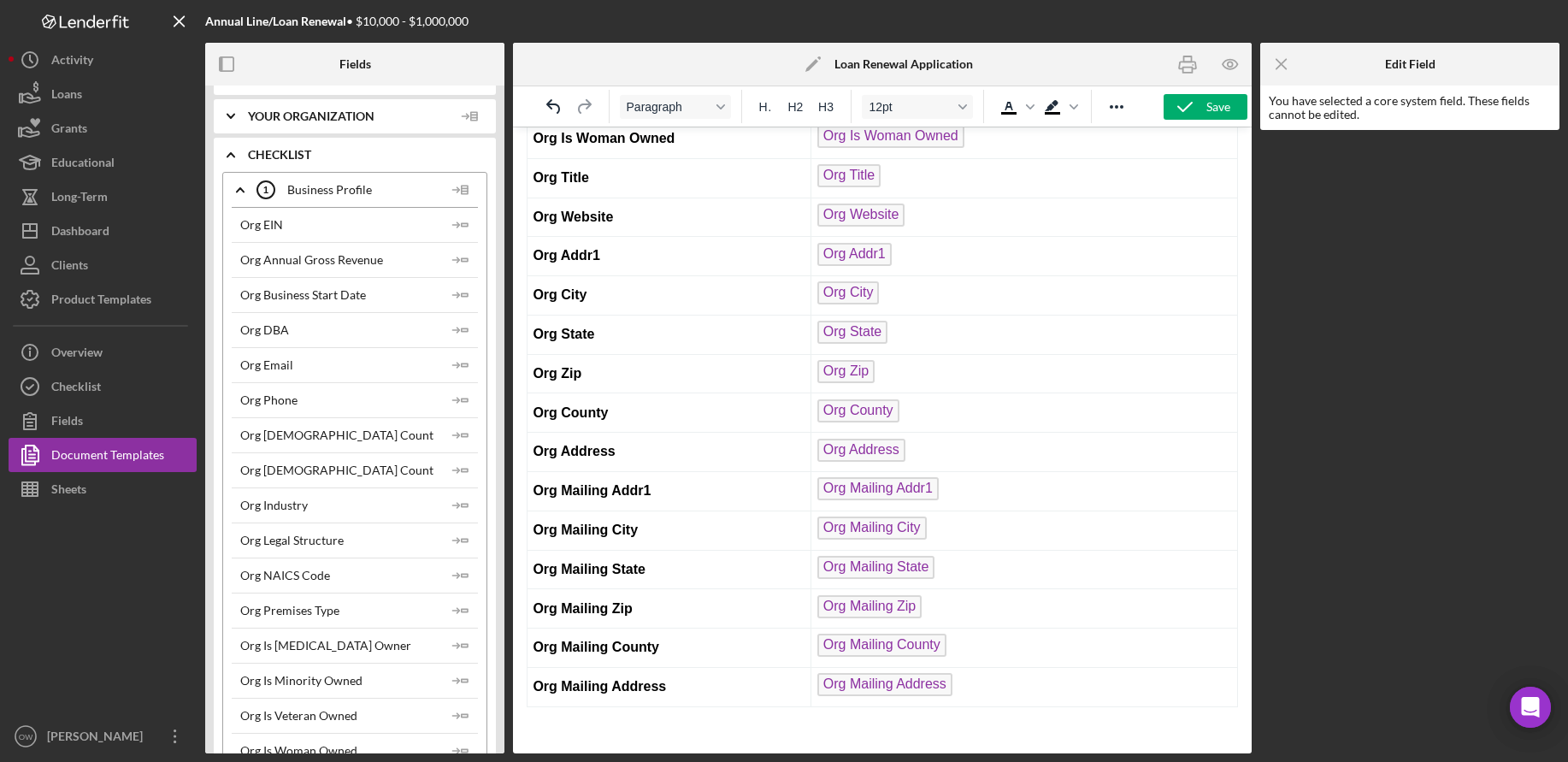
scroll to position [0, 0]
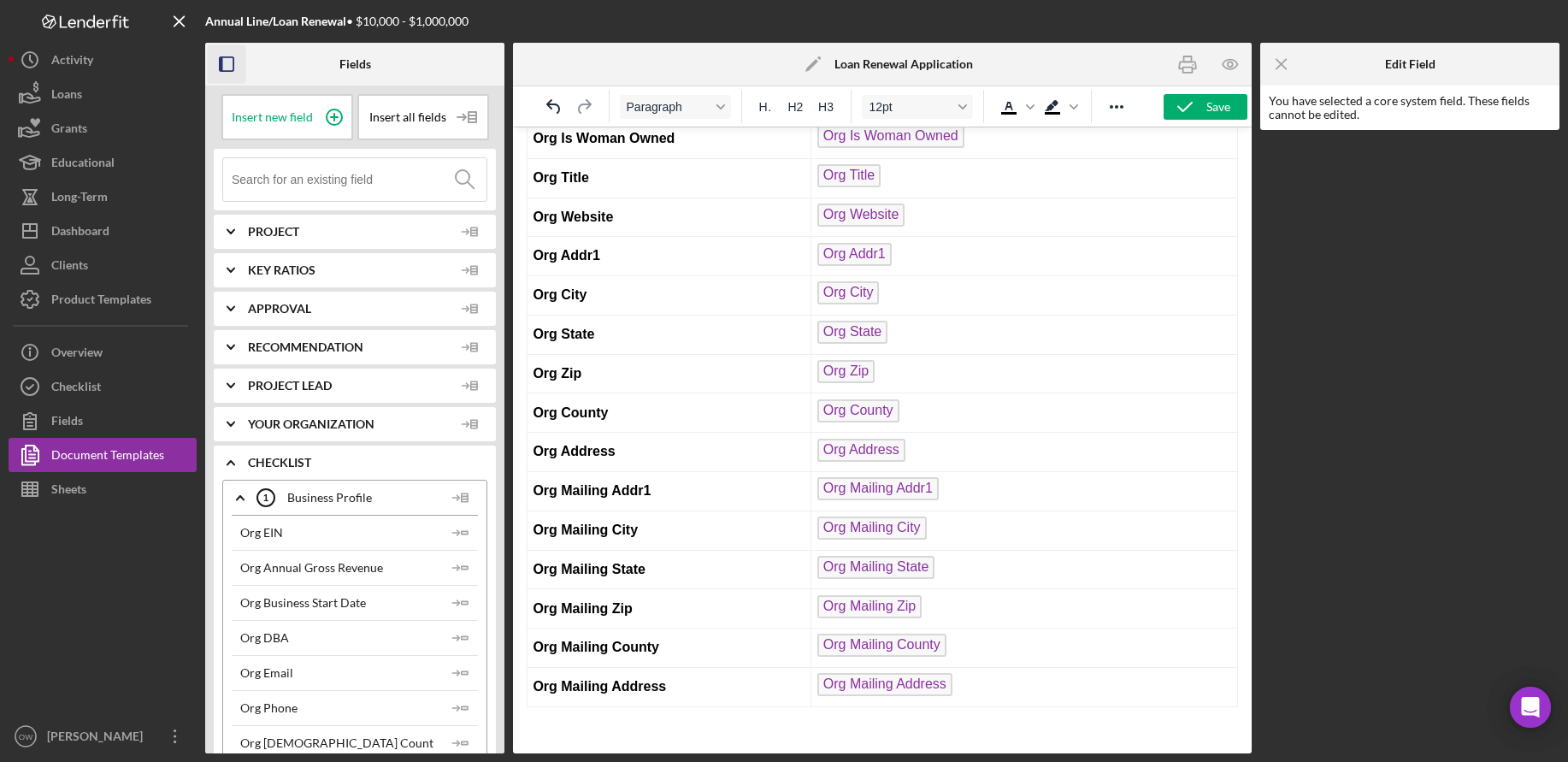
click at [228, 71] on rect "button" at bounding box center [227, 64] width 14 height 14
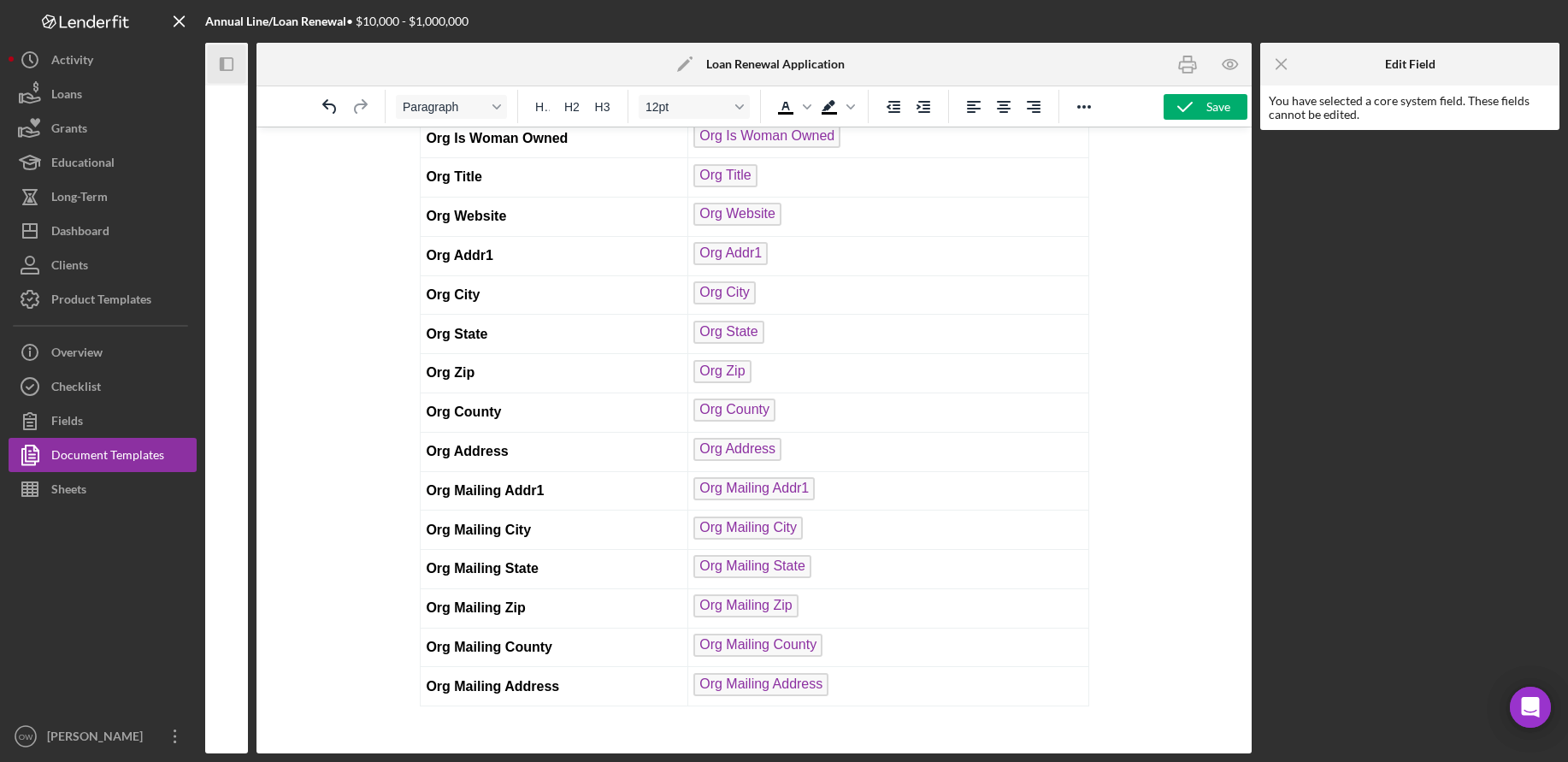
click at [234, 59] on icon "Icon/Panel Side Expand" at bounding box center [227, 64] width 38 height 38
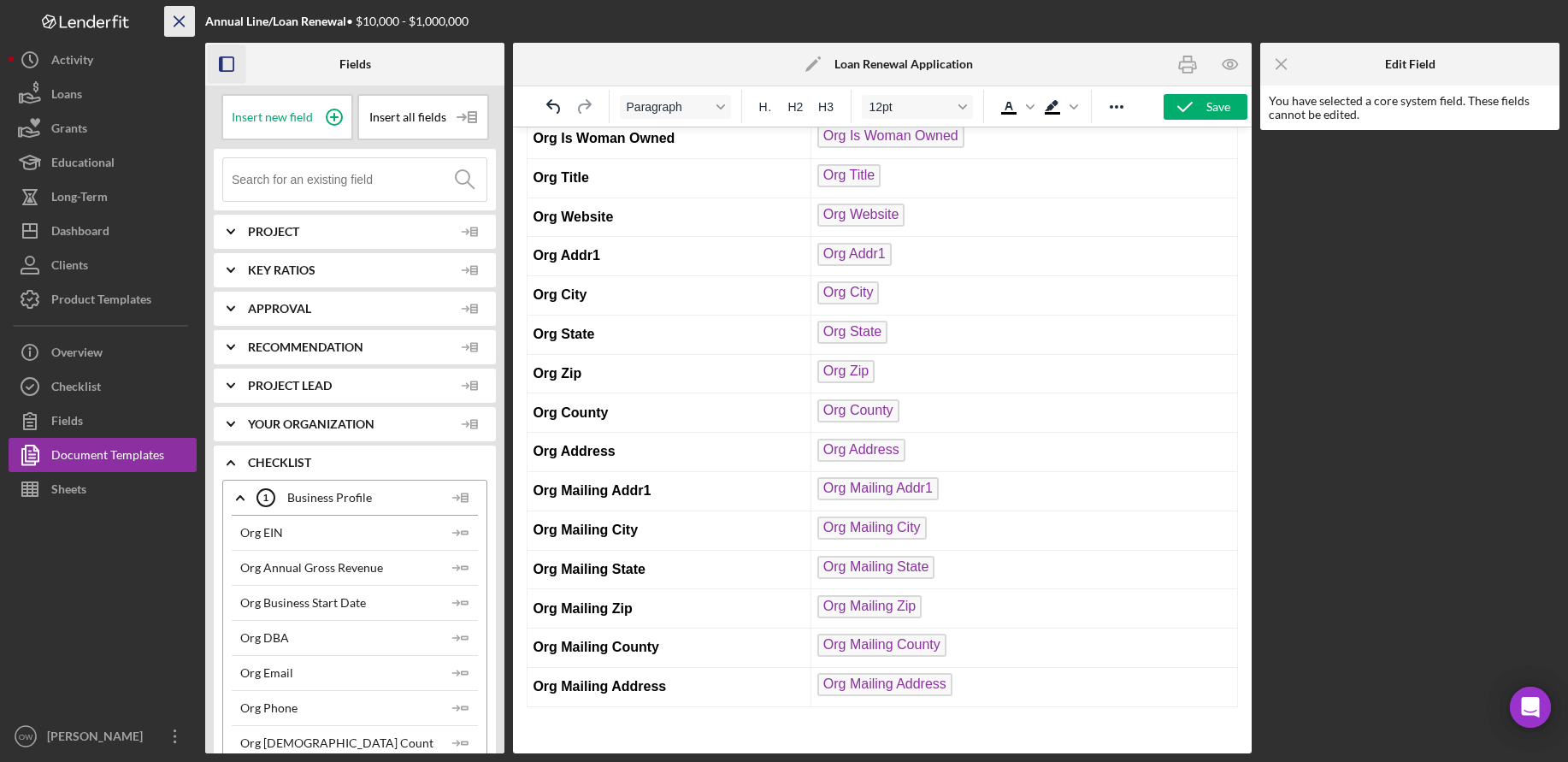
click at [173, 22] on icon "Icon/Menu Close" at bounding box center [180, 22] width 38 height 38
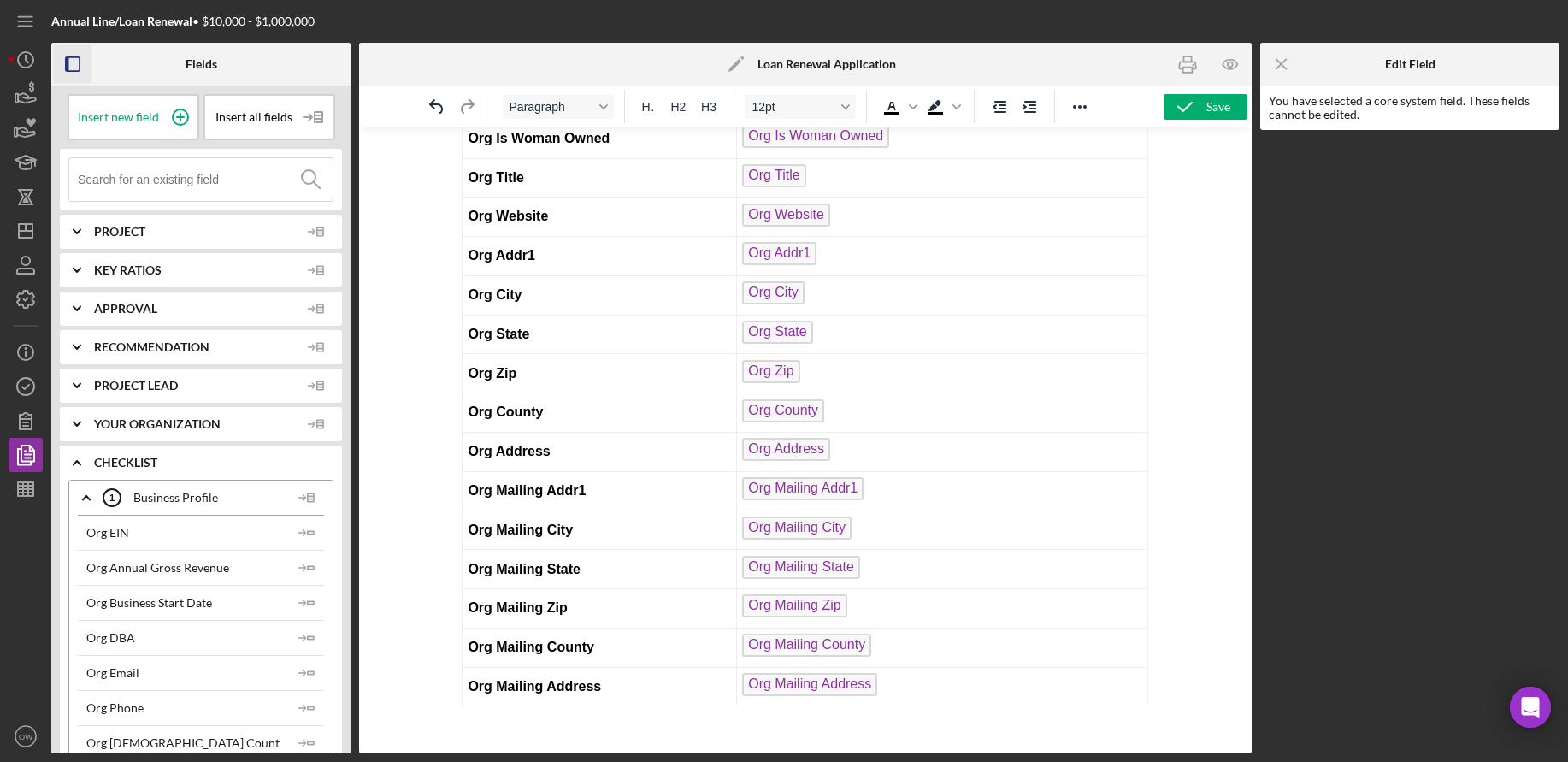
scroll to position [8847, 0]
click at [1287, 63] on icon "Icon/Menu Close" at bounding box center [1282, 64] width 38 height 38
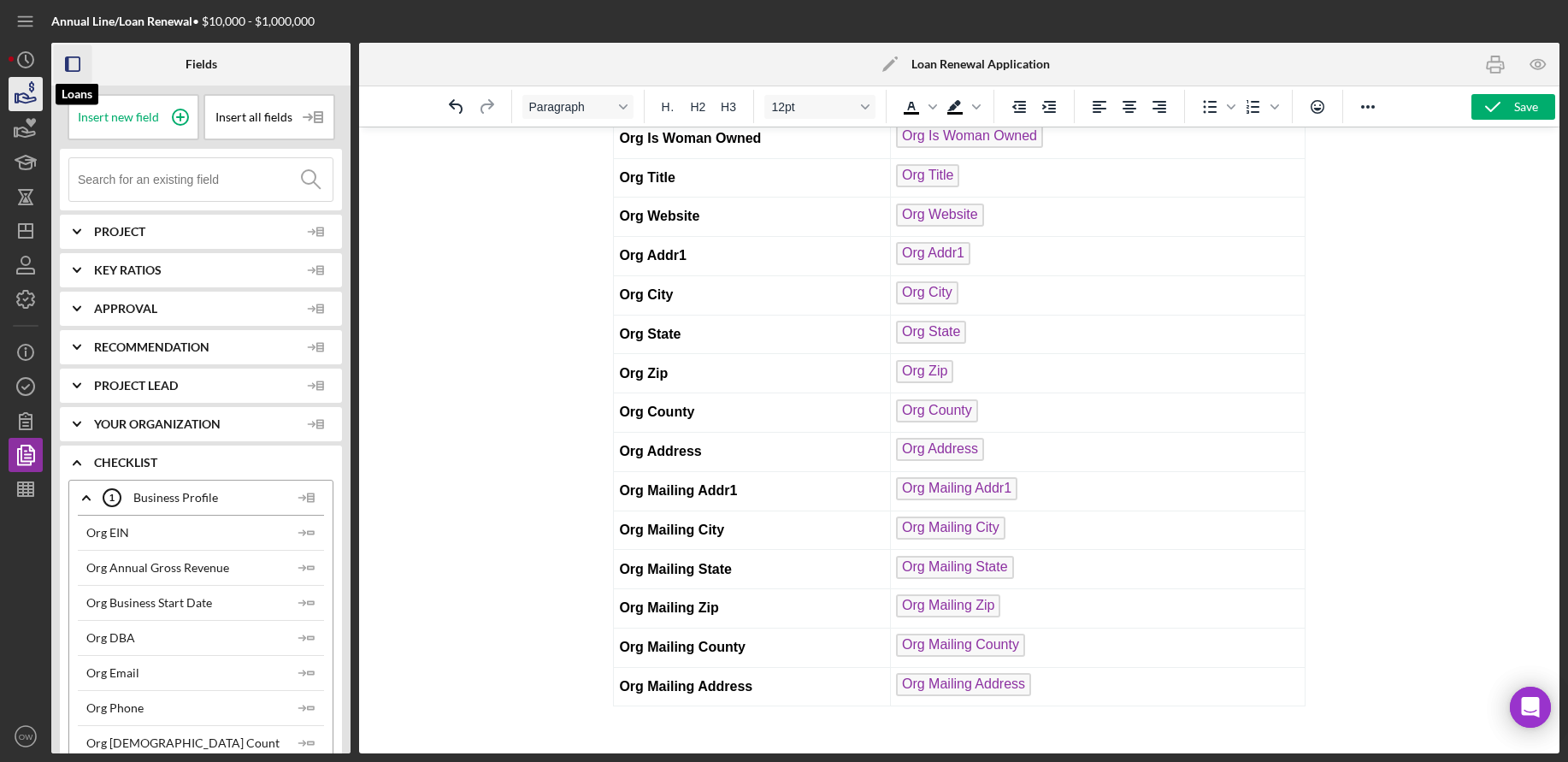
click at [25, 81] on icon "button" at bounding box center [25, 94] width 43 height 43
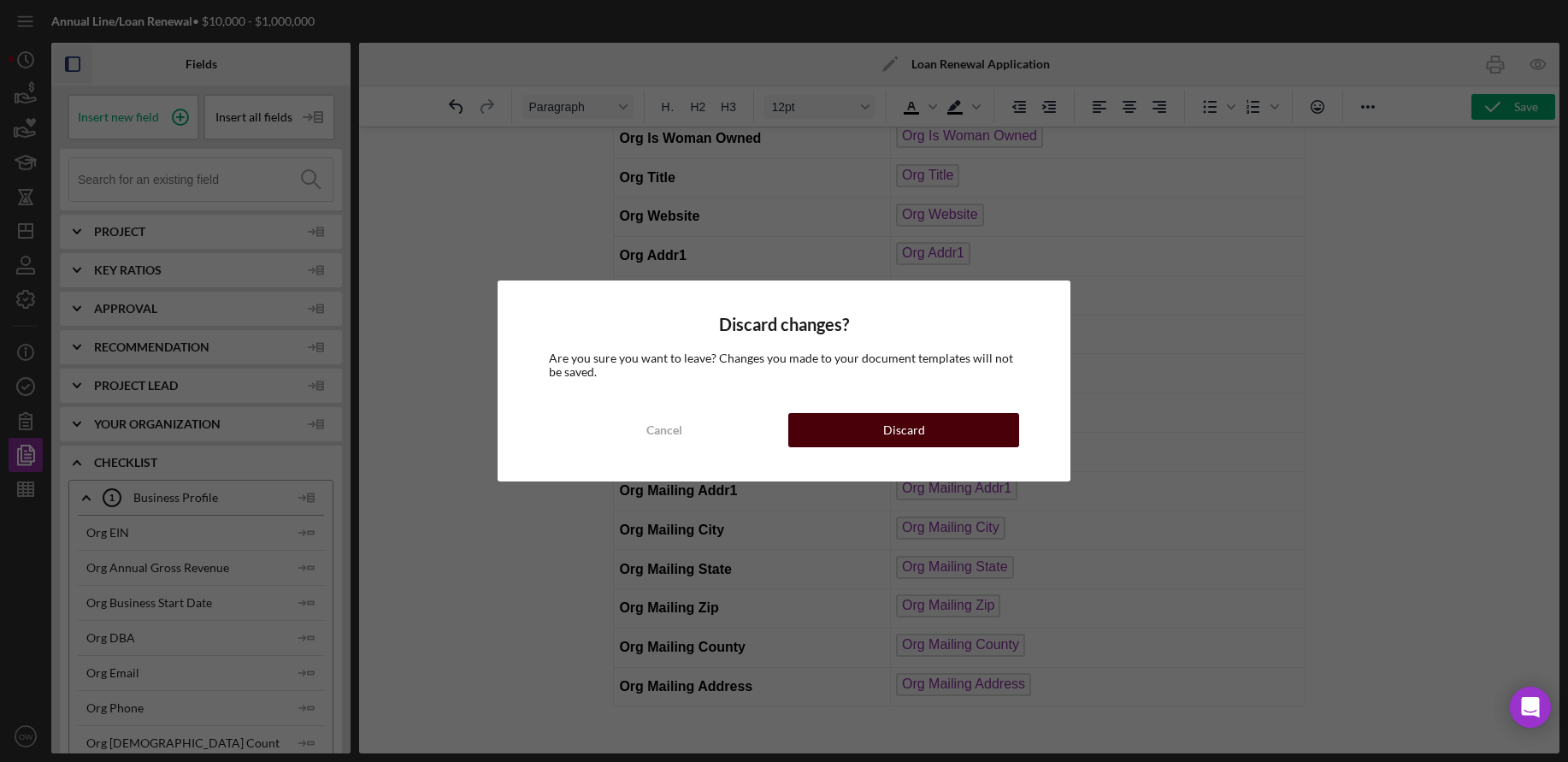
click at [854, 427] on button "Discard" at bounding box center [904, 429] width 231 height 34
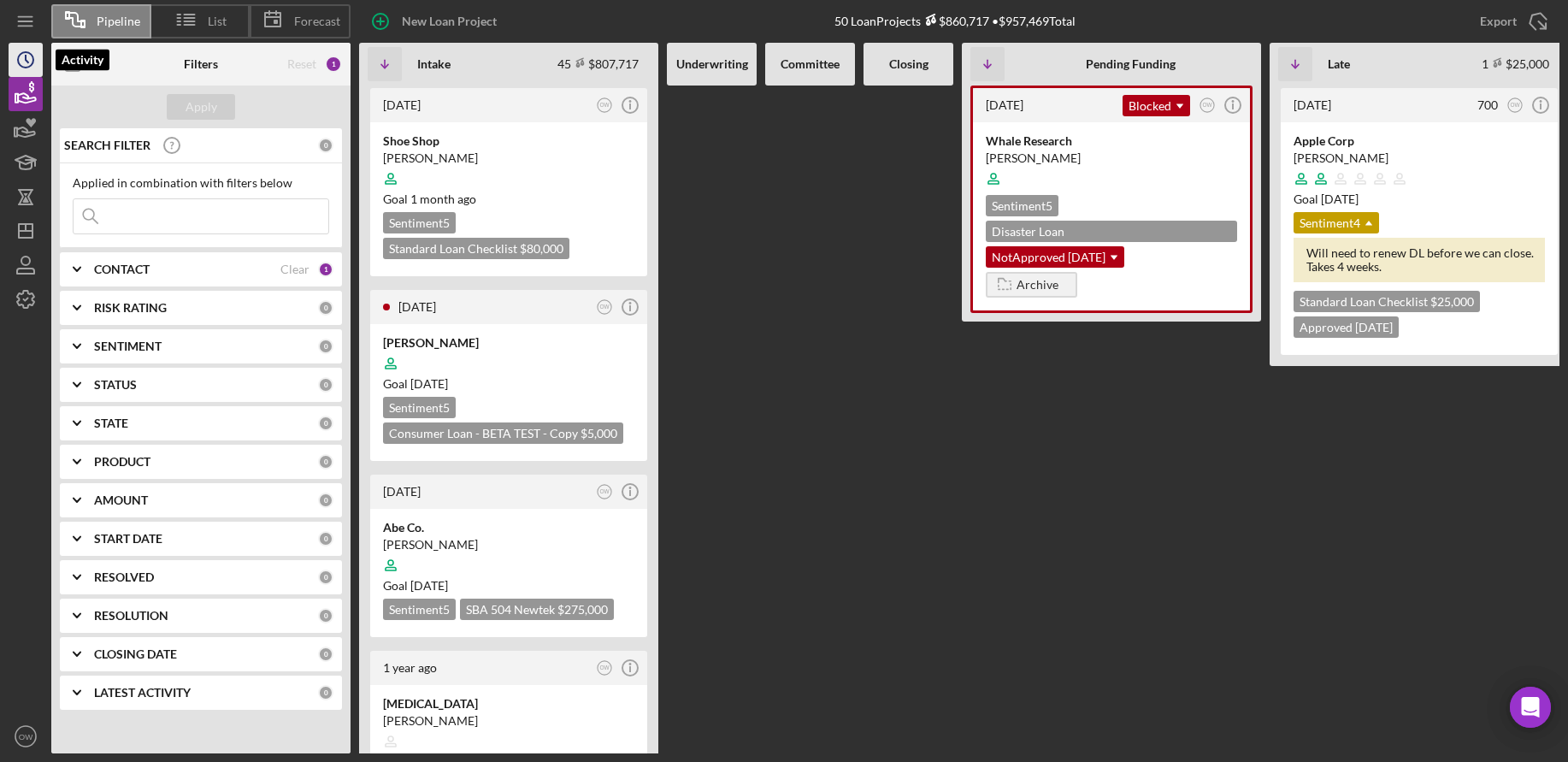
click at [33, 61] on circle "button" at bounding box center [26, 60] width 16 height 16
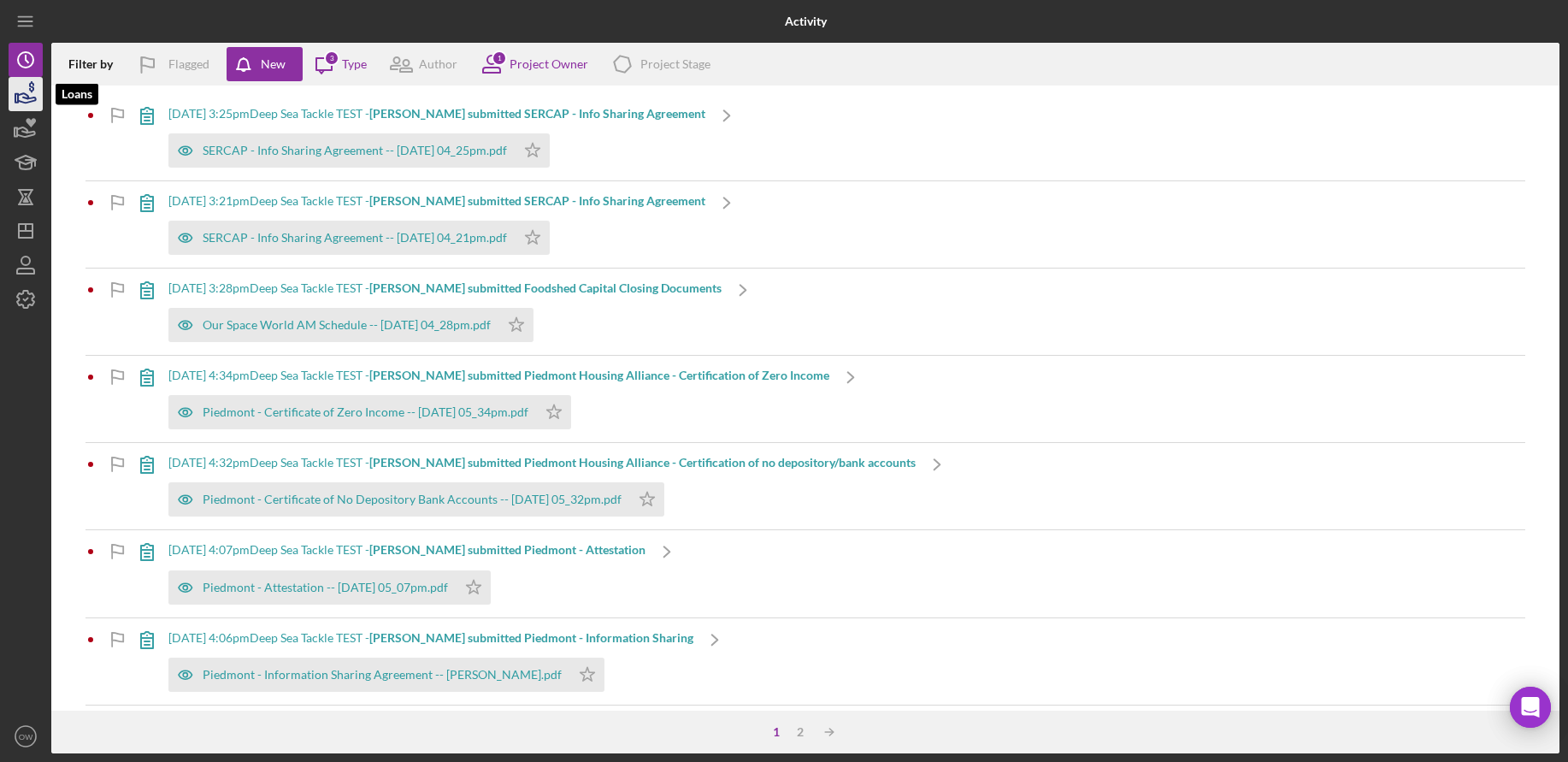
click at [26, 109] on icon "button" at bounding box center [25, 94] width 43 height 43
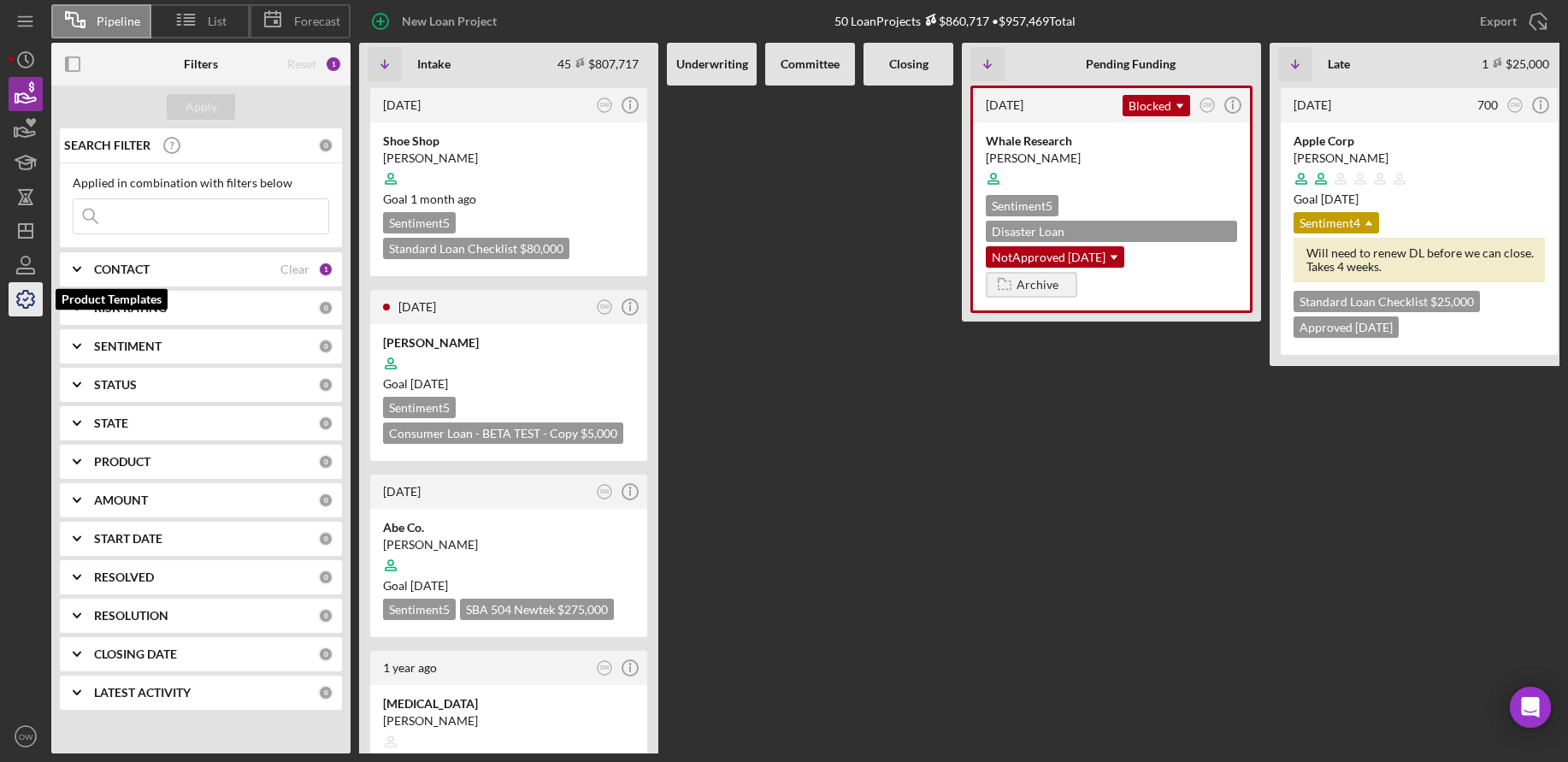
click at [30, 295] on icon "button" at bounding box center [25, 299] width 43 height 43
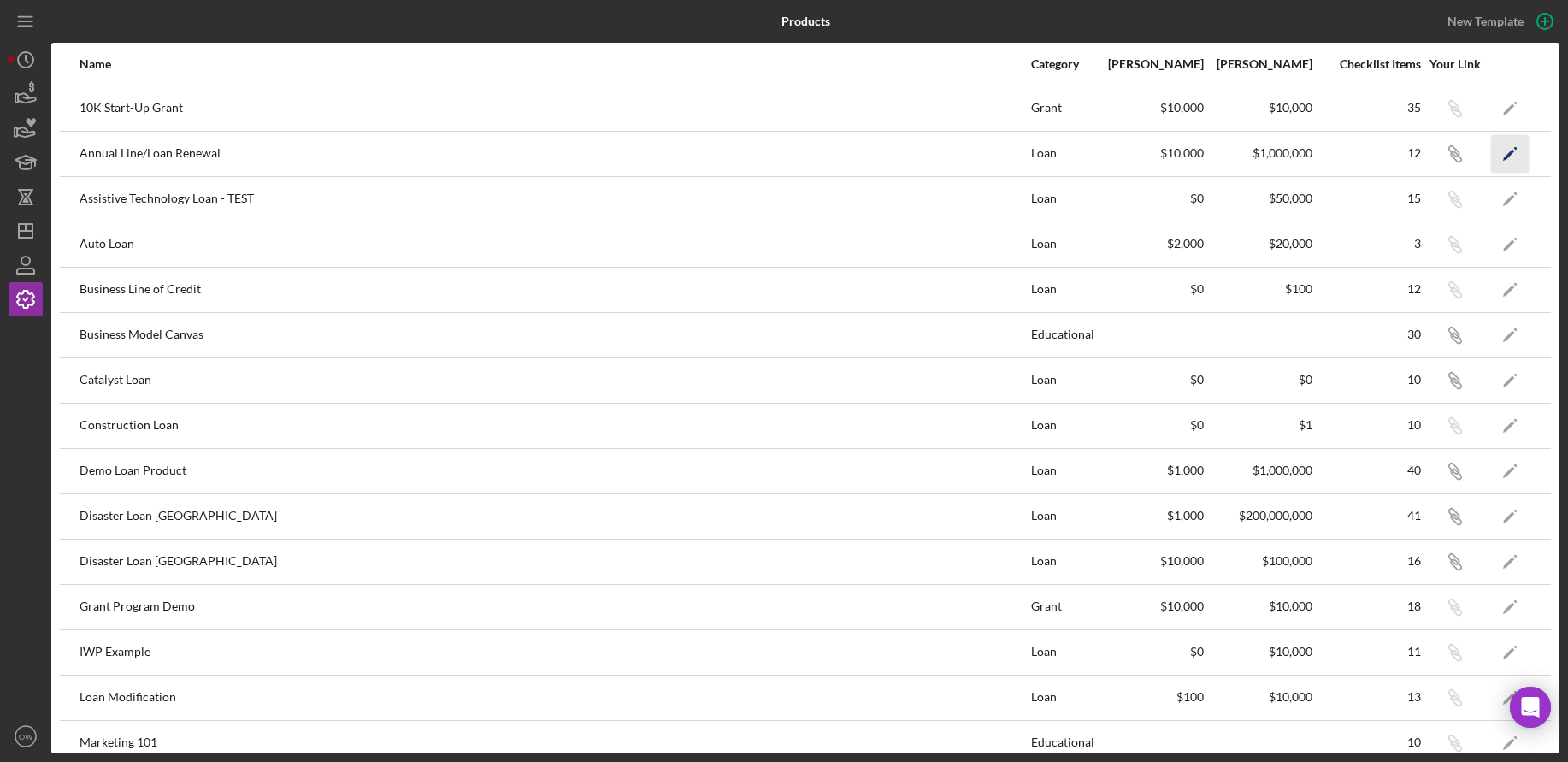
click at [1503, 157] on icon "Icon/Edit" at bounding box center [1511, 154] width 38 height 38
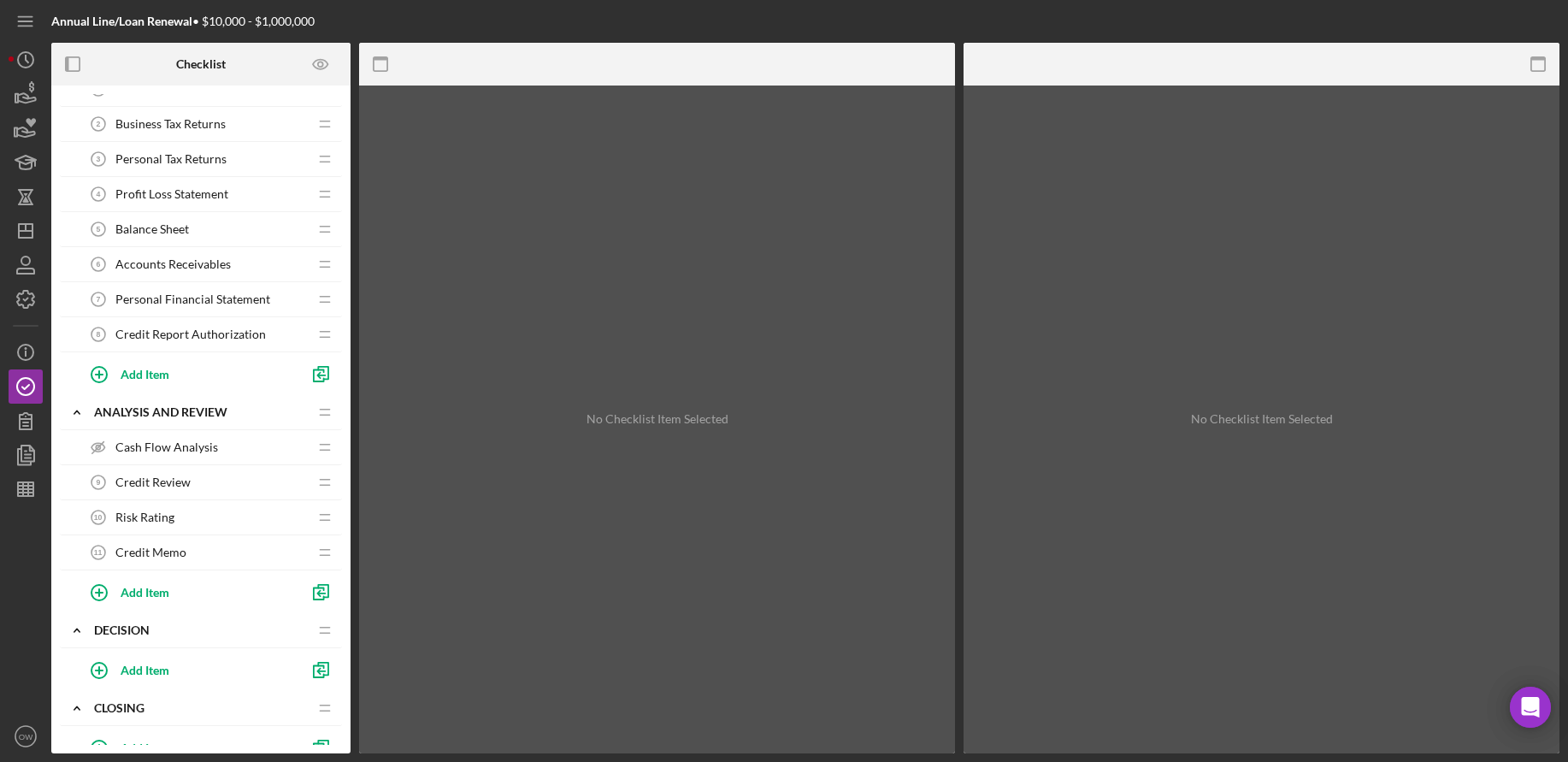
scroll to position [376, 0]
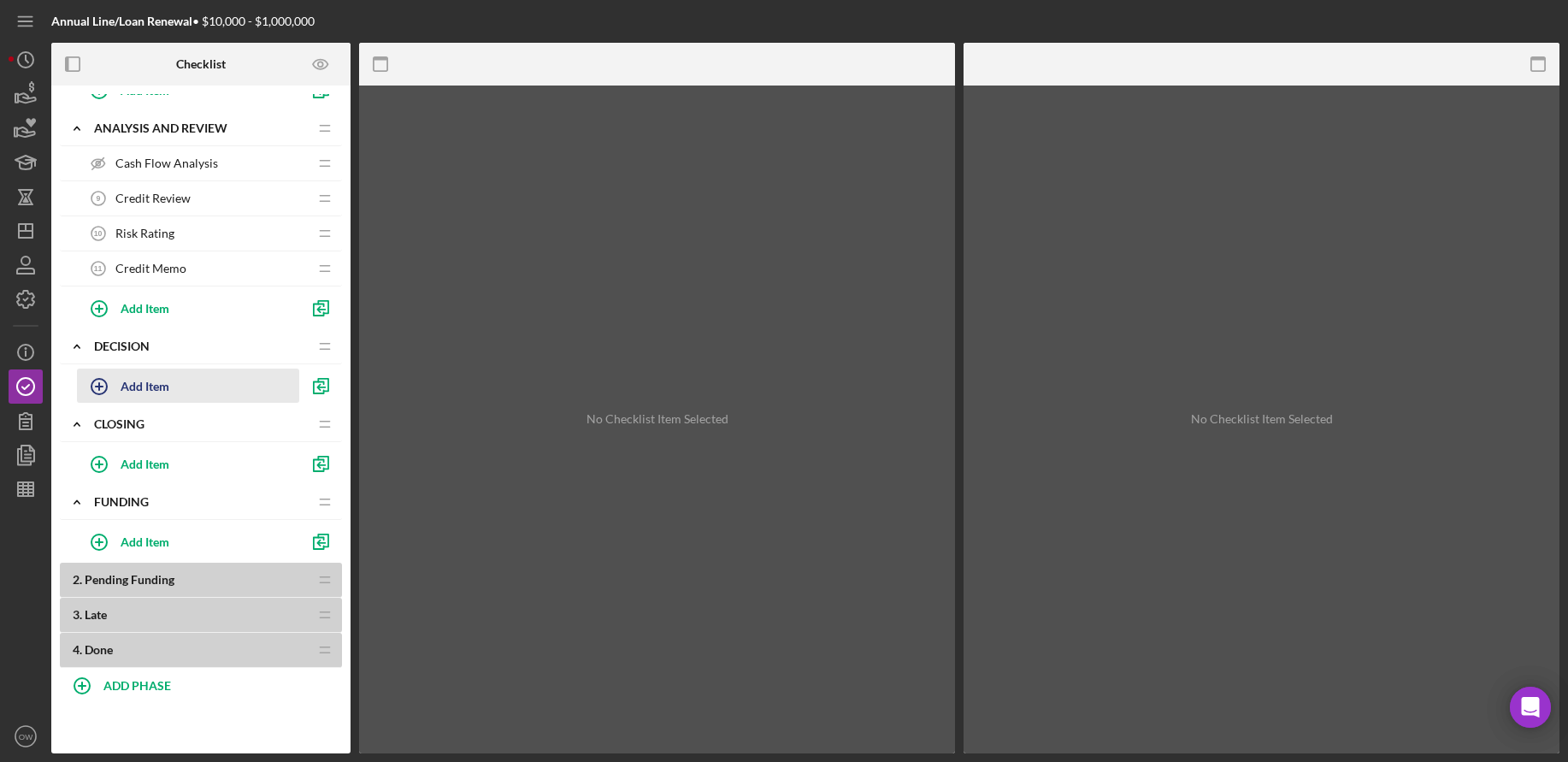
click at [137, 393] on div "Add Item" at bounding box center [145, 385] width 49 height 32
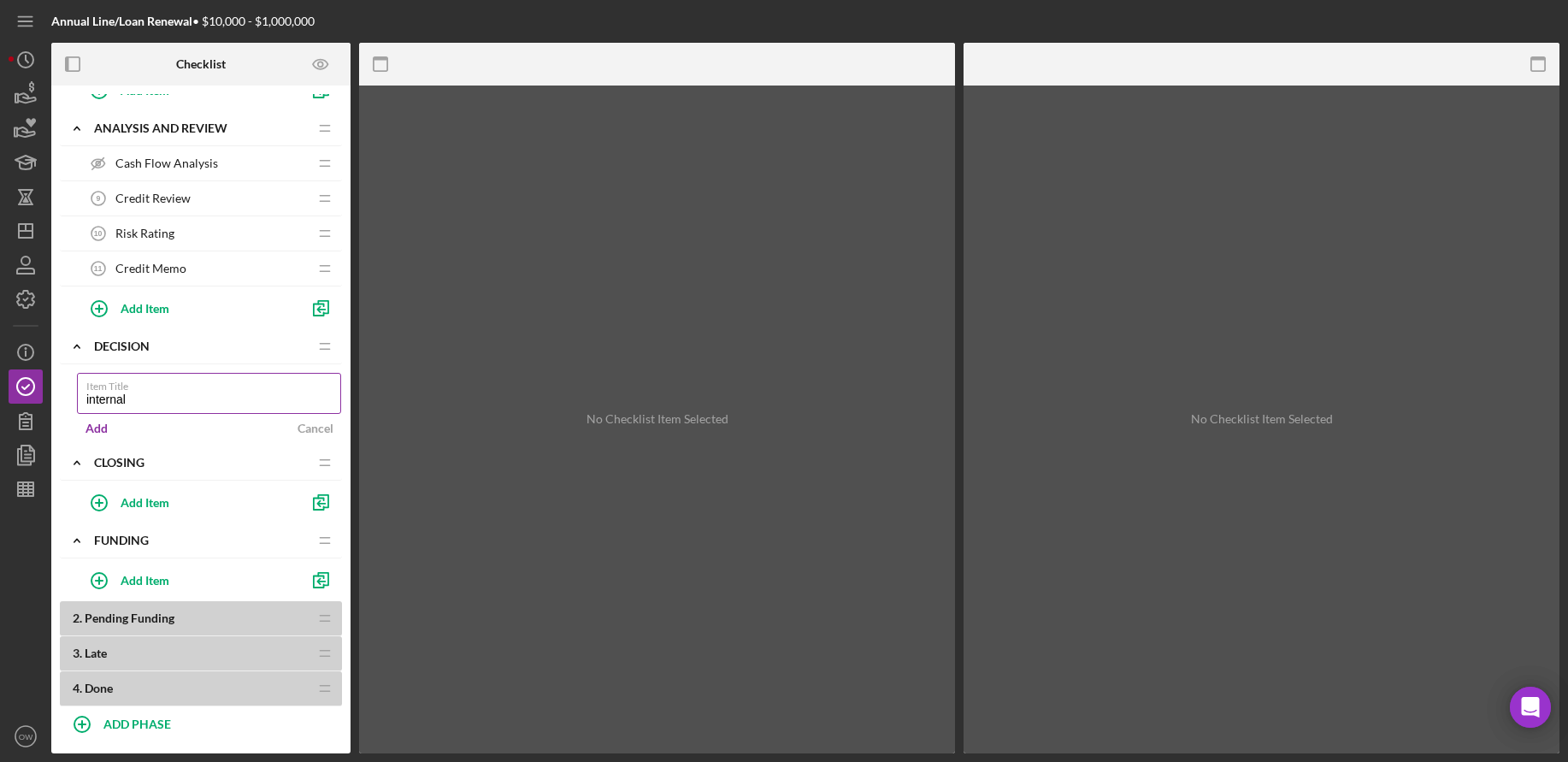
type input "internal"
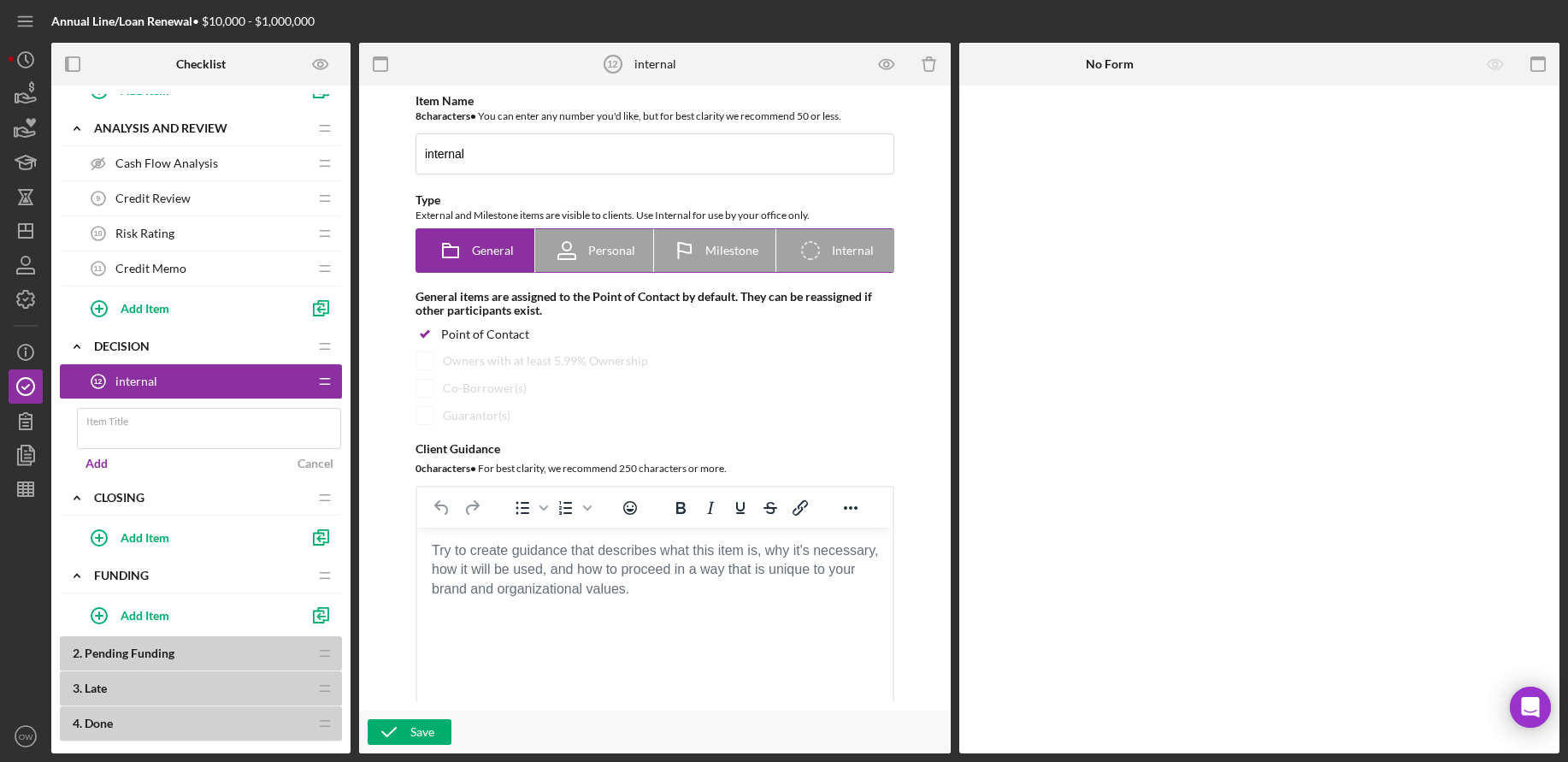
click at [866, 255] on span "Internal" at bounding box center [853, 251] width 42 height 14
radio input "false"
radio input "true"
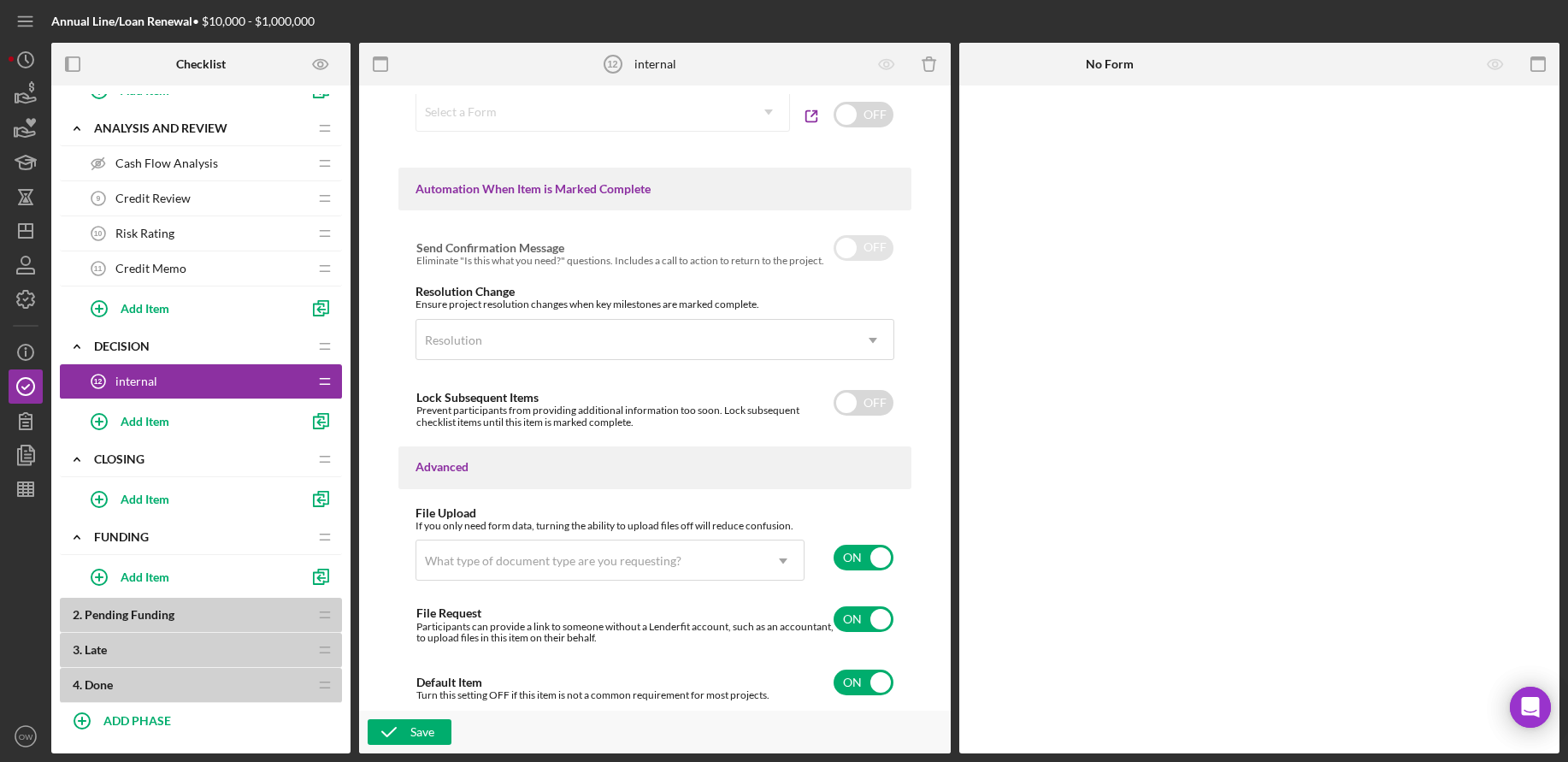
scroll to position [937, 0]
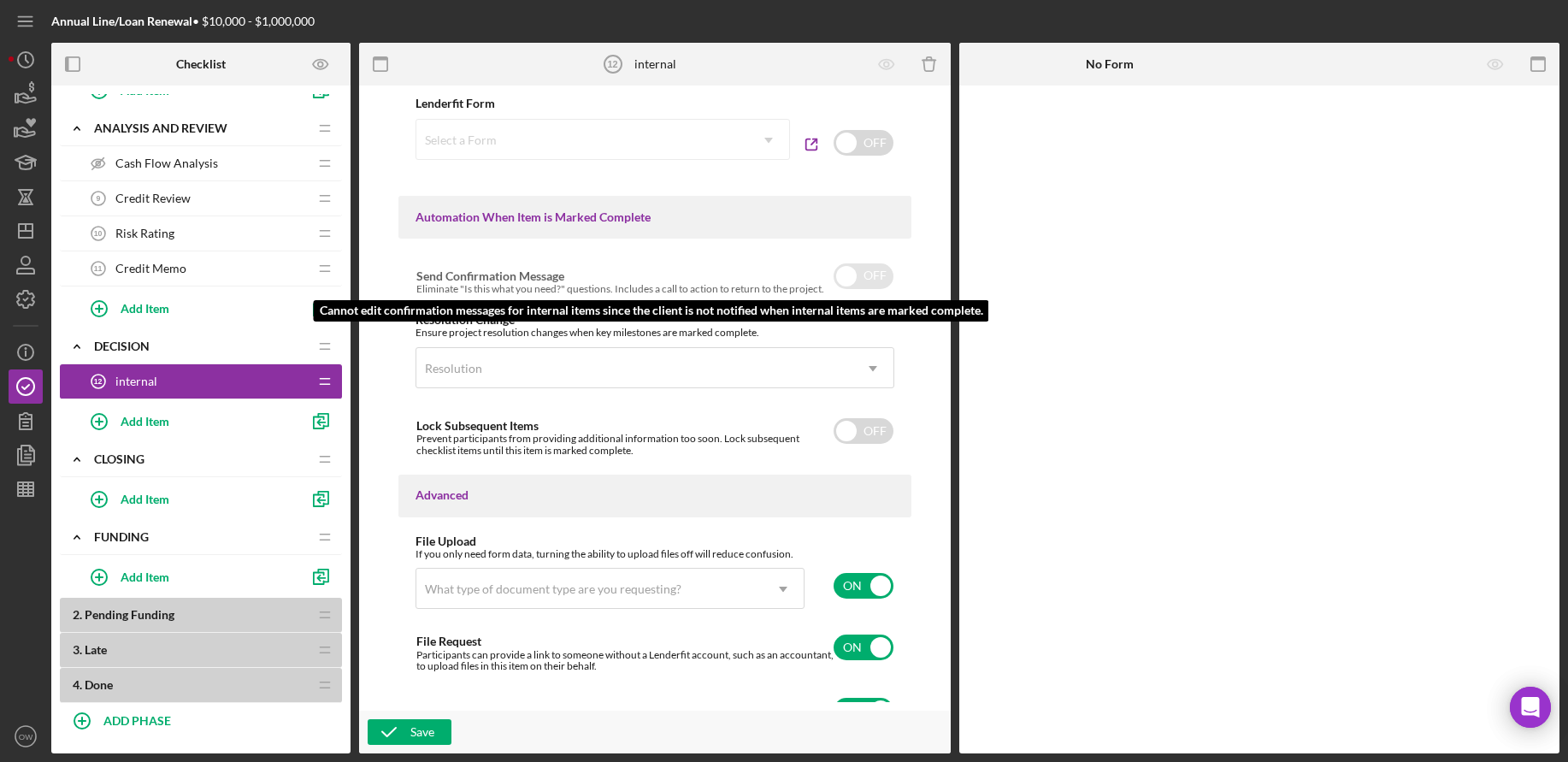
click at [881, 270] on input "checkbox" at bounding box center [863, 276] width 60 height 26
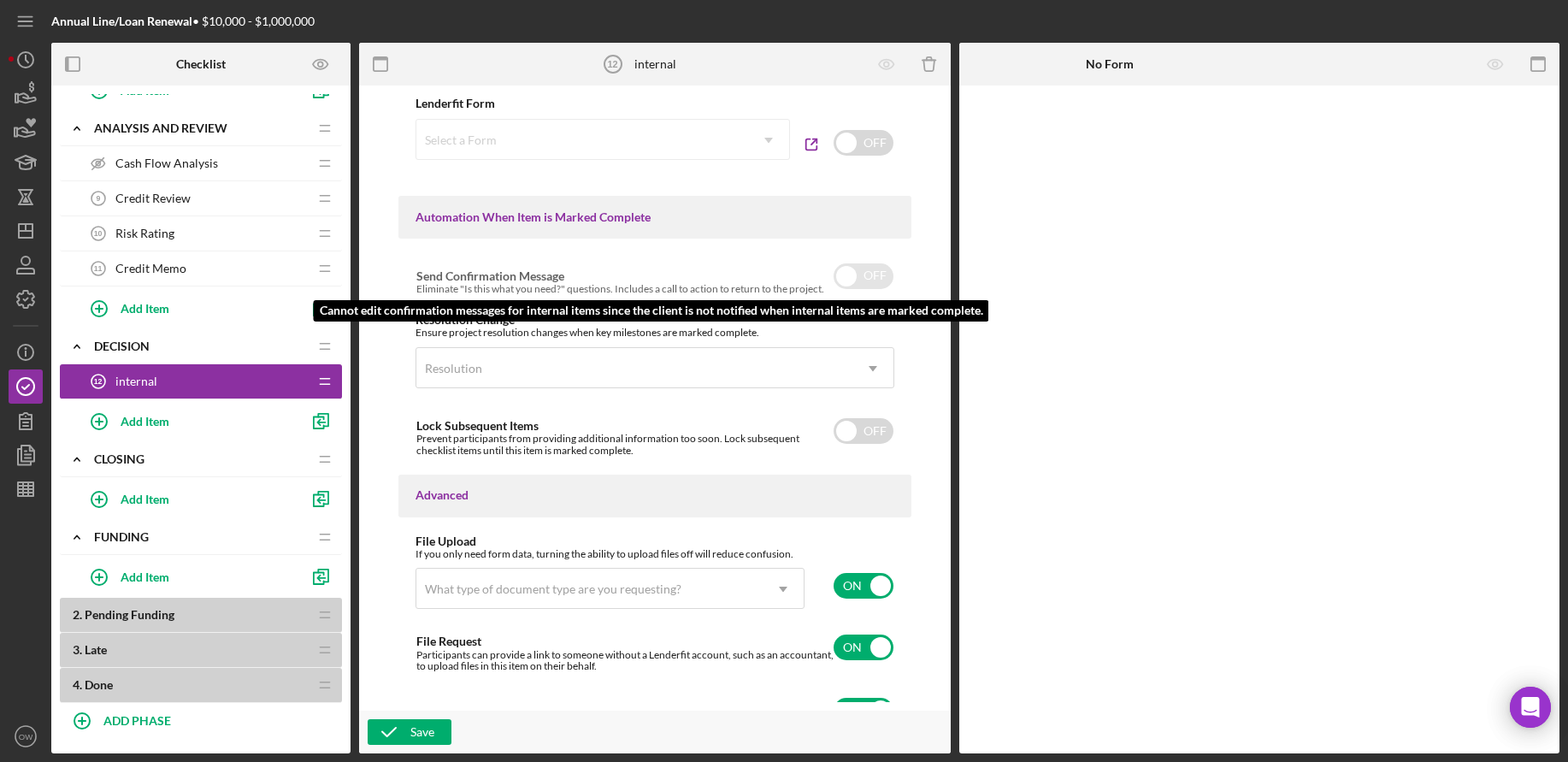
click at [881, 270] on input "checkbox" at bounding box center [863, 276] width 60 height 26
checkbox input "false"
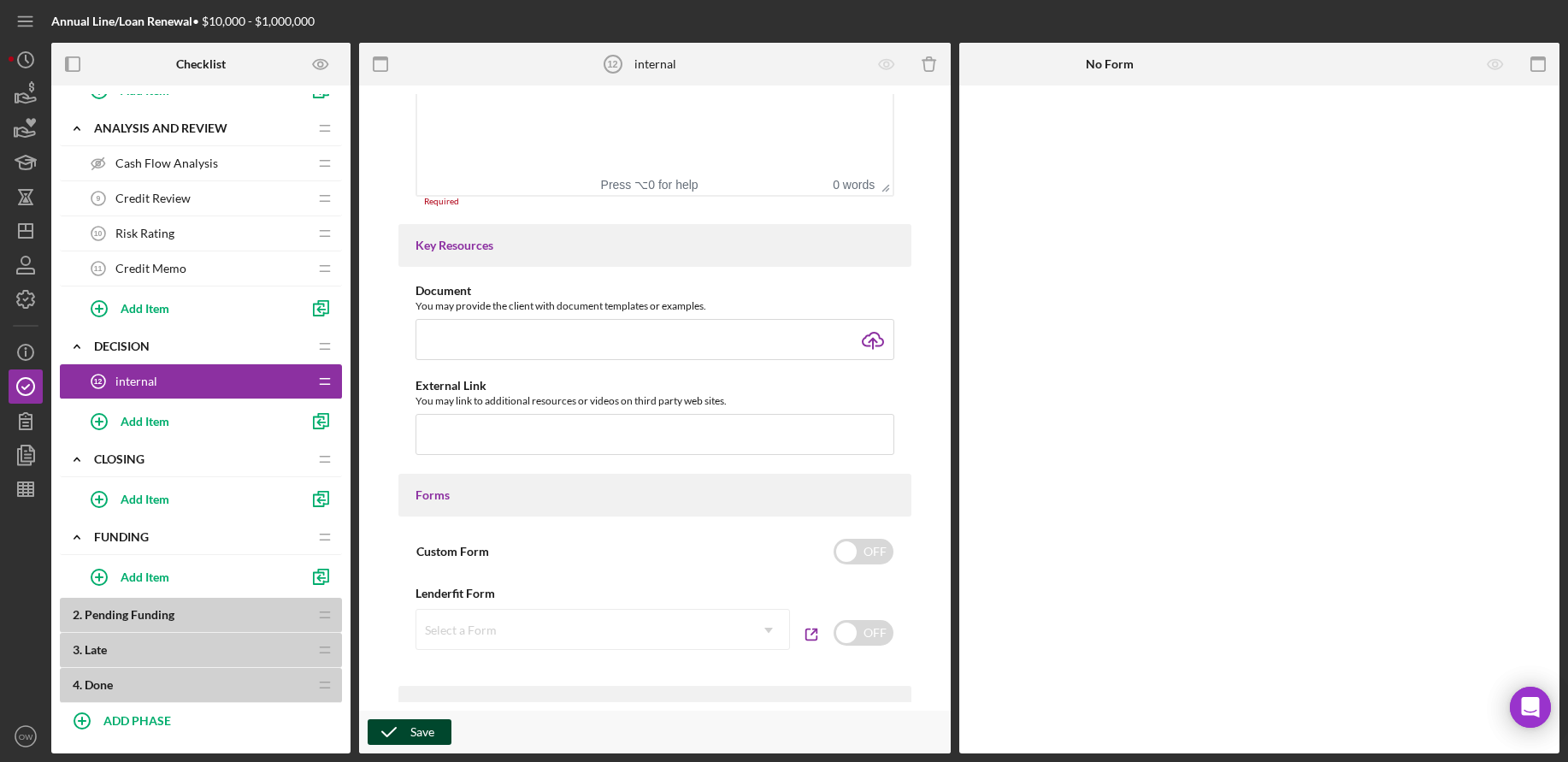
click at [424, 732] on div "Save" at bounding box center [423, 732] width 24 height 26
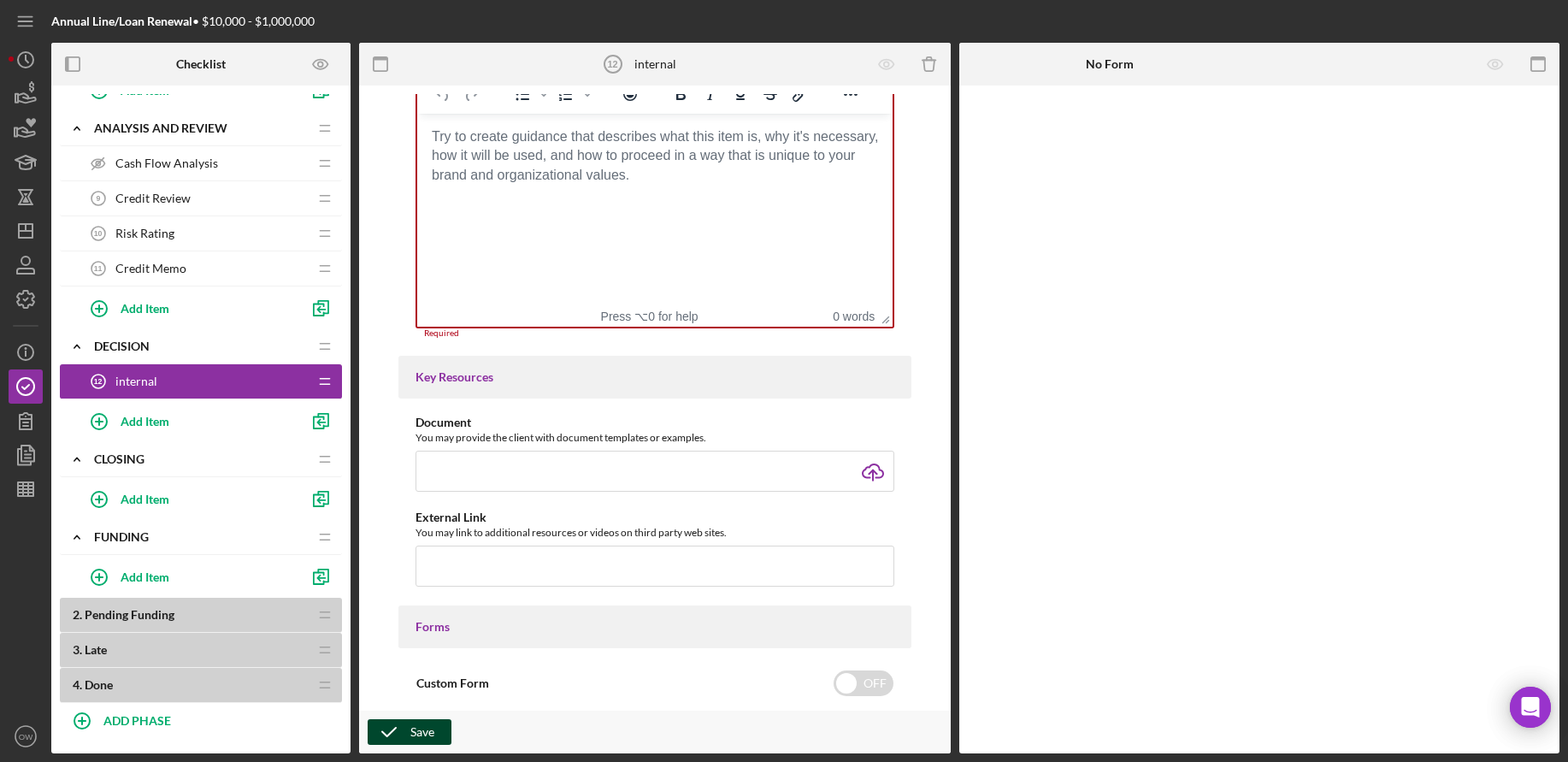
scroll to position [293, 0]
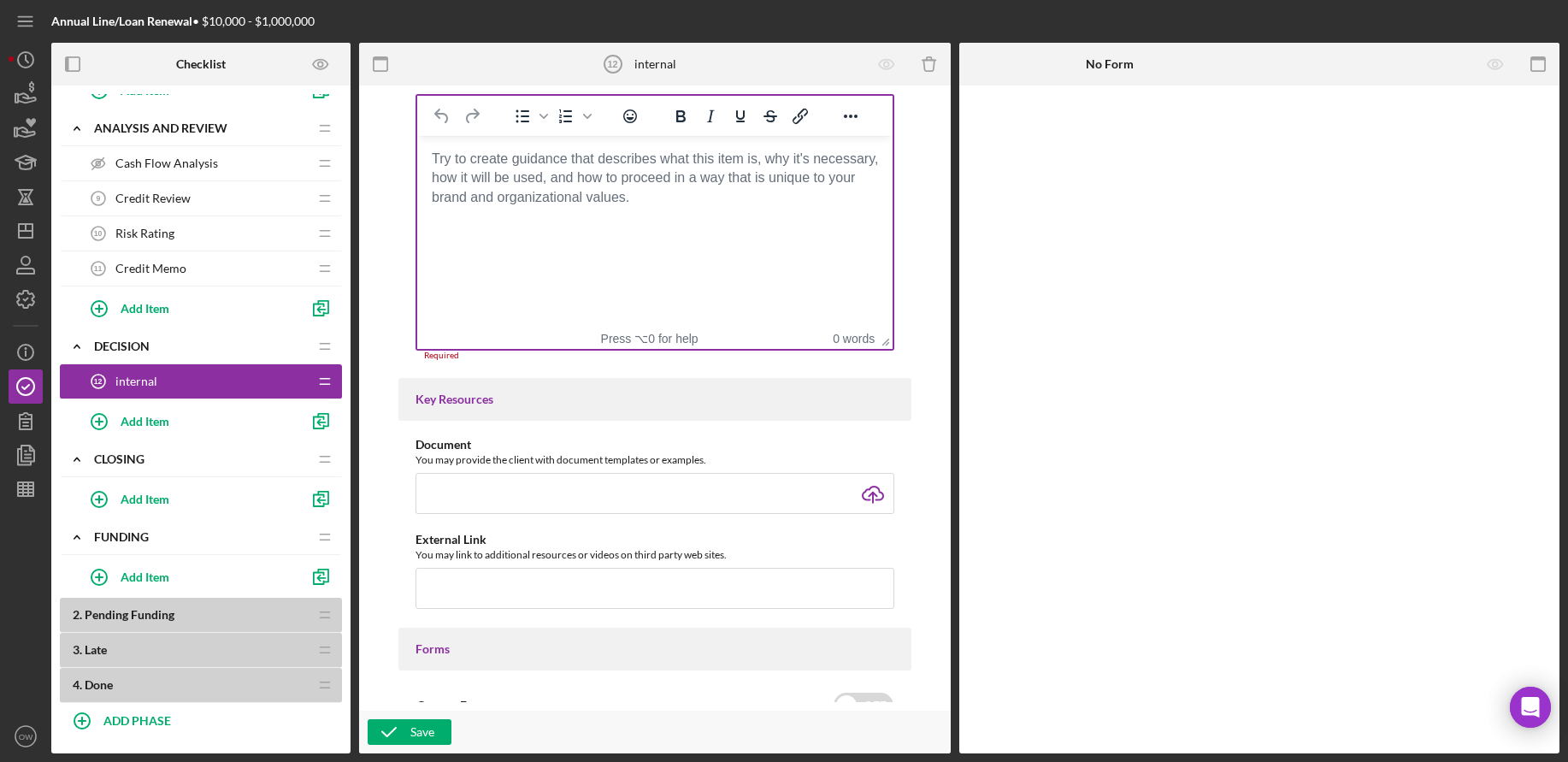
click at [716, 182] on html at bounding box center [654, 159] width 475 height 46
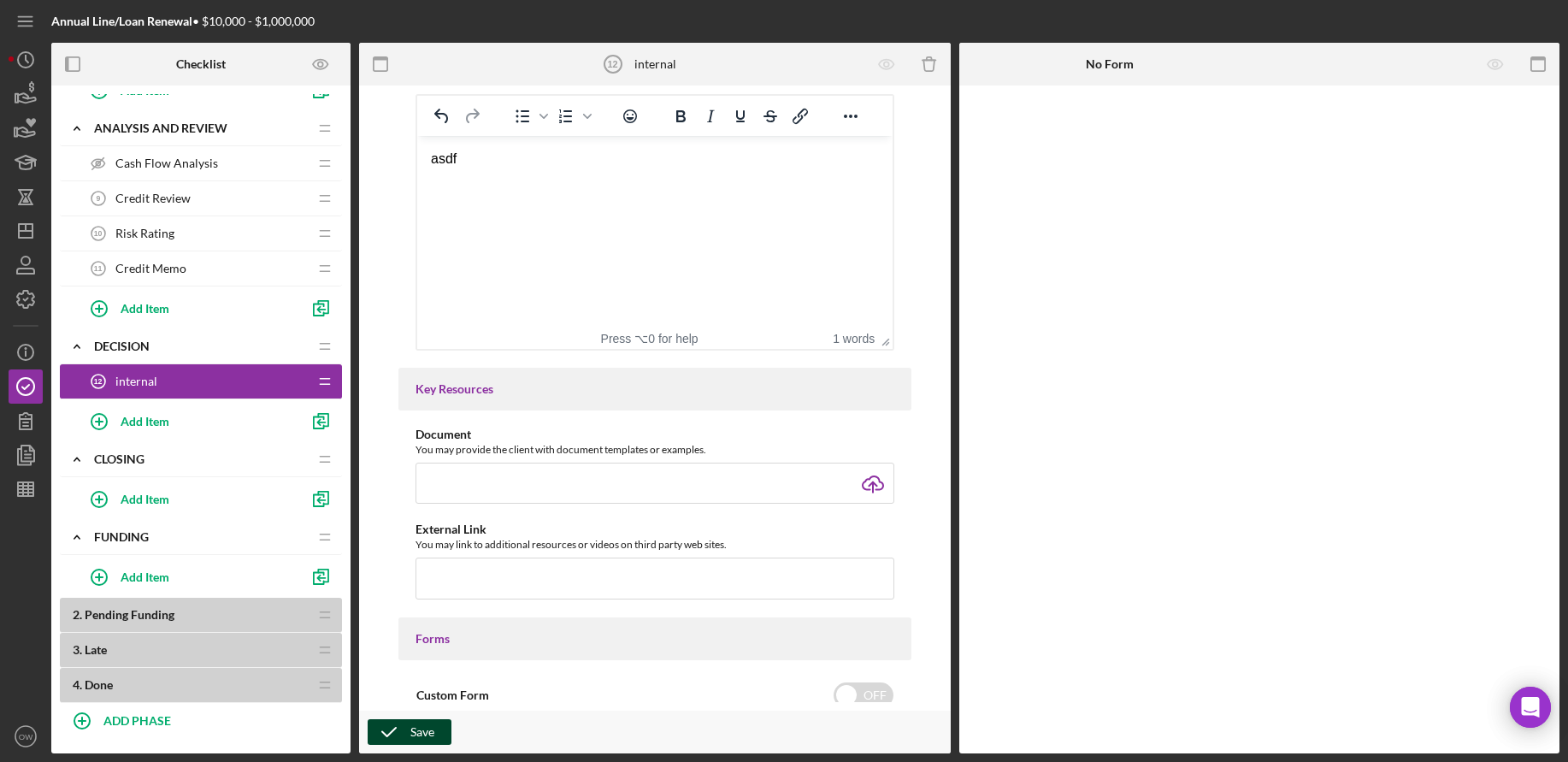
click at [401, 734] on icon "button" at bounding box center [388, 732] width 43 height 43
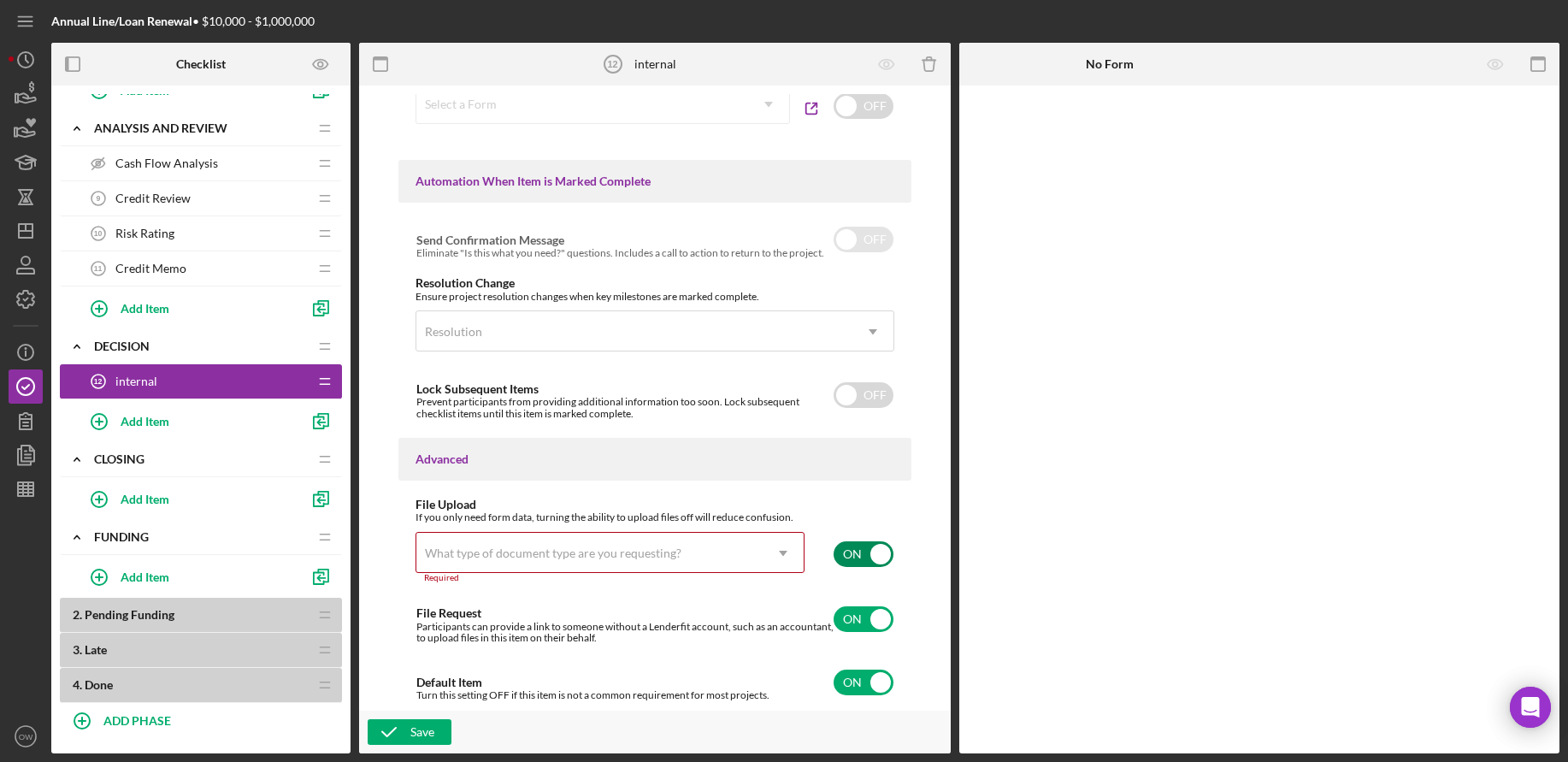
click at [859, 562] on input "checkbox" at bounding box center [863, 554] width 60 height 26
checkbox input "false"
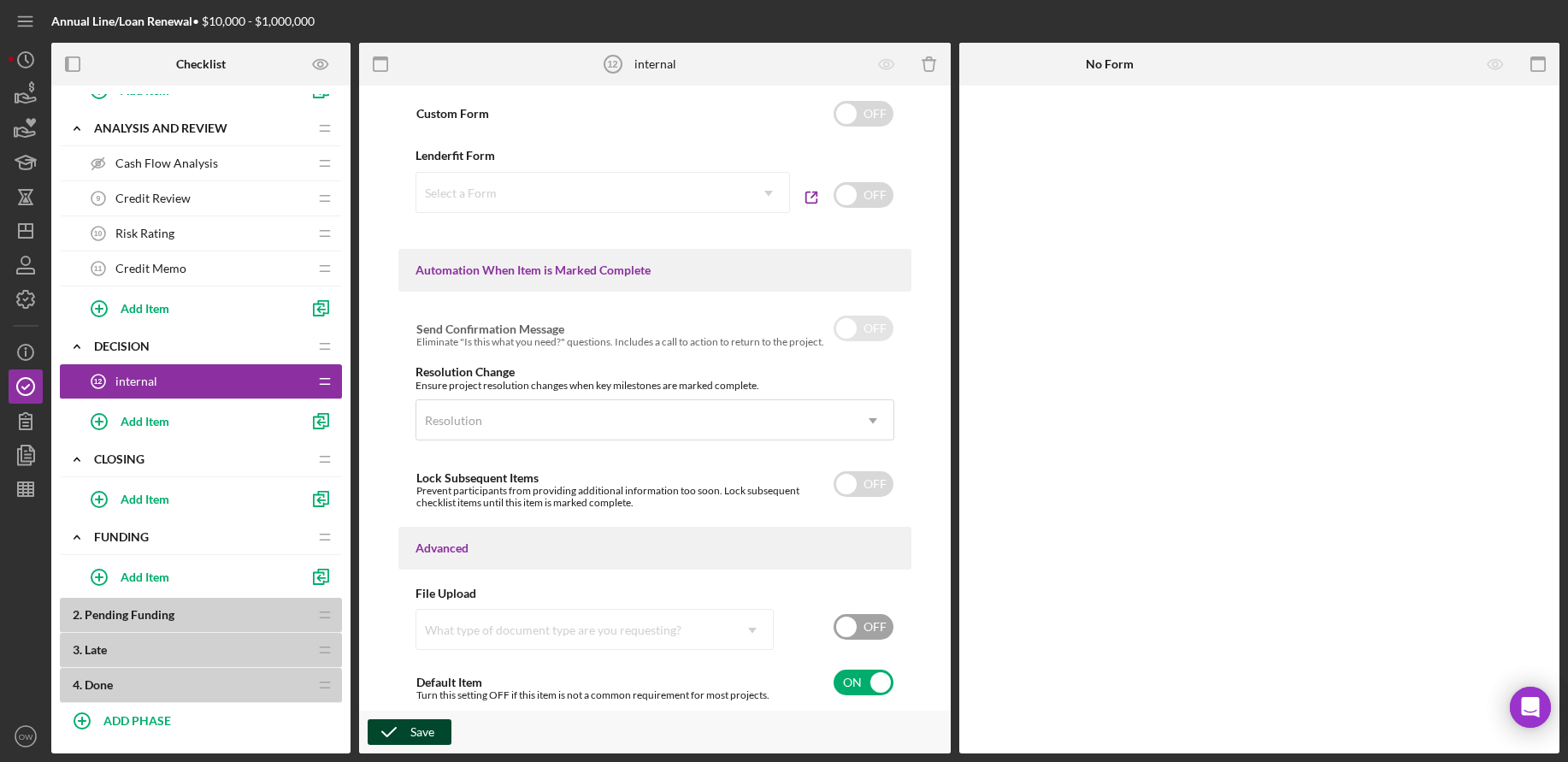
click at [433, 736] on button "Save" at bounding box center [409, 732] width 83 height 26
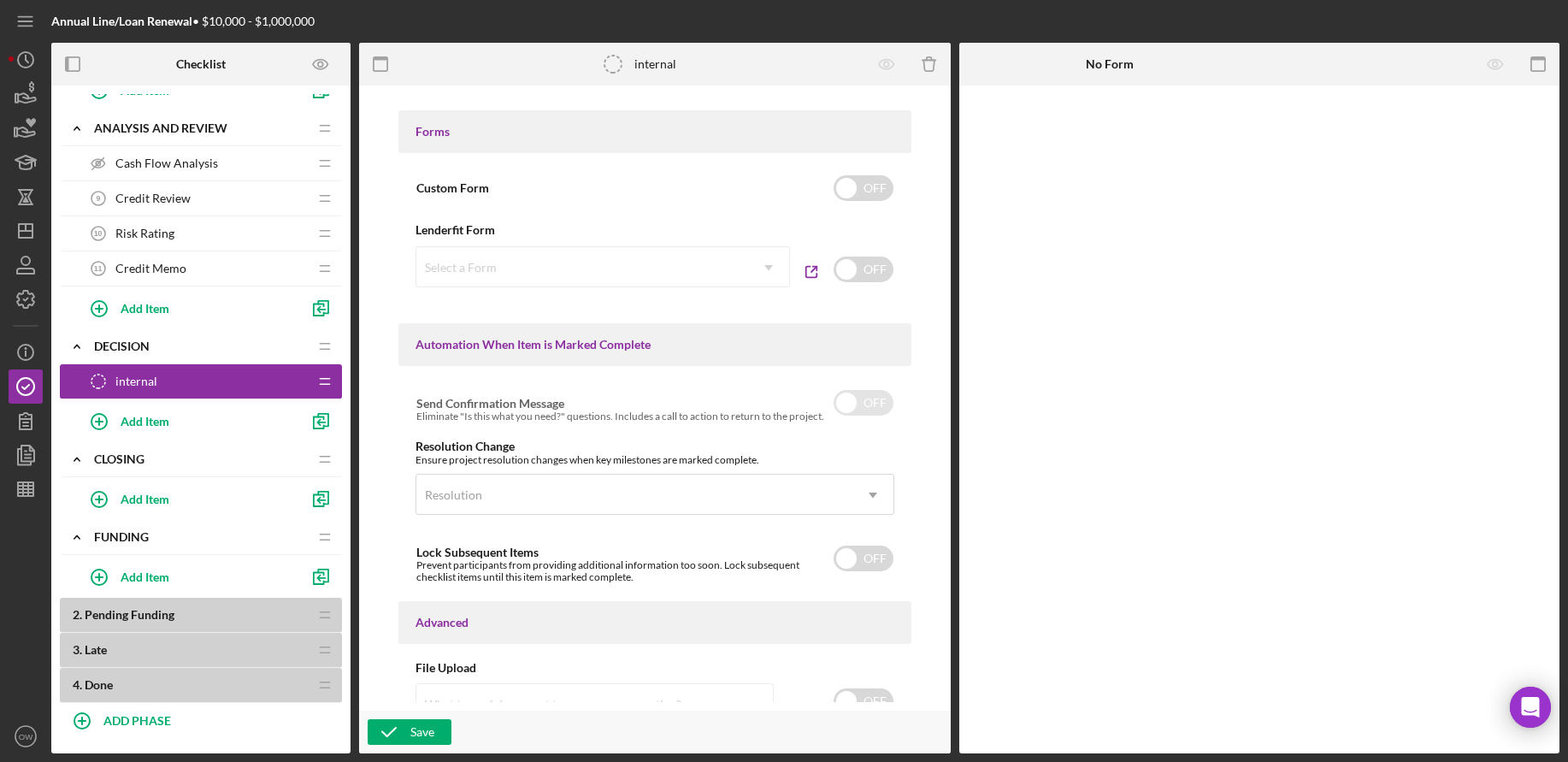
scroll to position [797, 0]
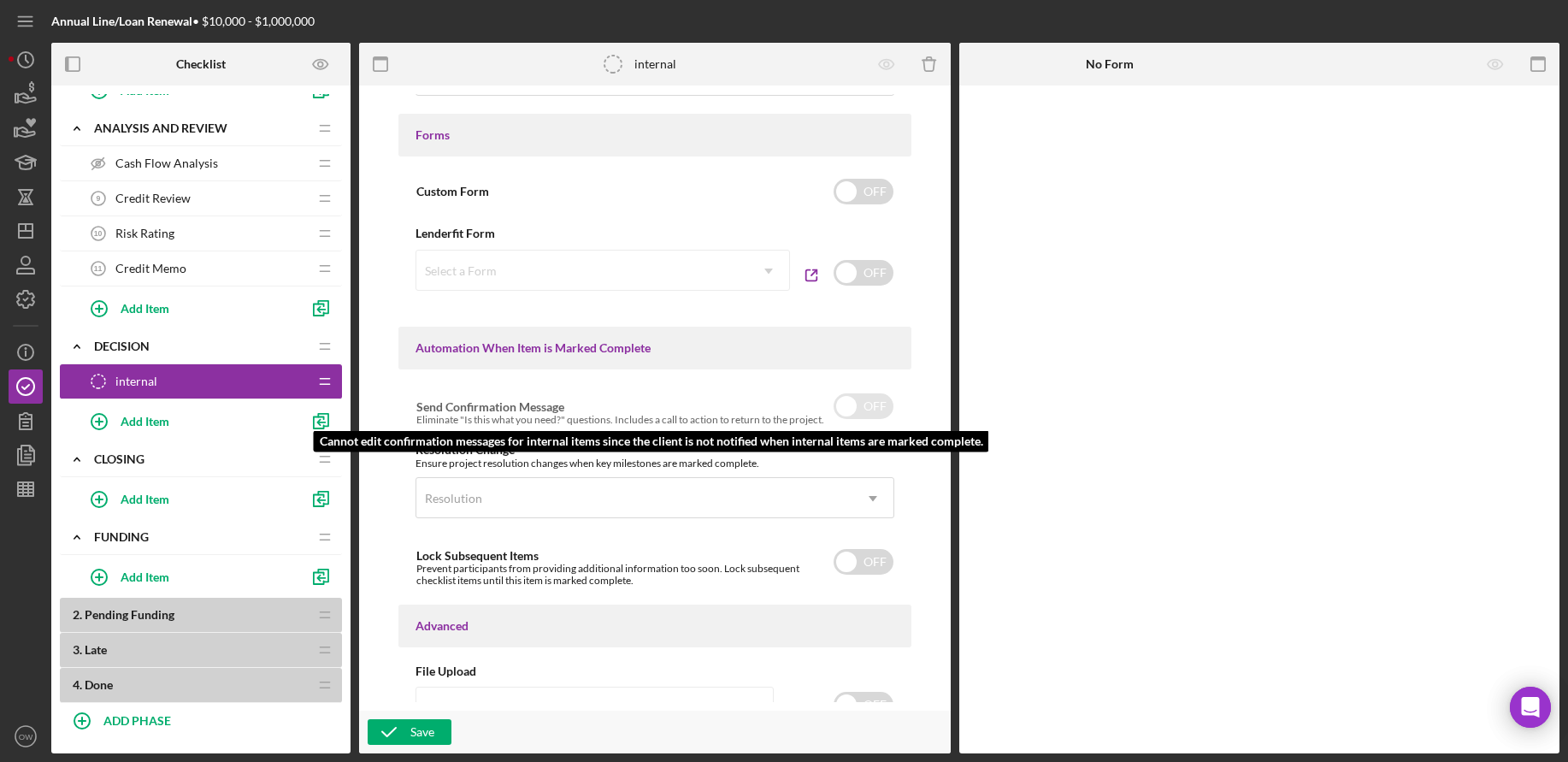
click at [866, 409] on input "checkbox" at bounding box center [863, 407] width 60 height 26
checkbox input "false"
